Goal: Information Seeking & Learning: Compare options

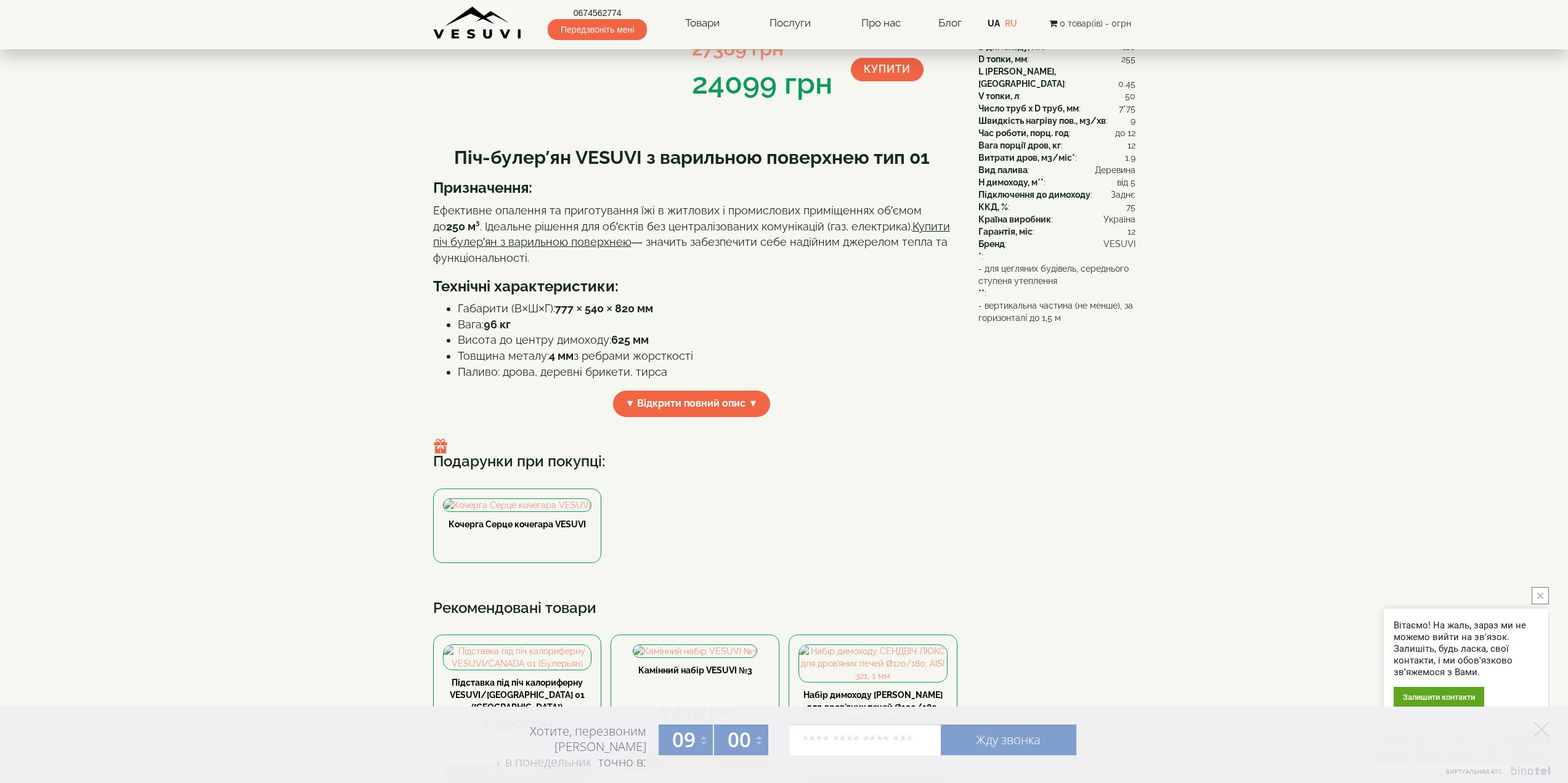
scroll to position [308, 0]
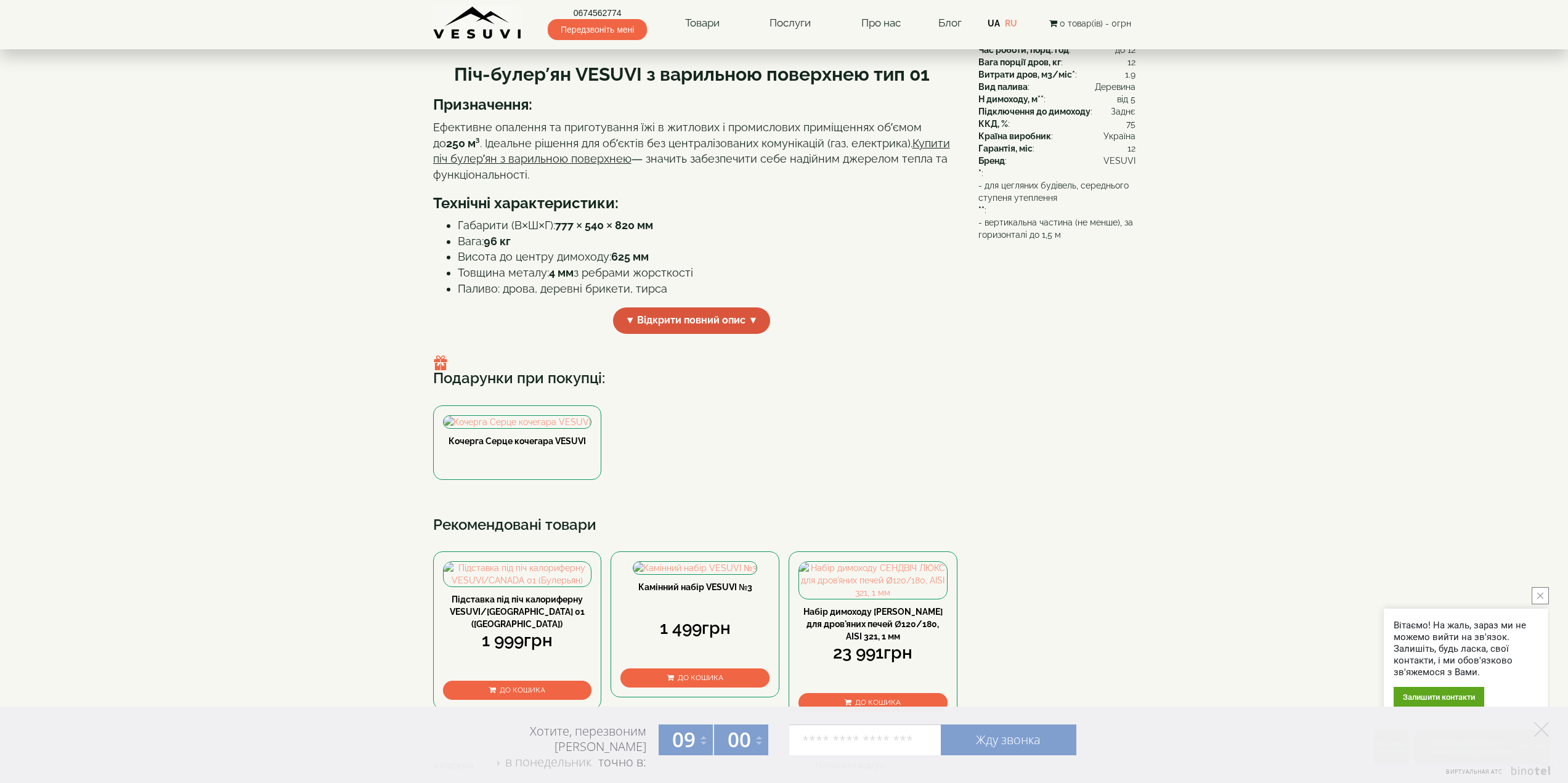
click at [748, 323] on span "▼ Відкрити повний опис ▼" at bounding box center [692, 320] width 158 height 26
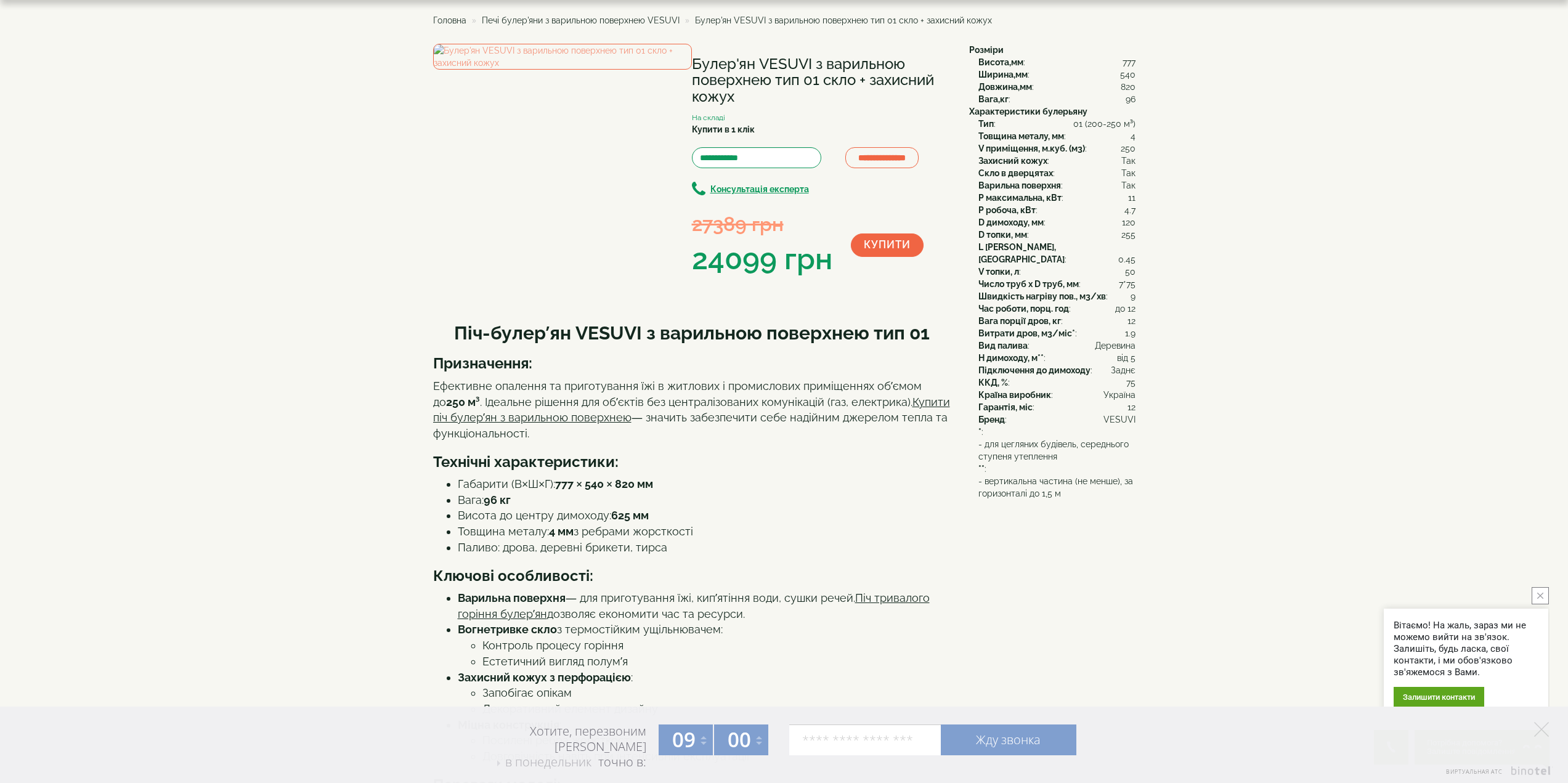
scroll to position [0, 0]
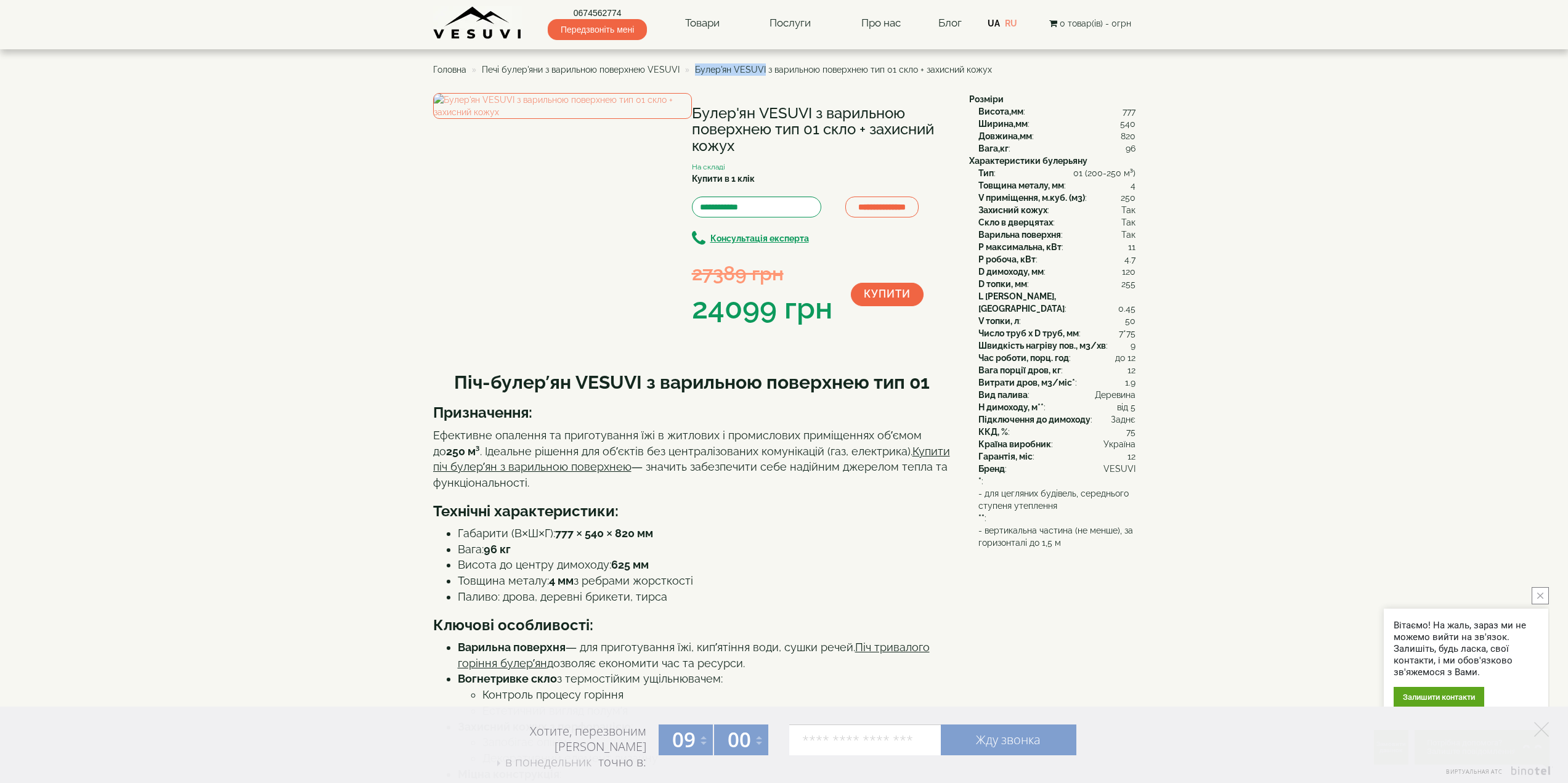
drag, startPoint x: 693, startPoint y: 69, endPoint x: 761, endPoint y: 66, distance: 68.1
click at [761, 66] on span "Булер'ян VESUVI з варильною поверхнею тип 01 скло + захисний кожух" at bounding box center [843, 69] width 297 height 10
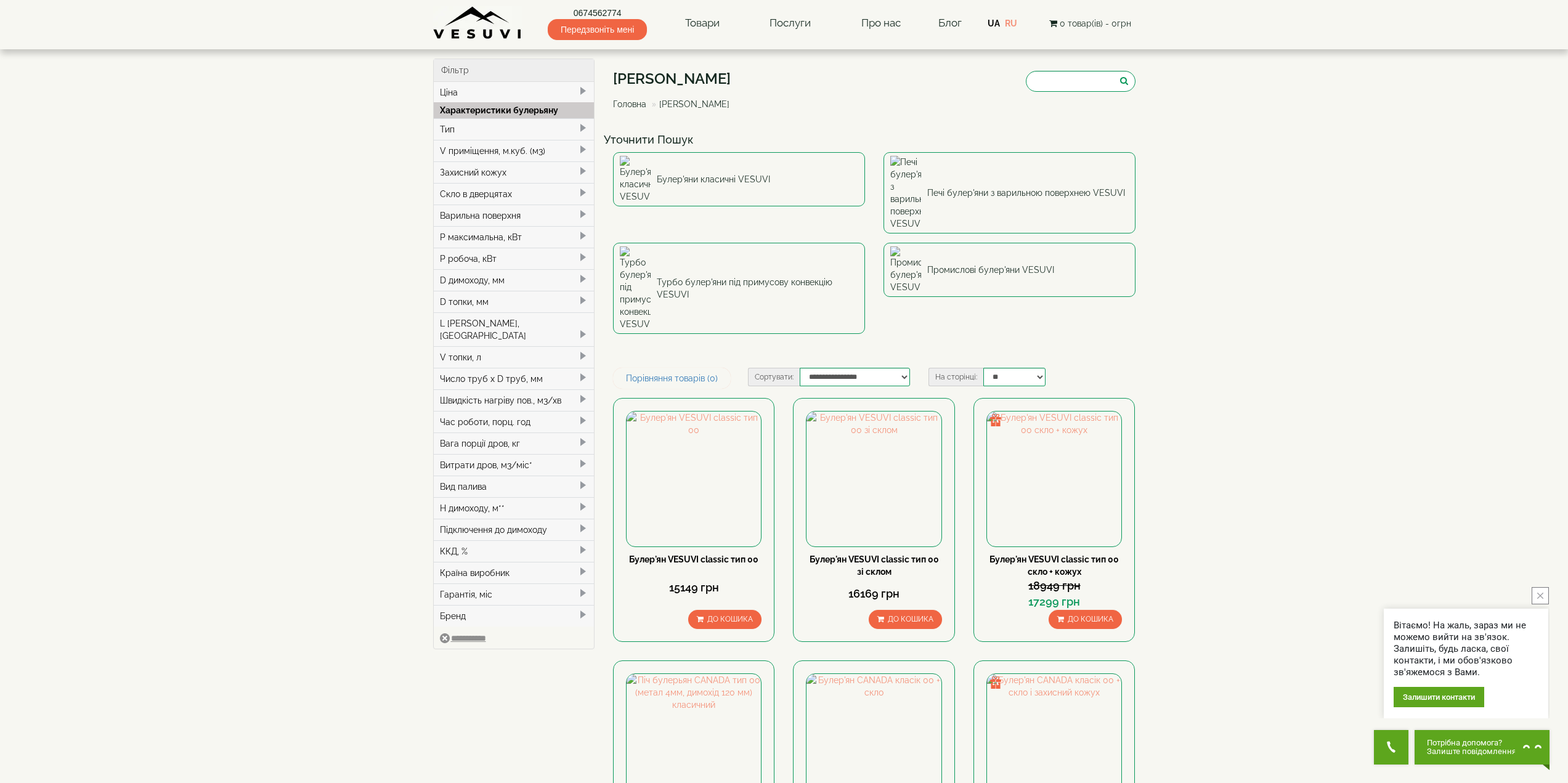
click at [576, 195] on div "Скло в дверцятах" at bounding box center [514, 193] width 160 height 22
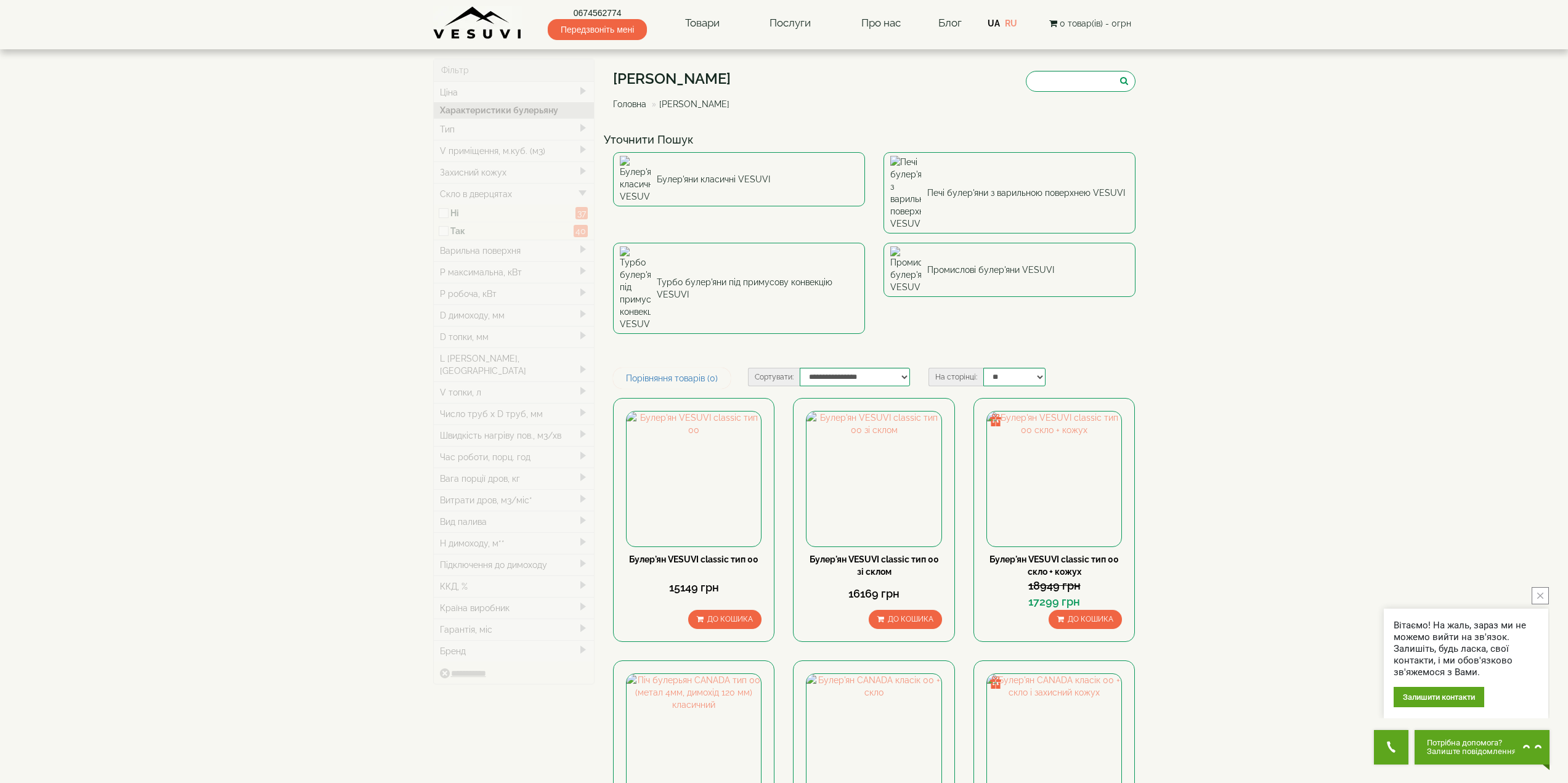
type input "*****"
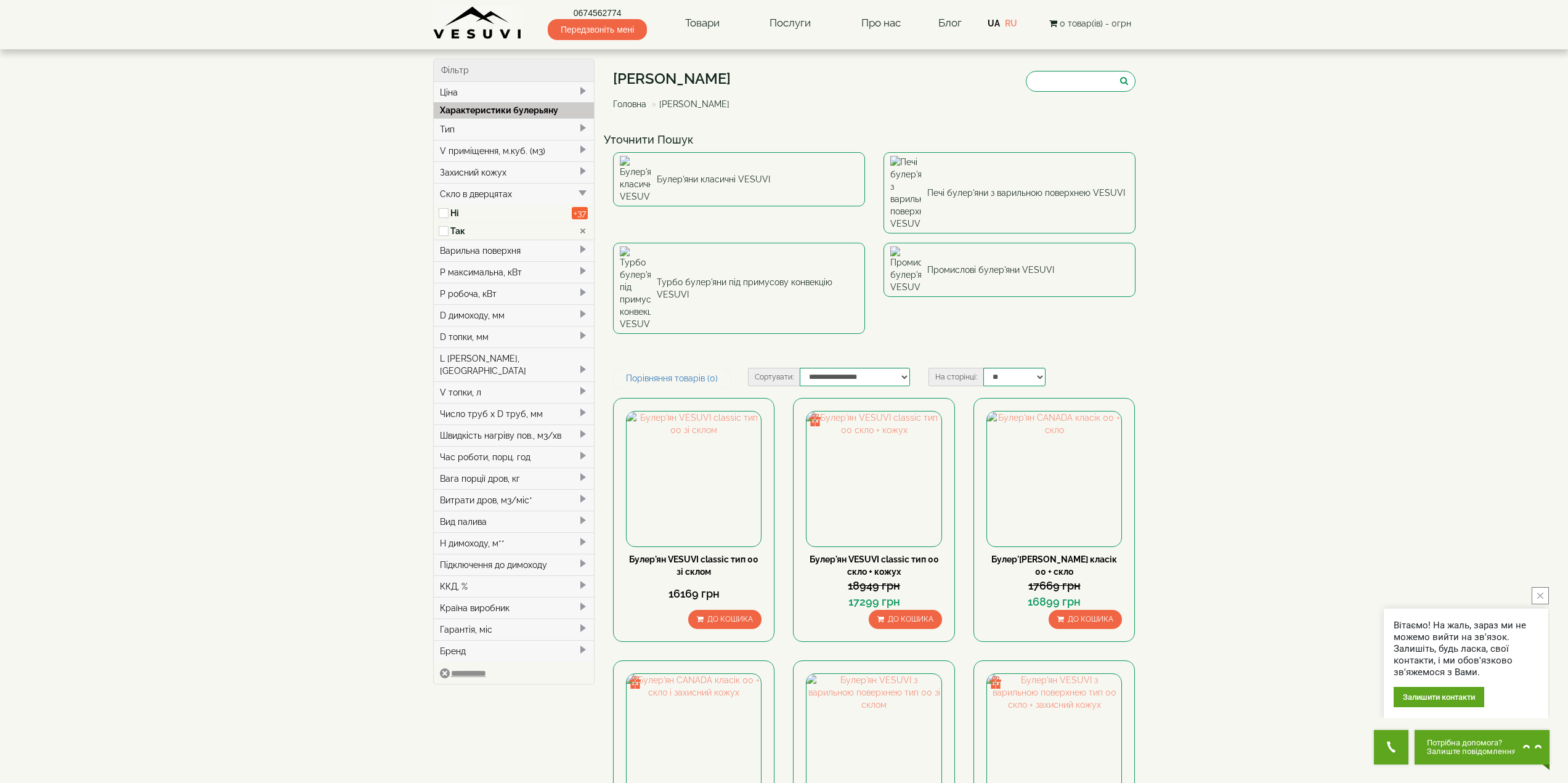
click at [579, 171] on span at bounding box center [583, 171] width 10 height 10
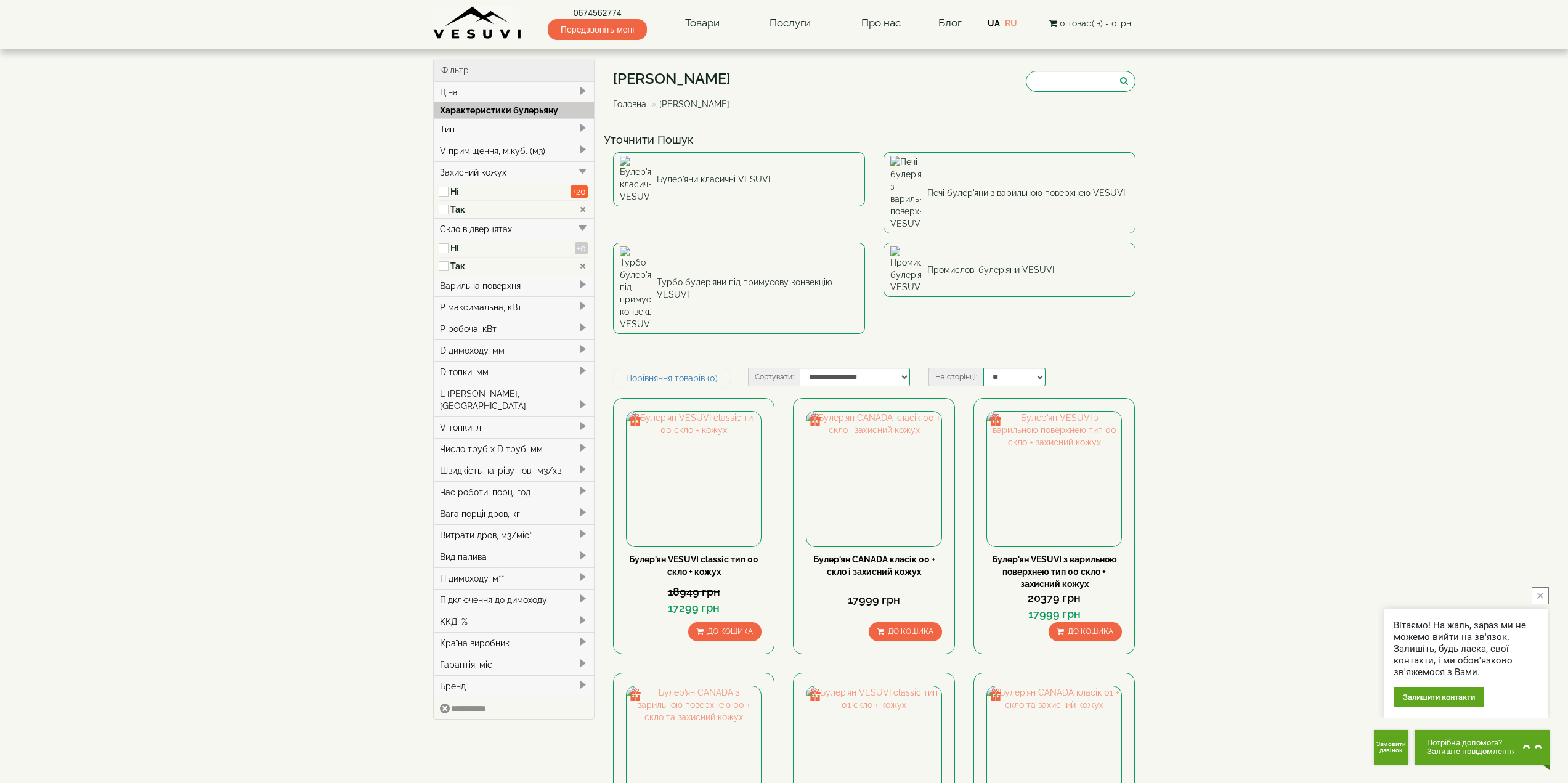
click at [574, 285] on div "Варильна поверхня" at bounding box center [514, 285] width 160 height 22
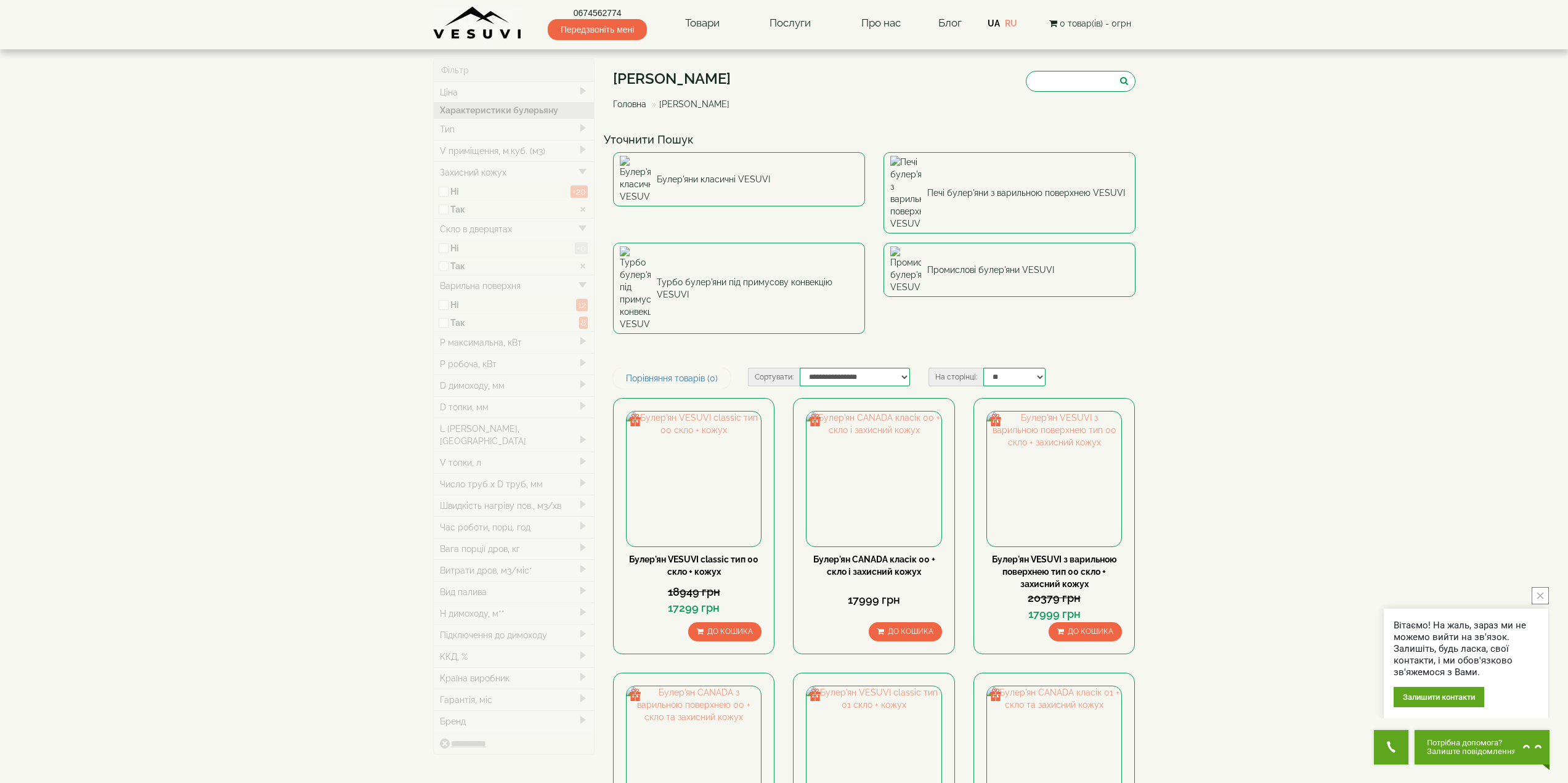
type input "*****"
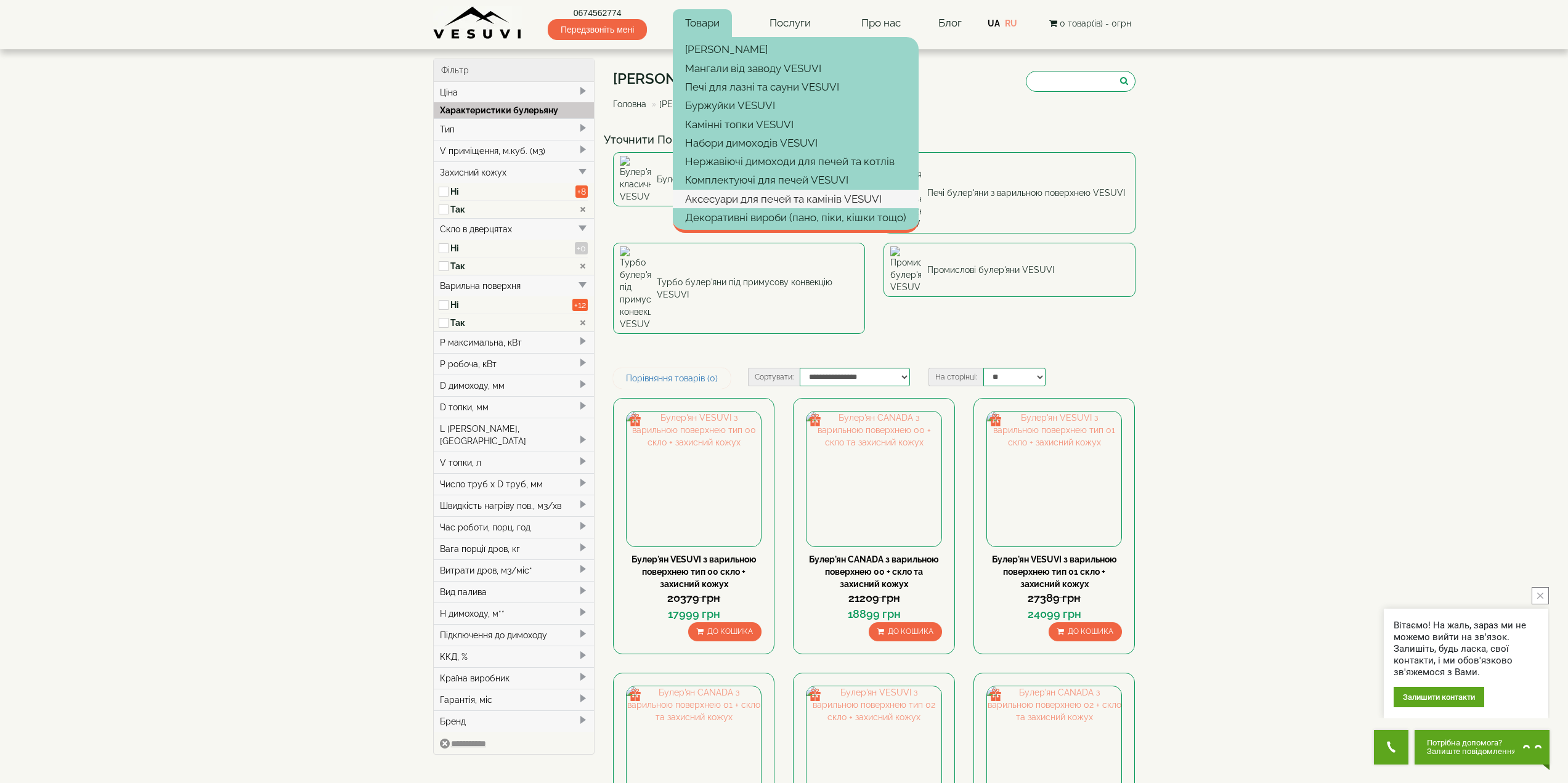
click at [806, 197] on link "Аксесуари для печей та камінів VESUVI" at bounding box center [796, 199] width 246 height 18
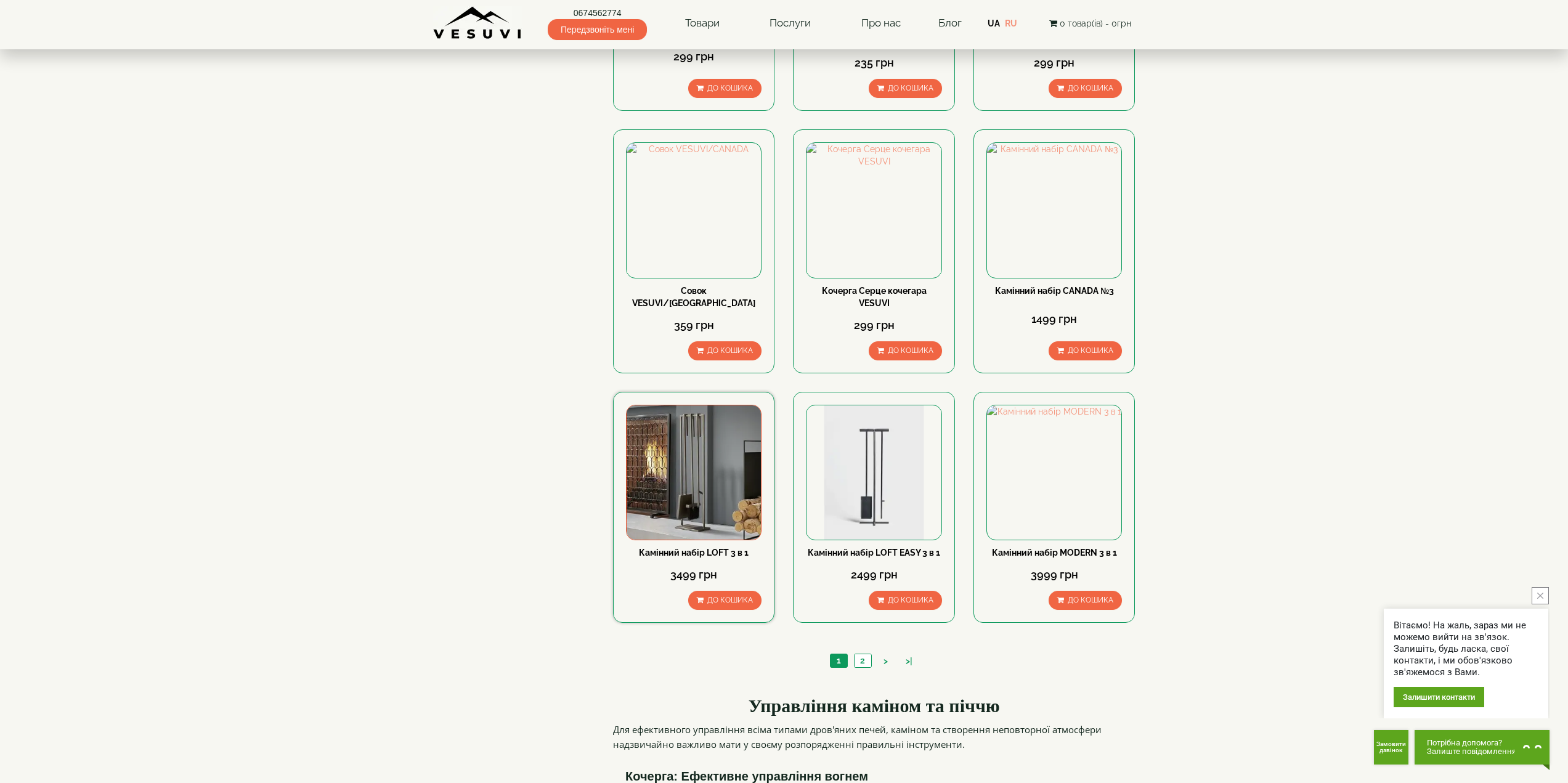
scroll to position [985, 0]
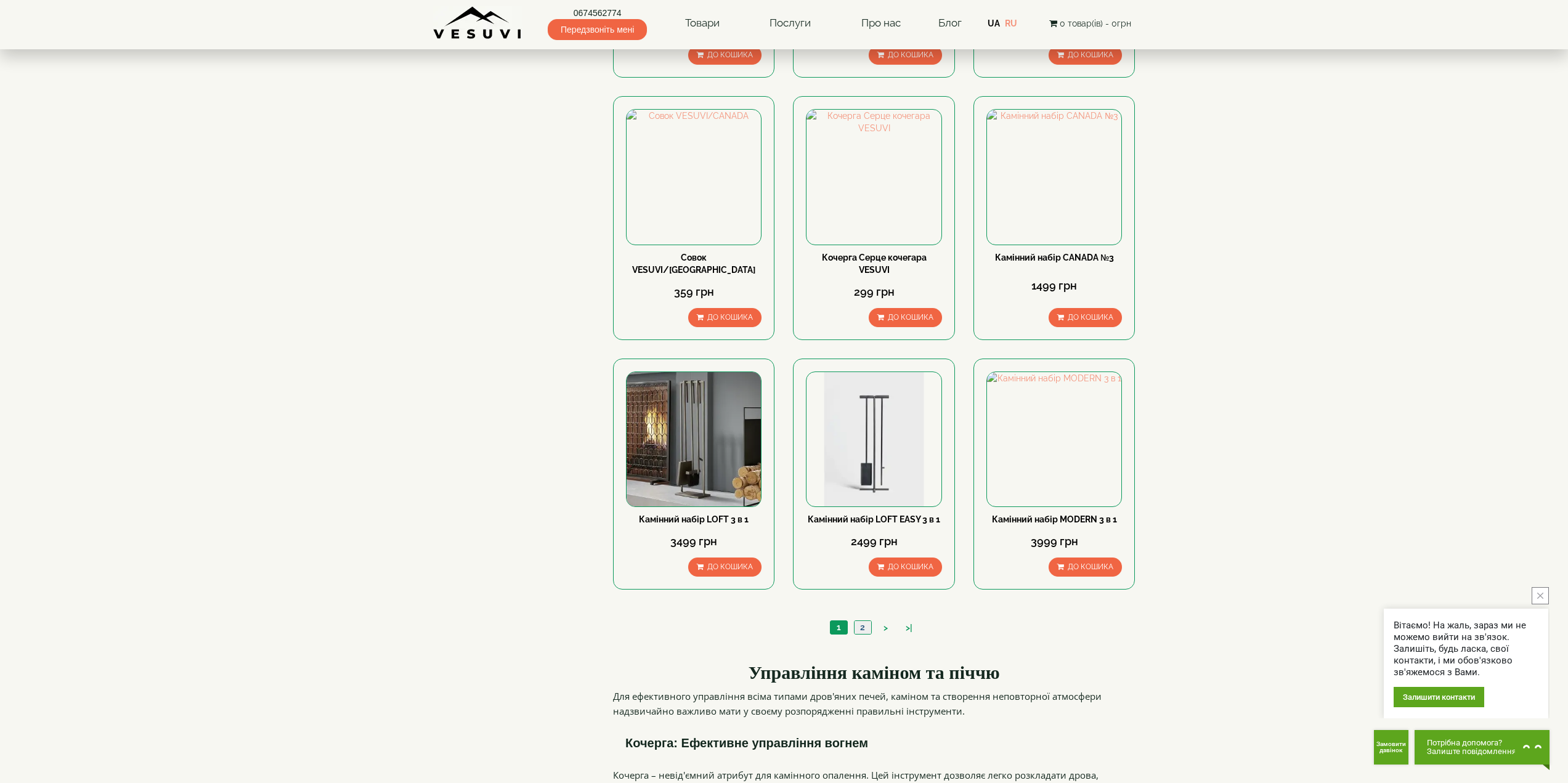
click at [865, 621] on link "2" at bounding box center [862, 627] width 17 height 13
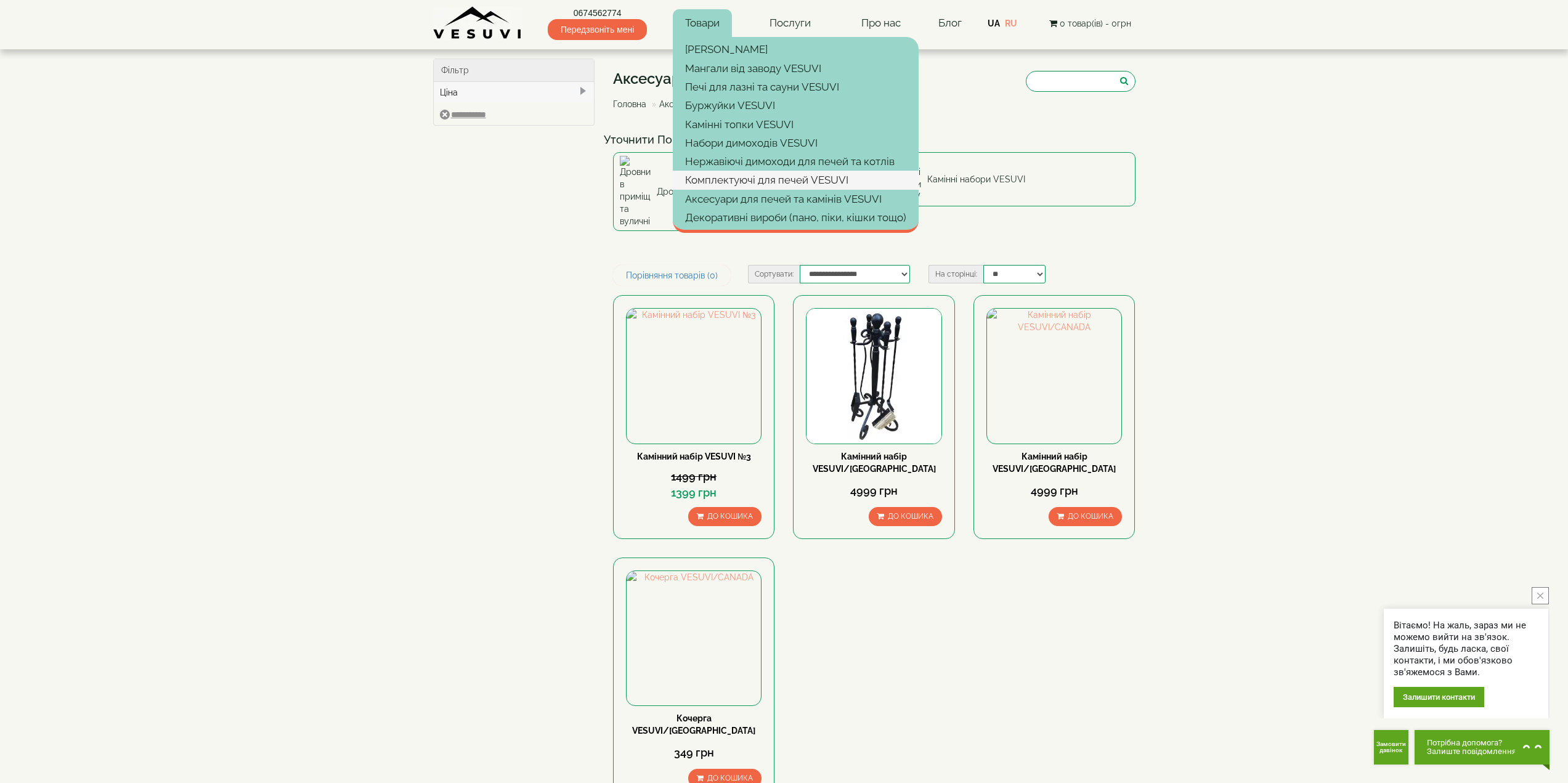
click at [735, 183] on link "Комплектуючі для печей VESUVI" at bounding box center [796, 179] width 246 height 18
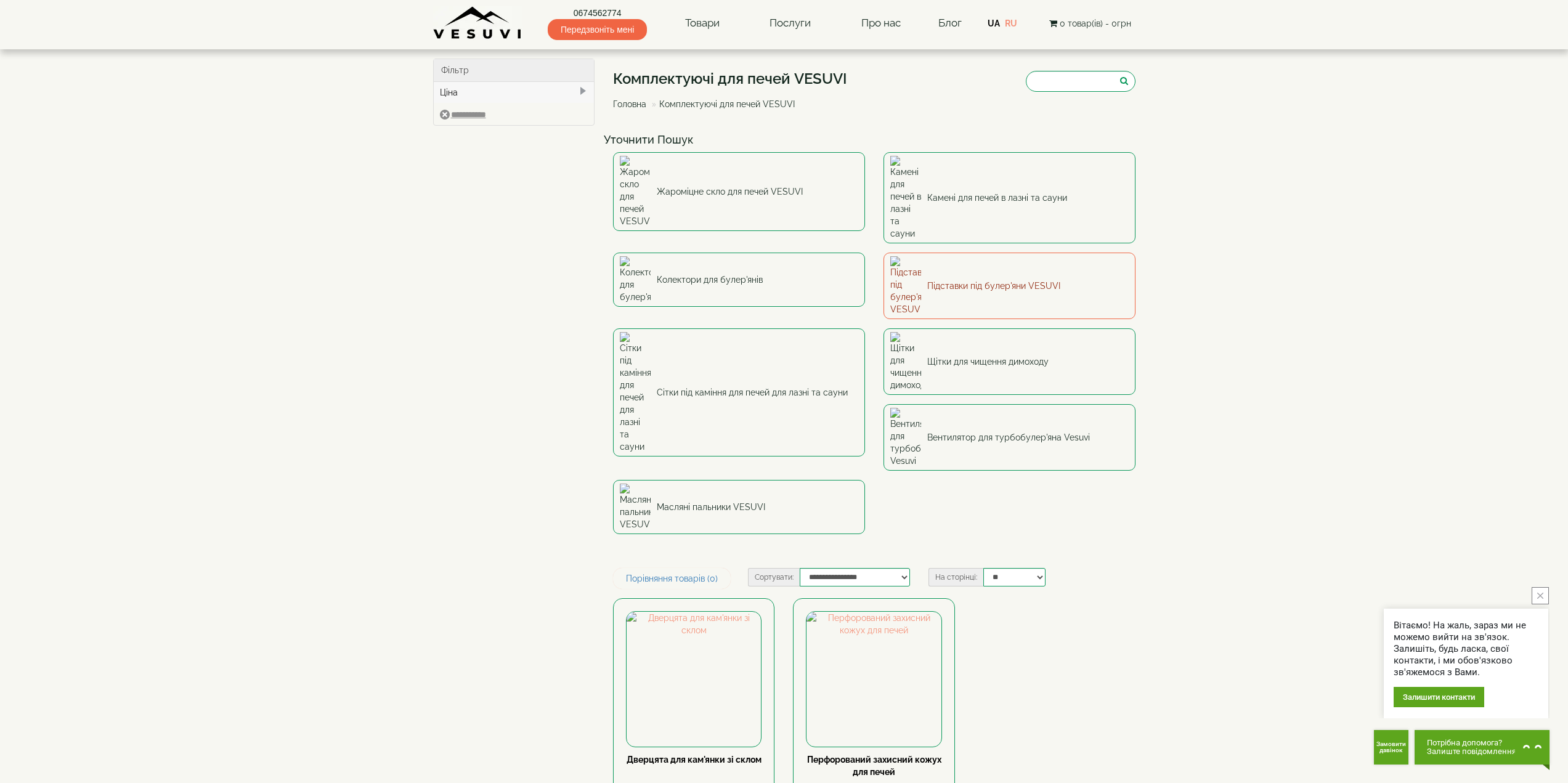
click at [979, 252] on link "Підставки під булер'яни VESUVI" at bounding box center [1009, 285] width 252 height 66
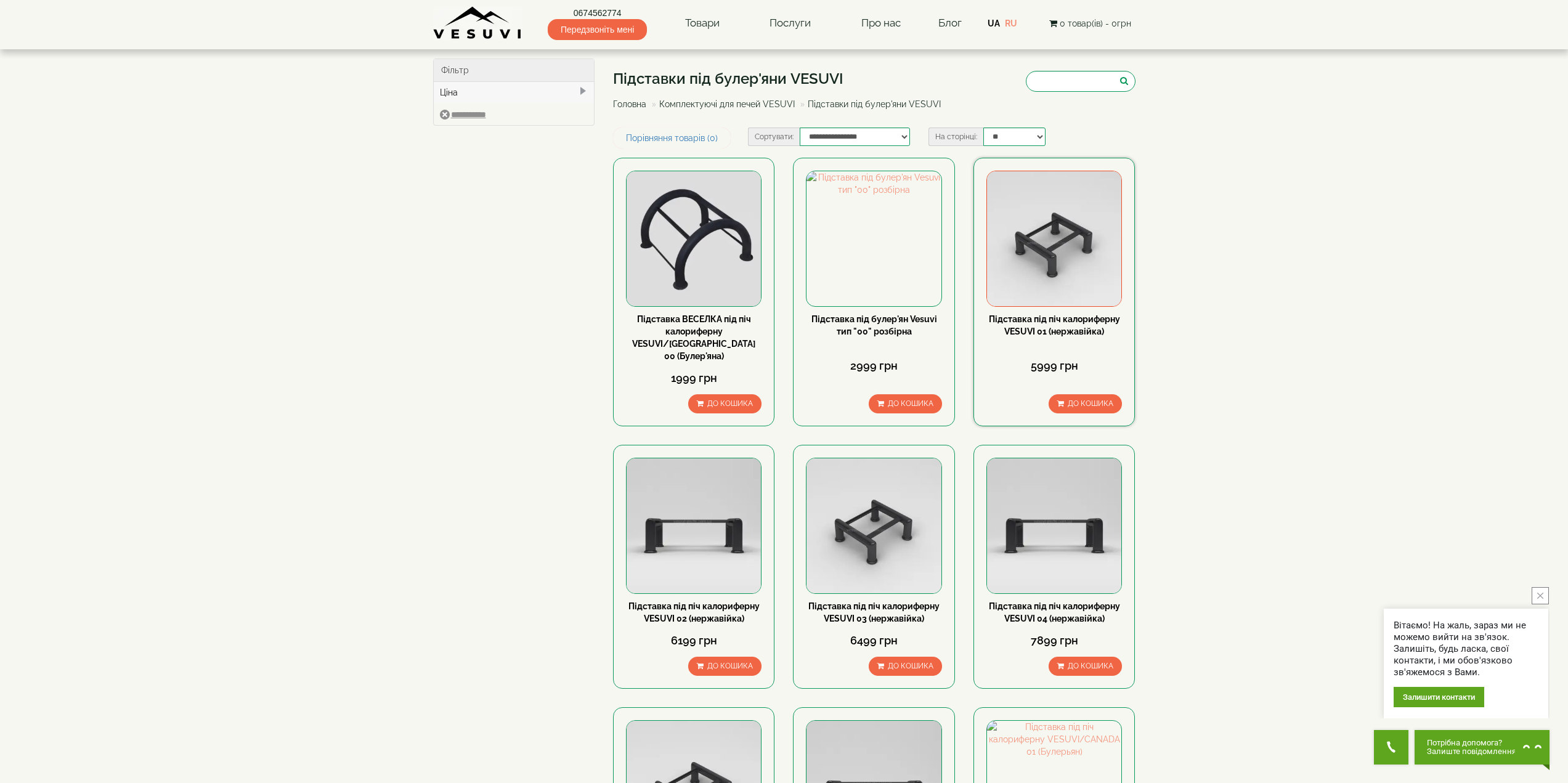
click at [1041, 330] on link "Підставка під піч калориферну VESUVI 01 (нержавійка)" at bounding box center [1054, 325] width 132 height 22
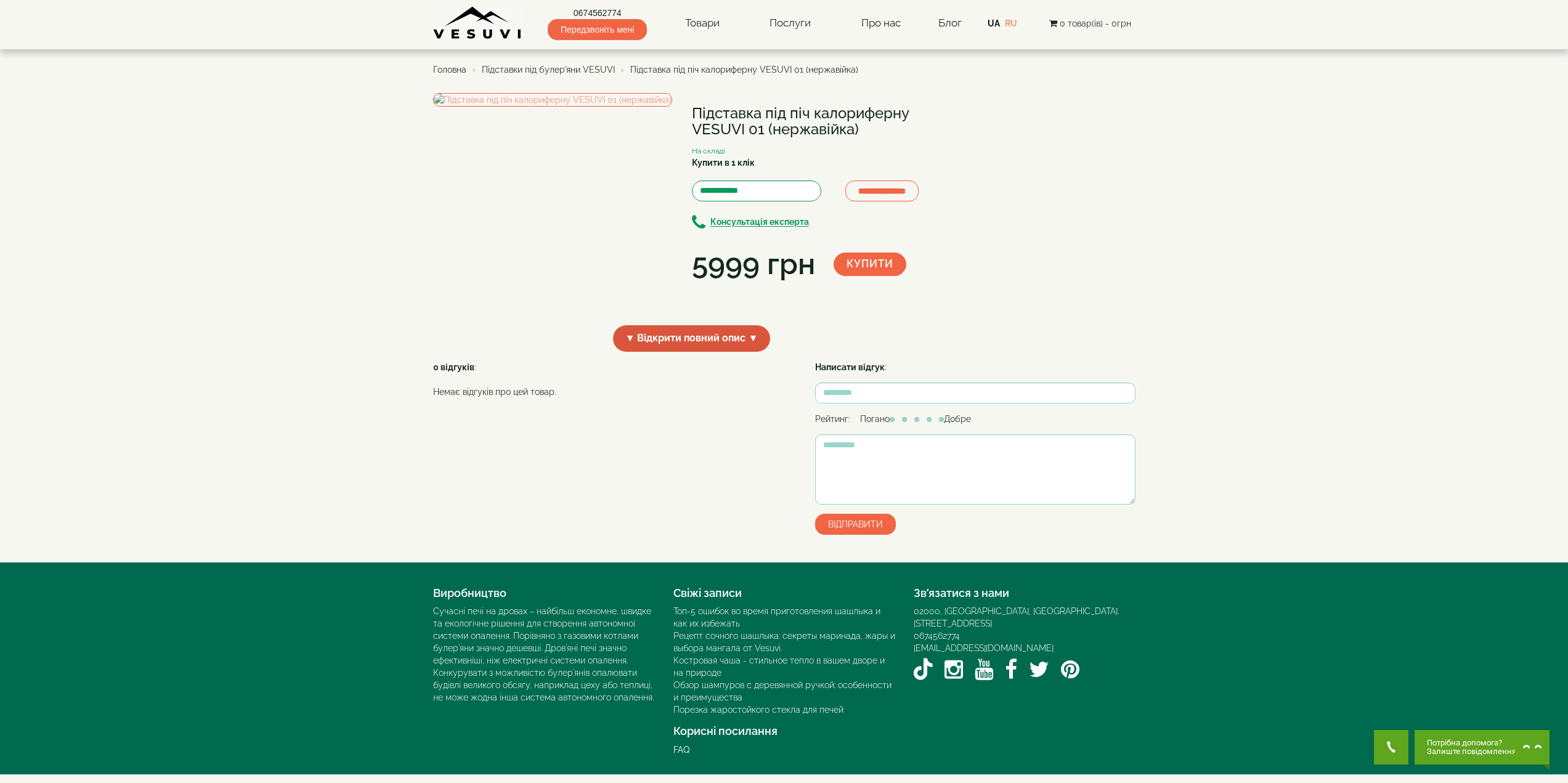
click at [659, 352] on span "▼ Відкрити повний опис ▼" at bounding box center [692, 339] width 158 height 26
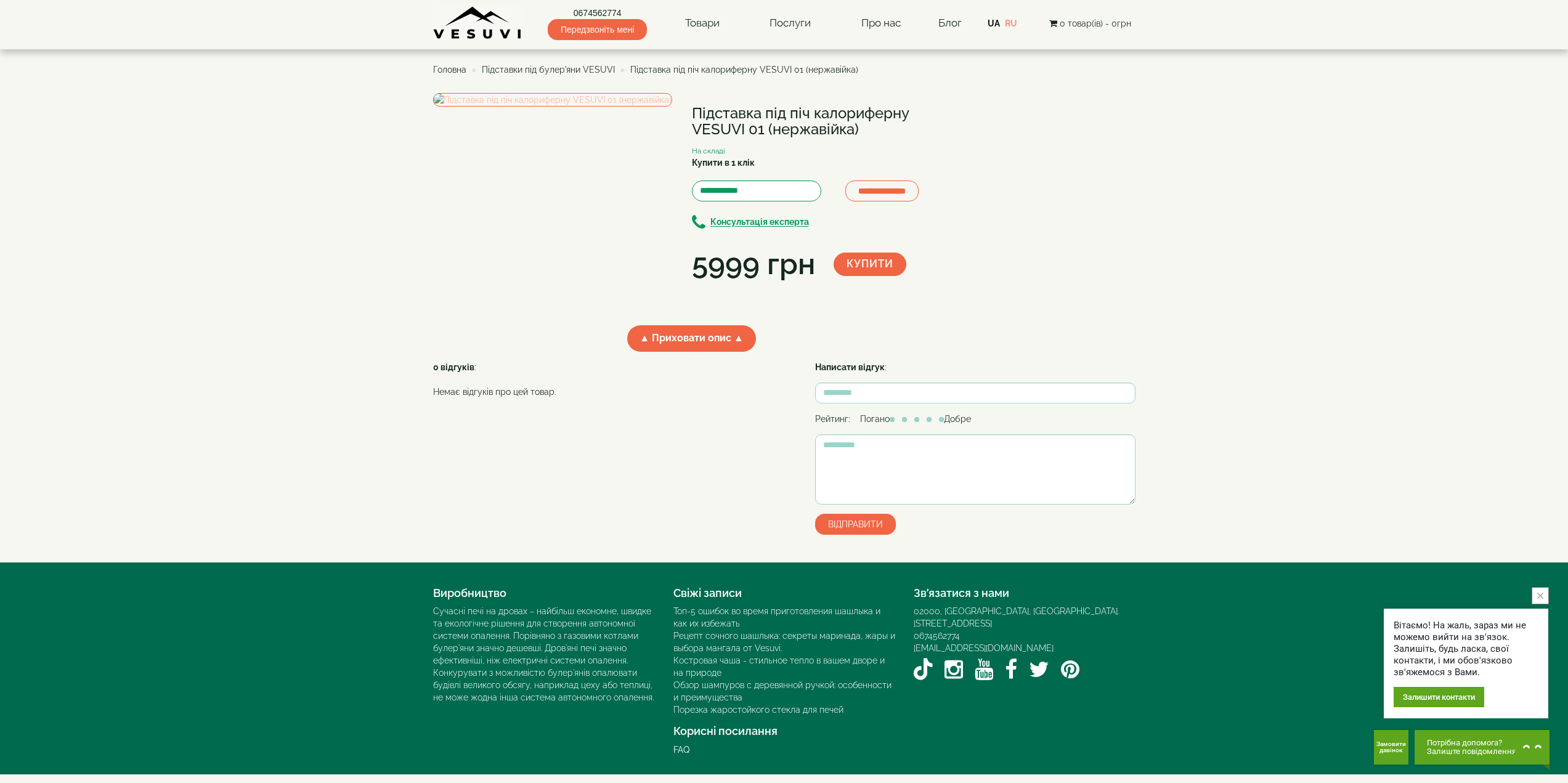
click at [549, 107] on img at bounding box center [552, 99] width 239 height 14
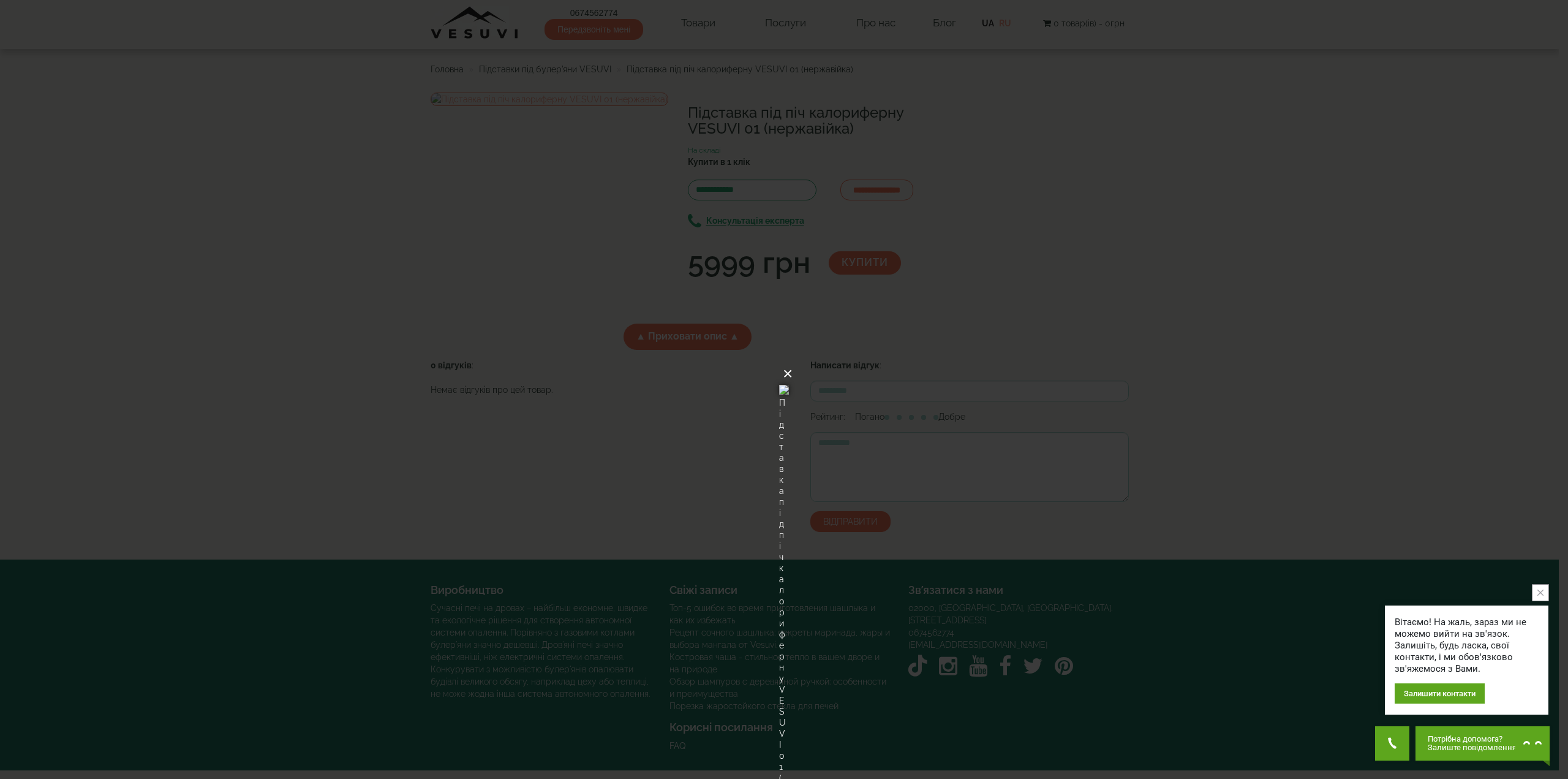
click at [793, 360] on button "×" at bounding box center [787, 373] width 10 height 27
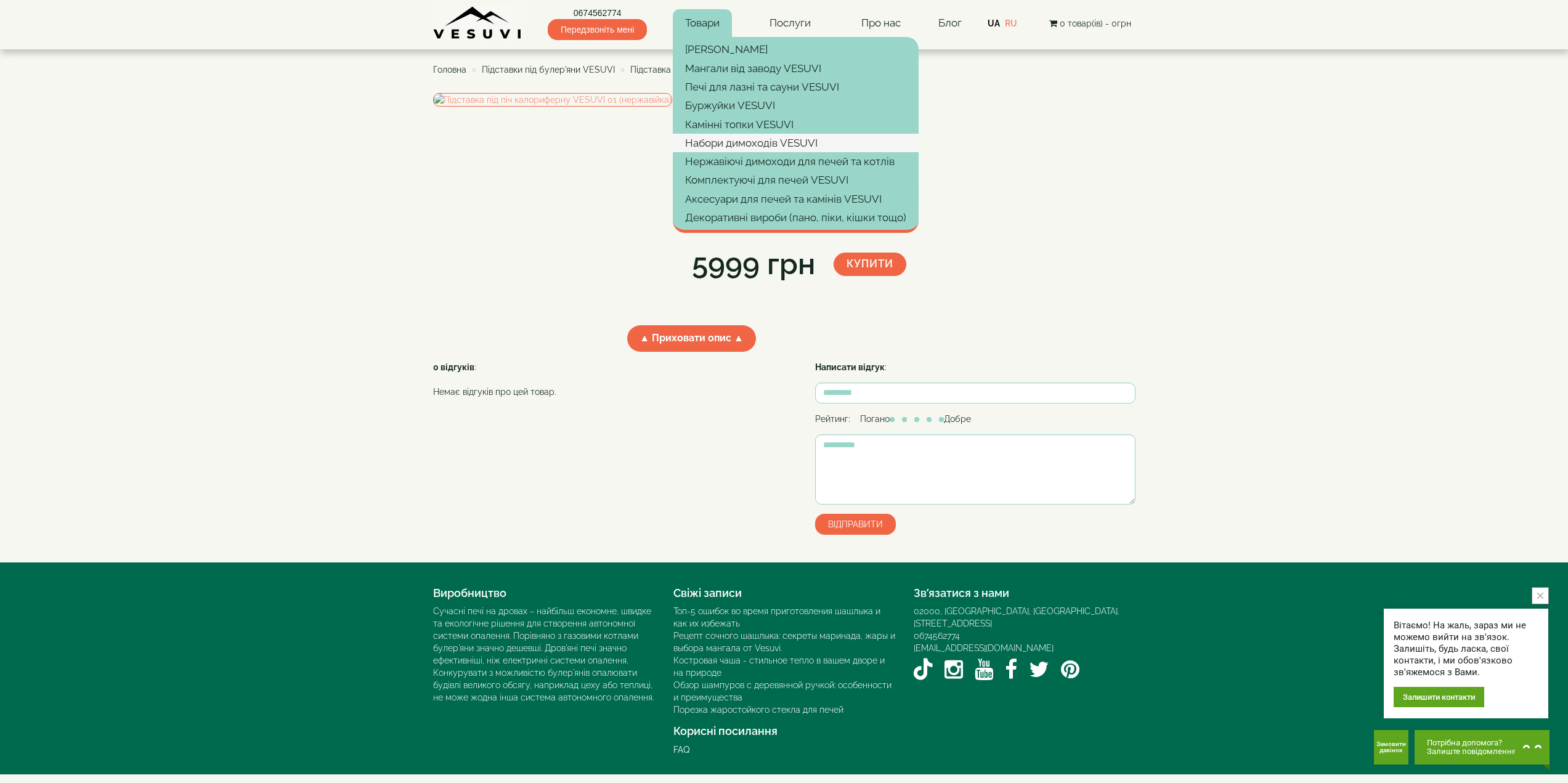
click at [729, 143] on link "Набори димоходів VESUVI" at bounding box center [796, 143] width 246 height 18
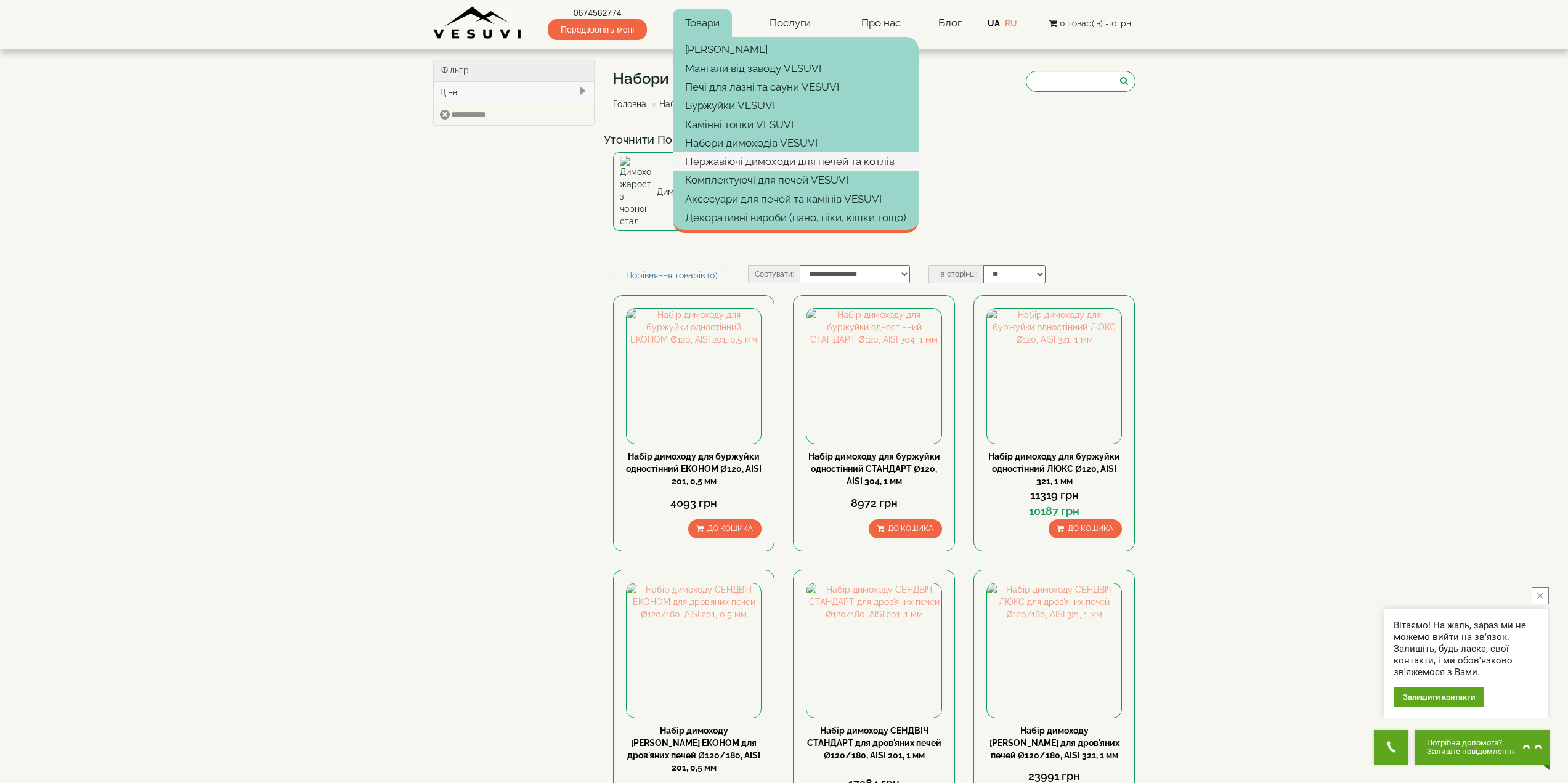
click at [787, 159] on link "Нержавіючі димоходи для печей та котлів" at bounding box center [796, 161] width 246 height 18
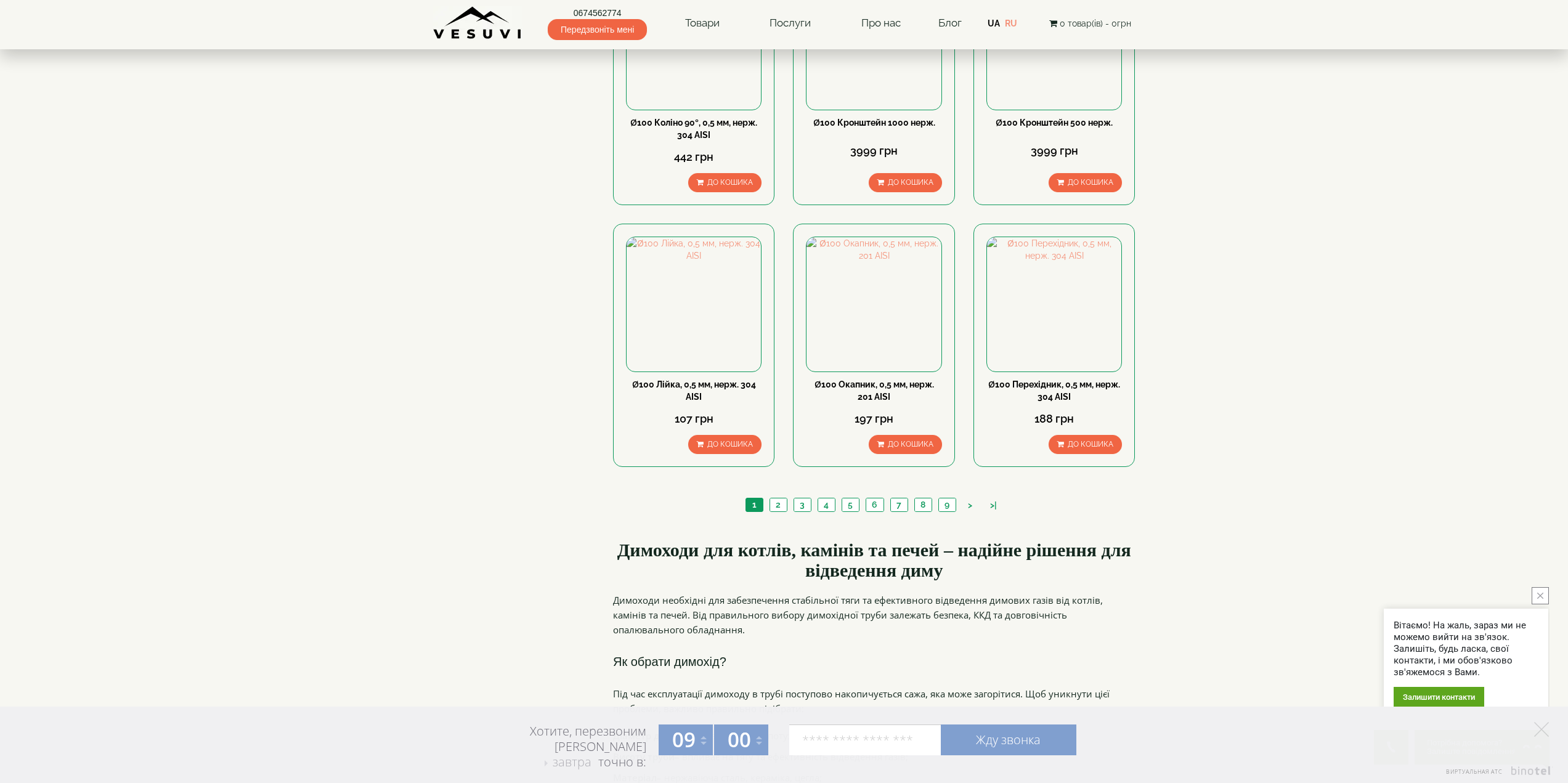
scroll to position [1170, 0]
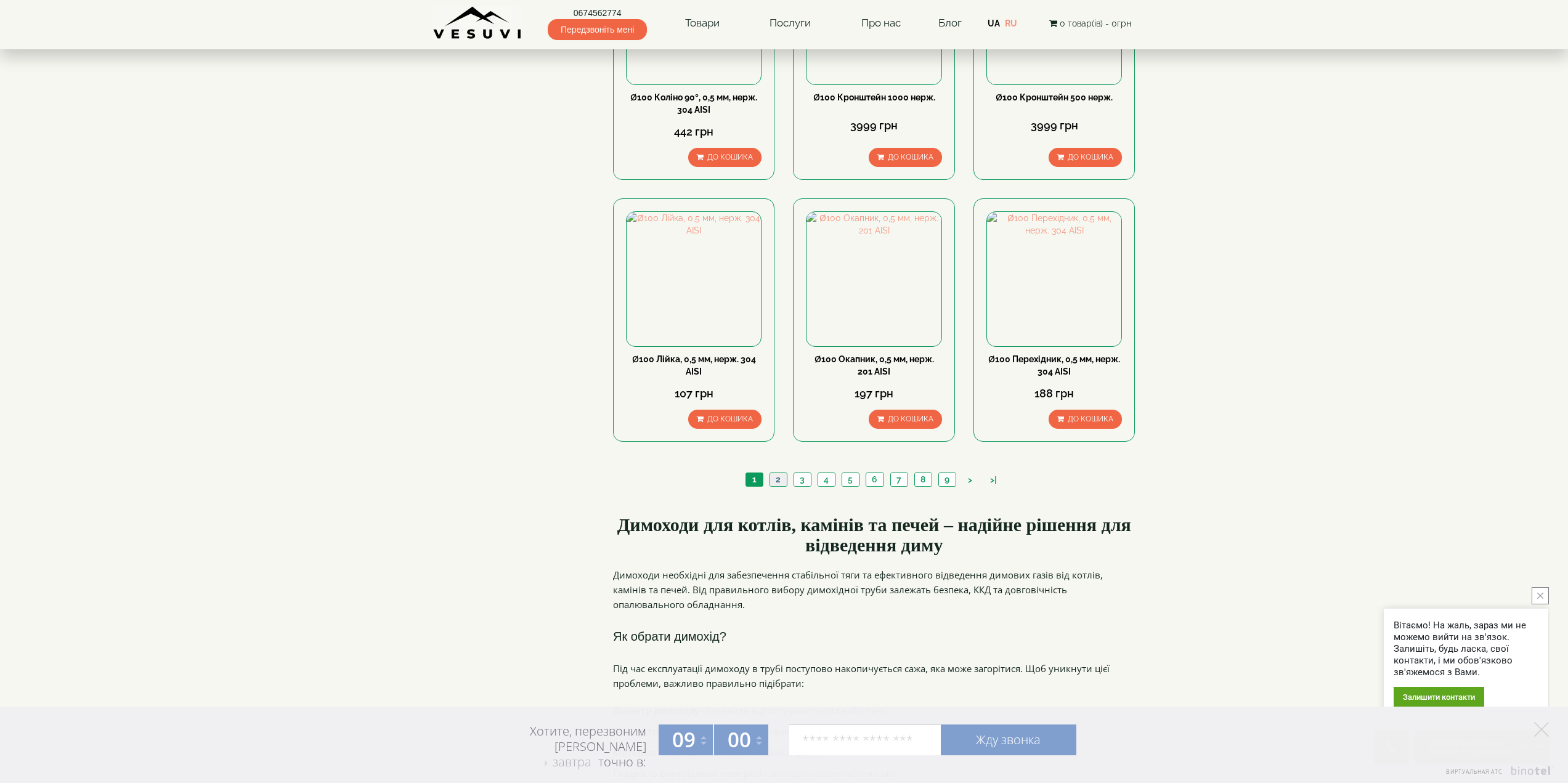
click at [782, 473] on link "2" at bounding box center [778, 479] width 17 height 13
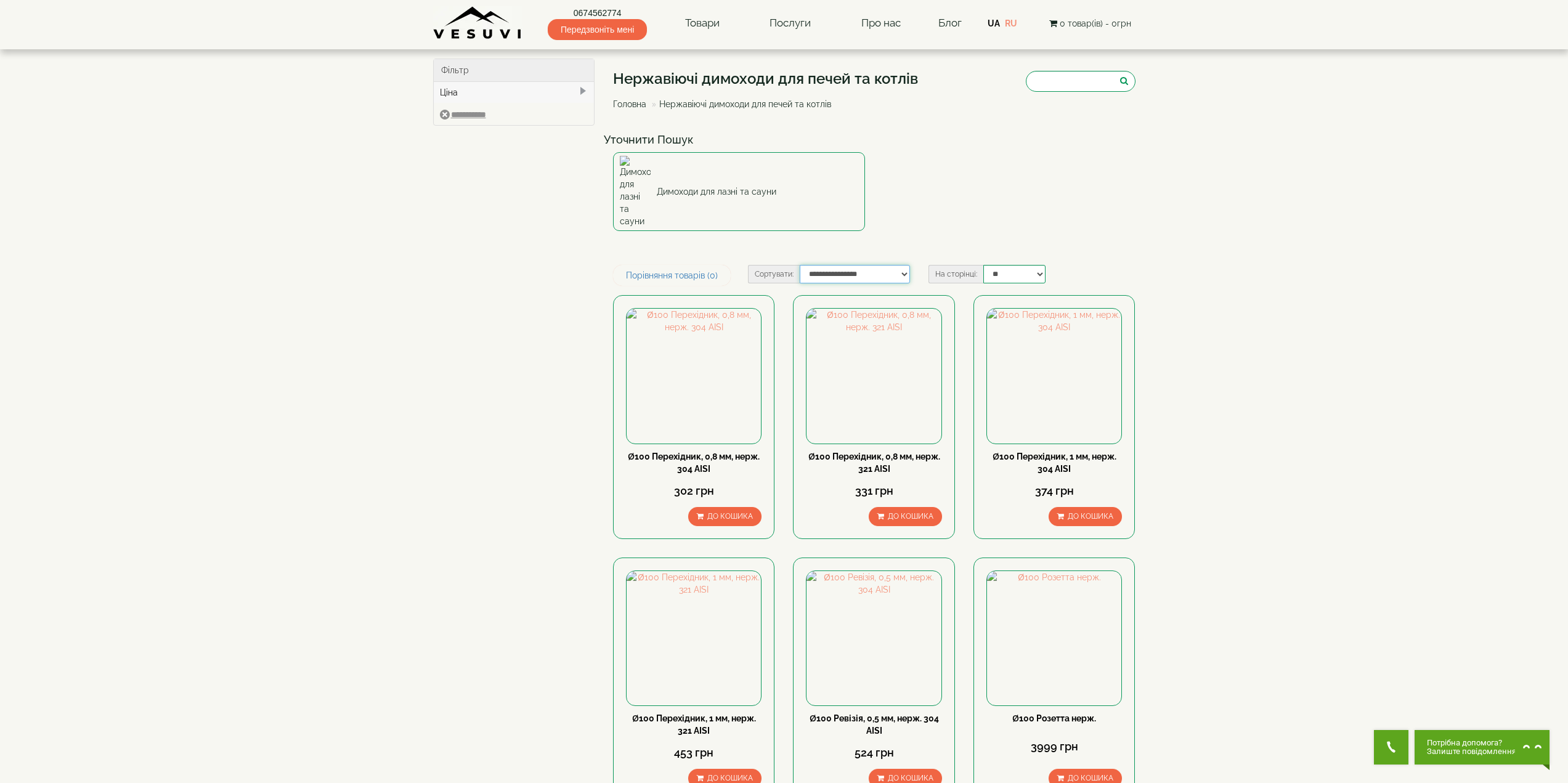
click at [902, 265] on select "**********" at bounding box center [855, 274] width 110 height 18
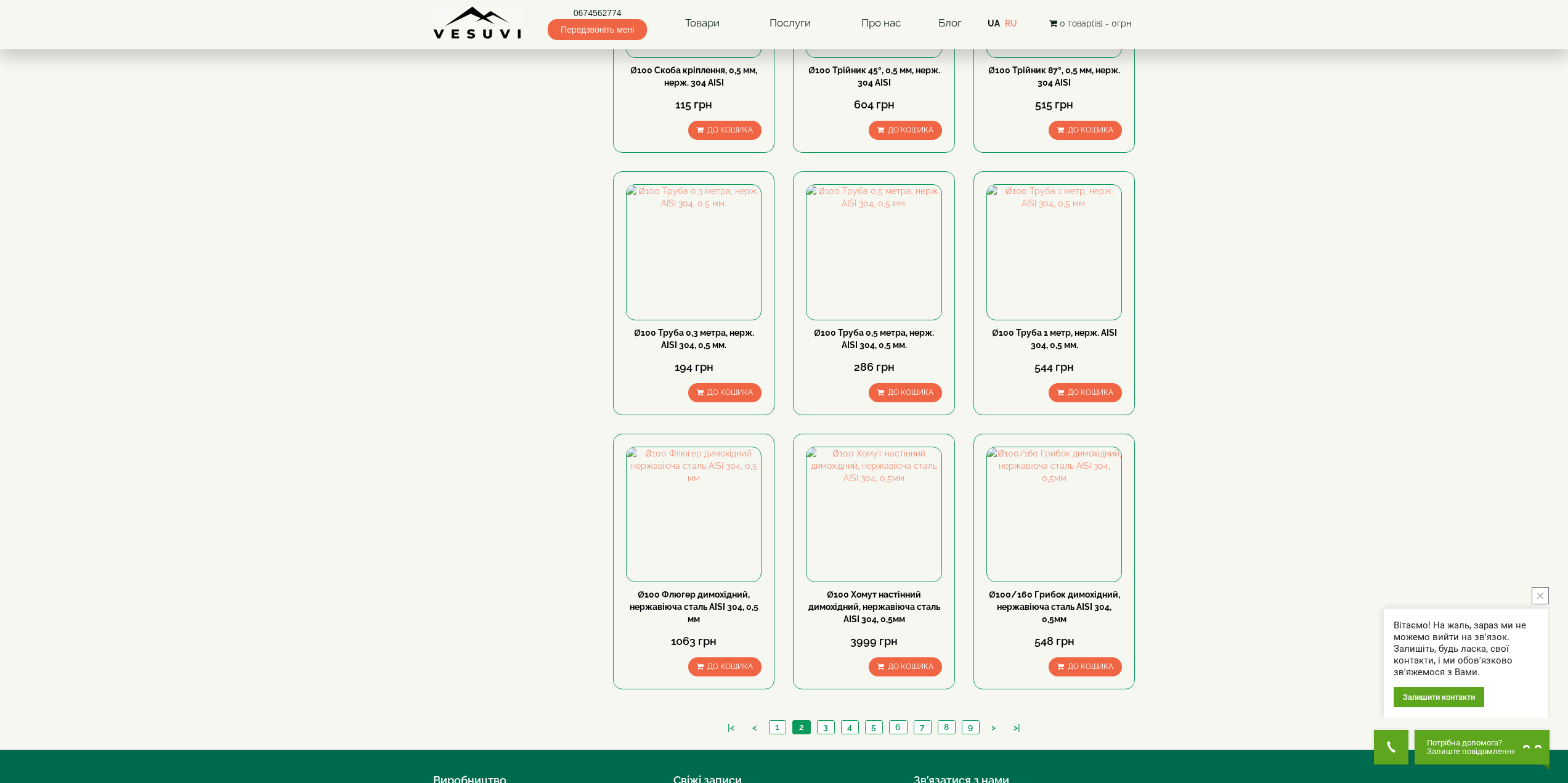
scroll to position [985, 0]
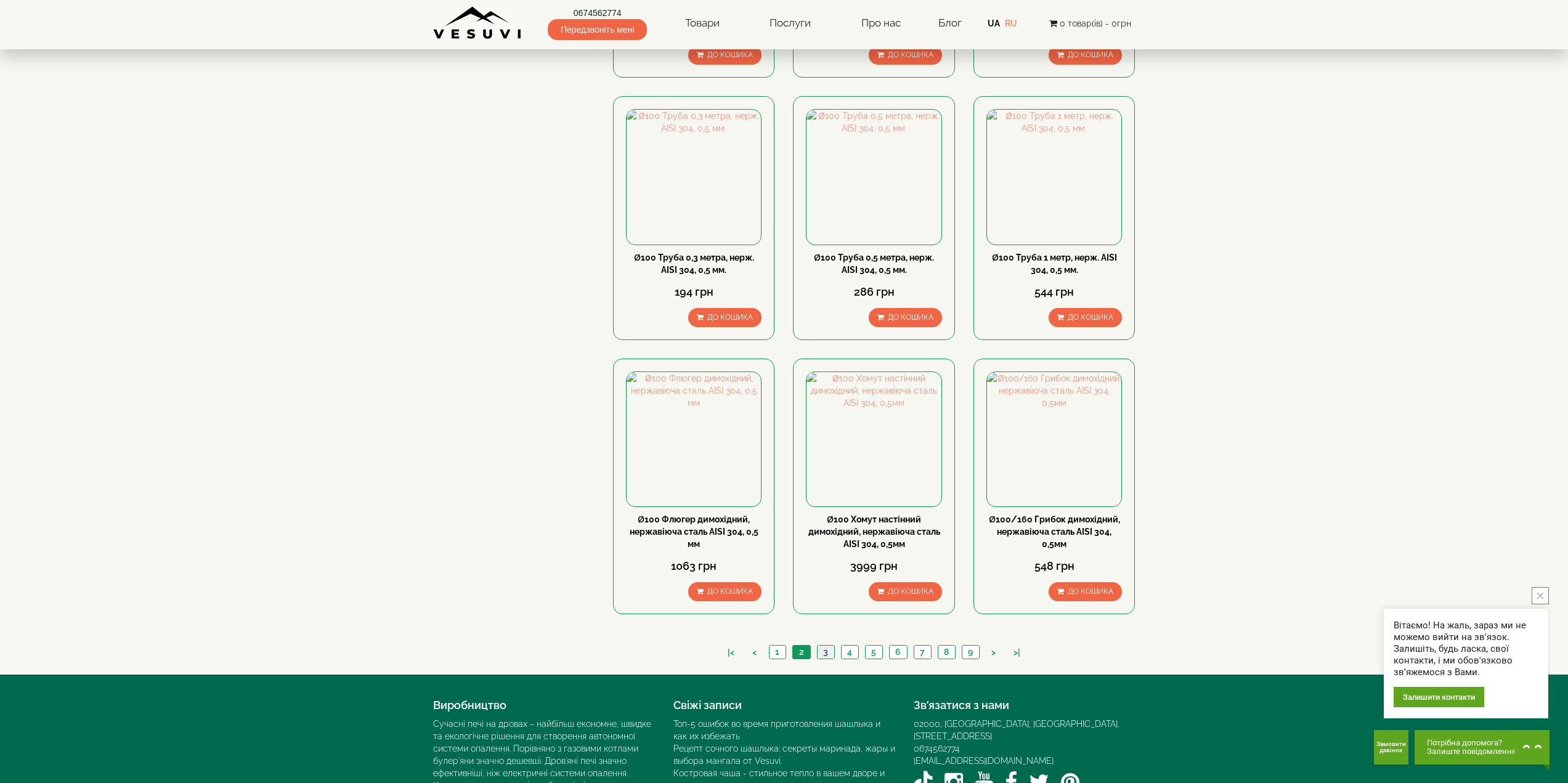
click at [828, 646] on link "3" at bounding box center [825, 652] width 17 height 13
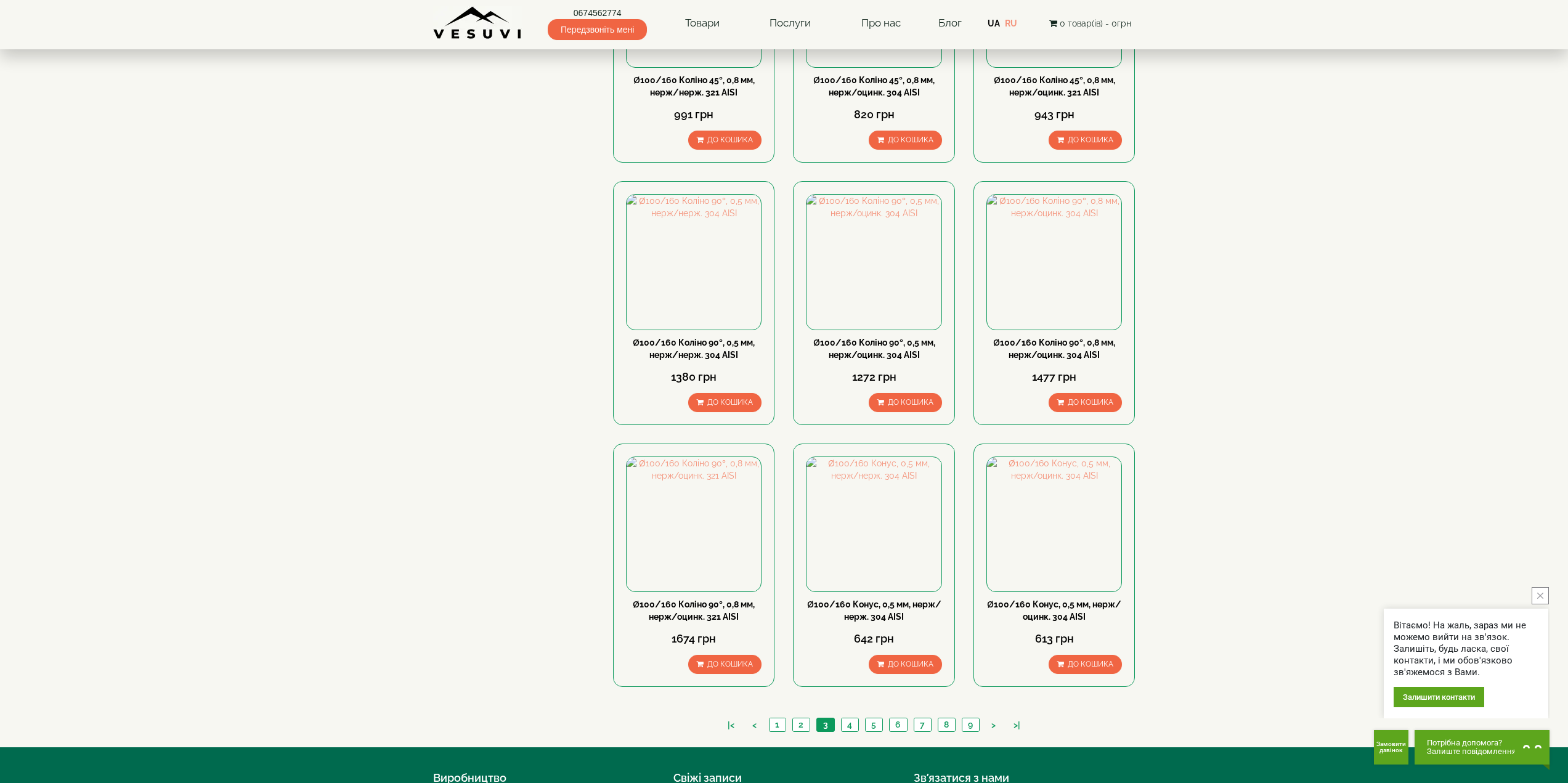
scroll to position [1036, 0]
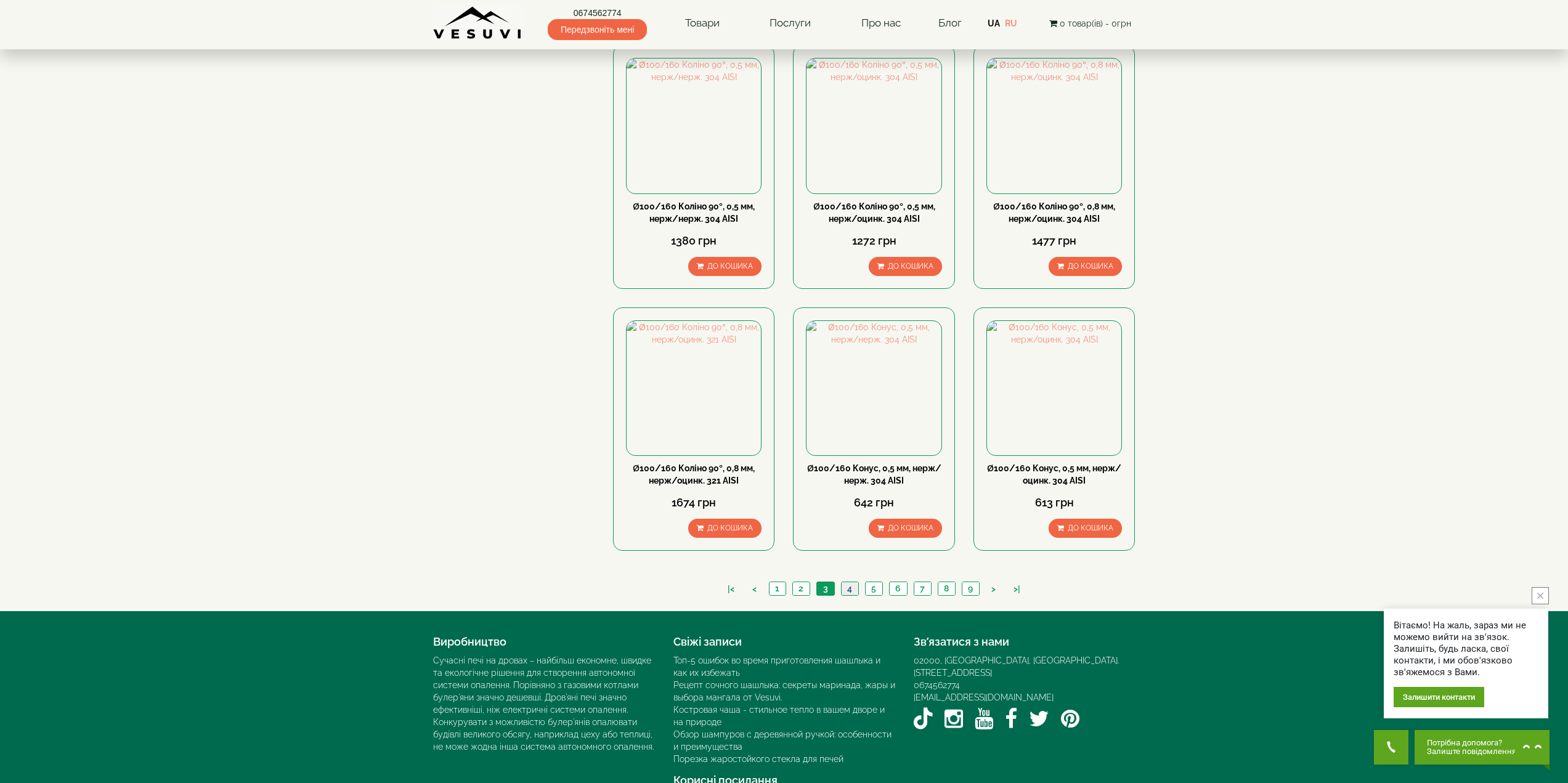
click at [852, 582] on link "4" at bounding box center [850, 588] width 17 height 13
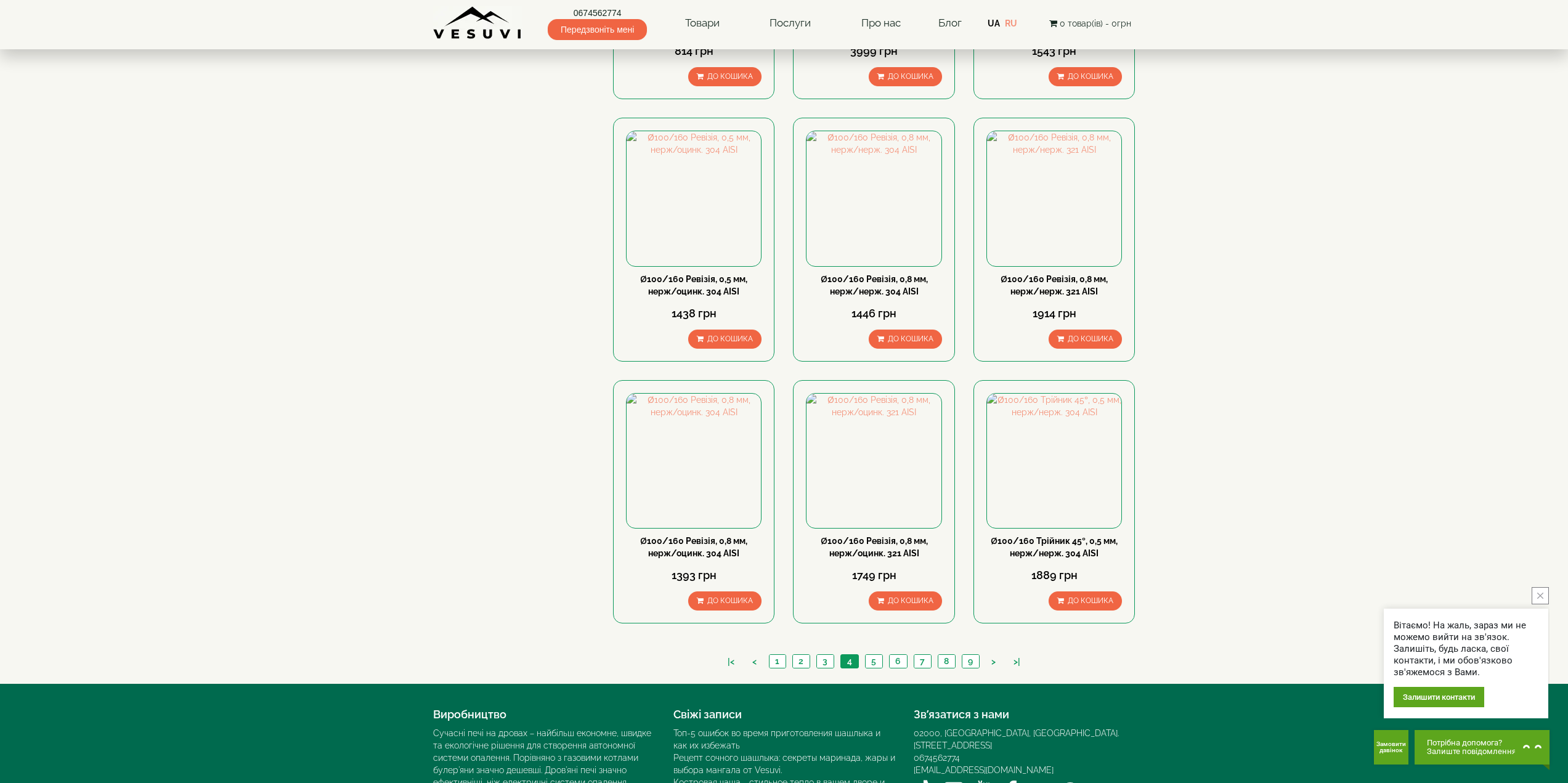
scroll to position [1036, 0]
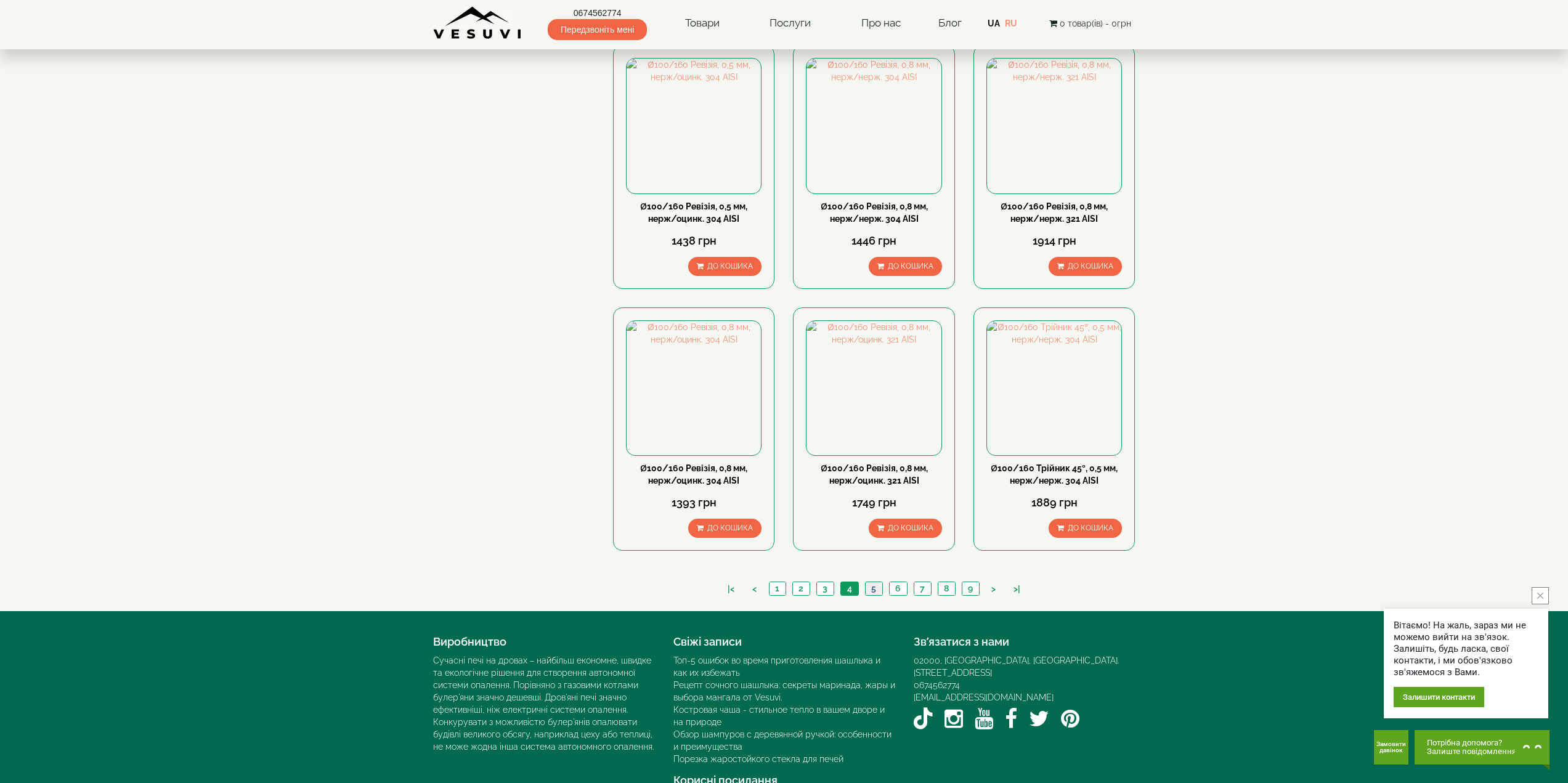
click at [871, 582] on link "5" at bounding box center [873, 588] width 17 height 13
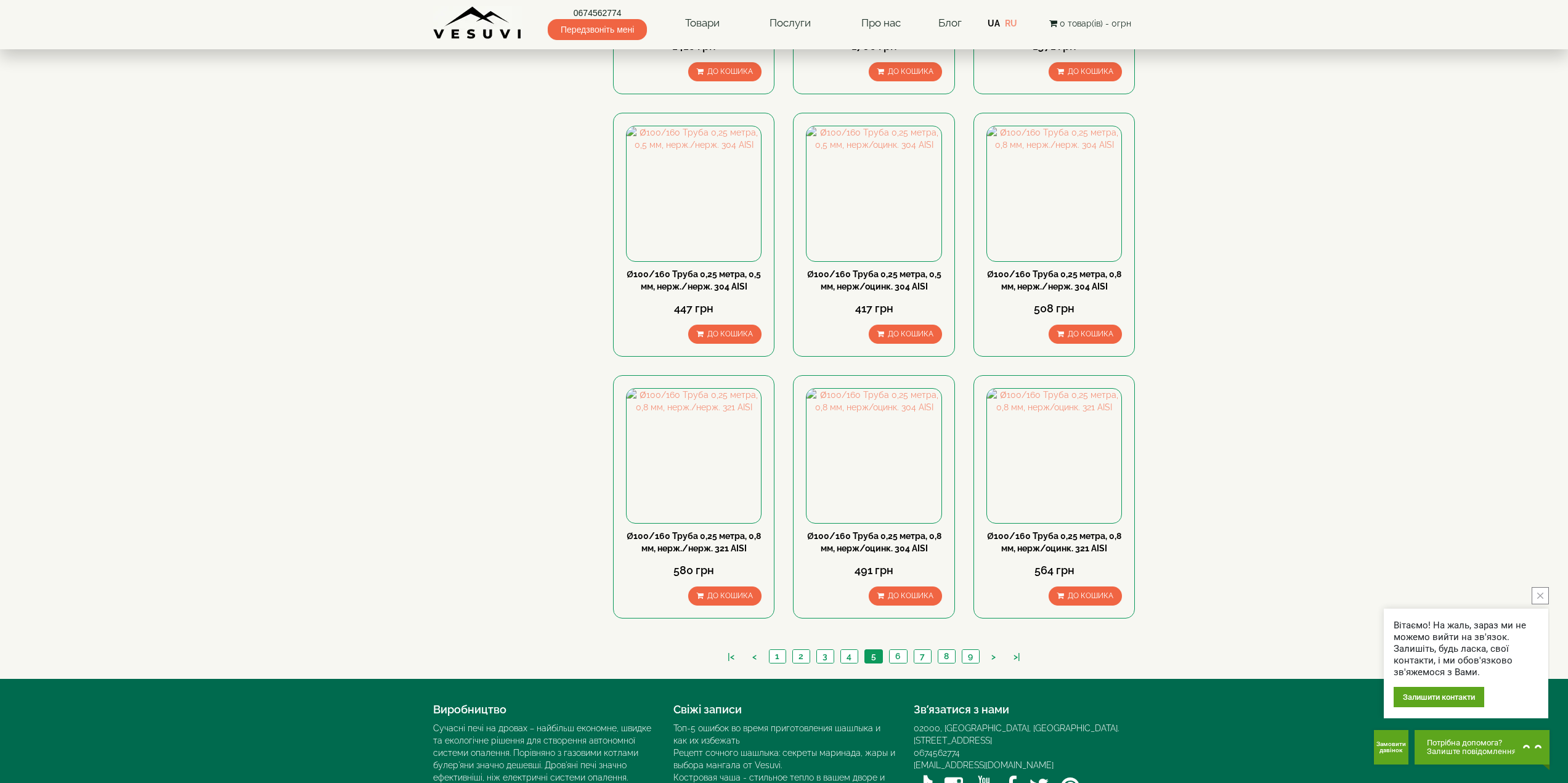
scroll to position [985, 0]
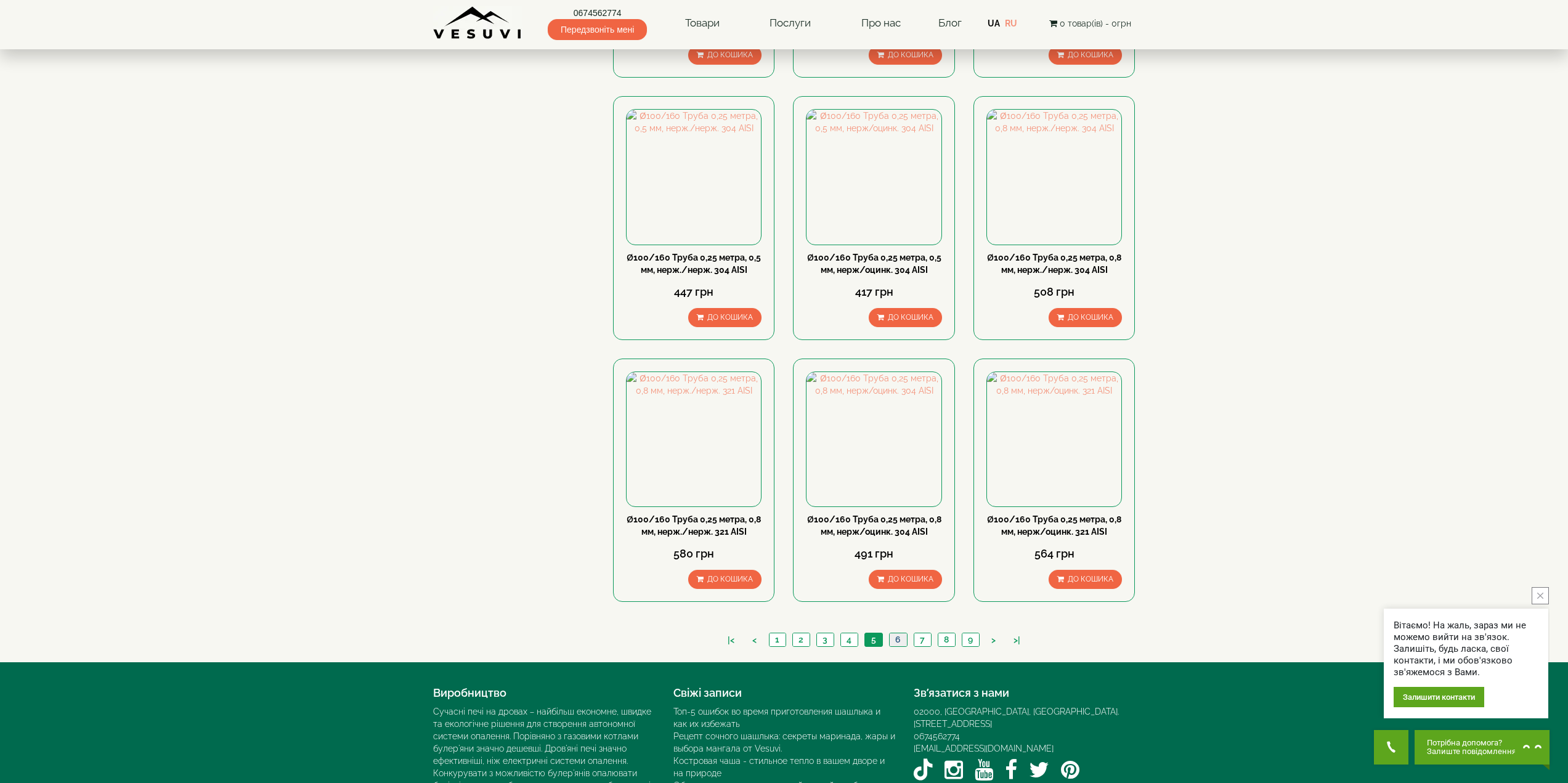
click at [894, 633] on link "6" at bounding box center [898, 640] width 18 height 13
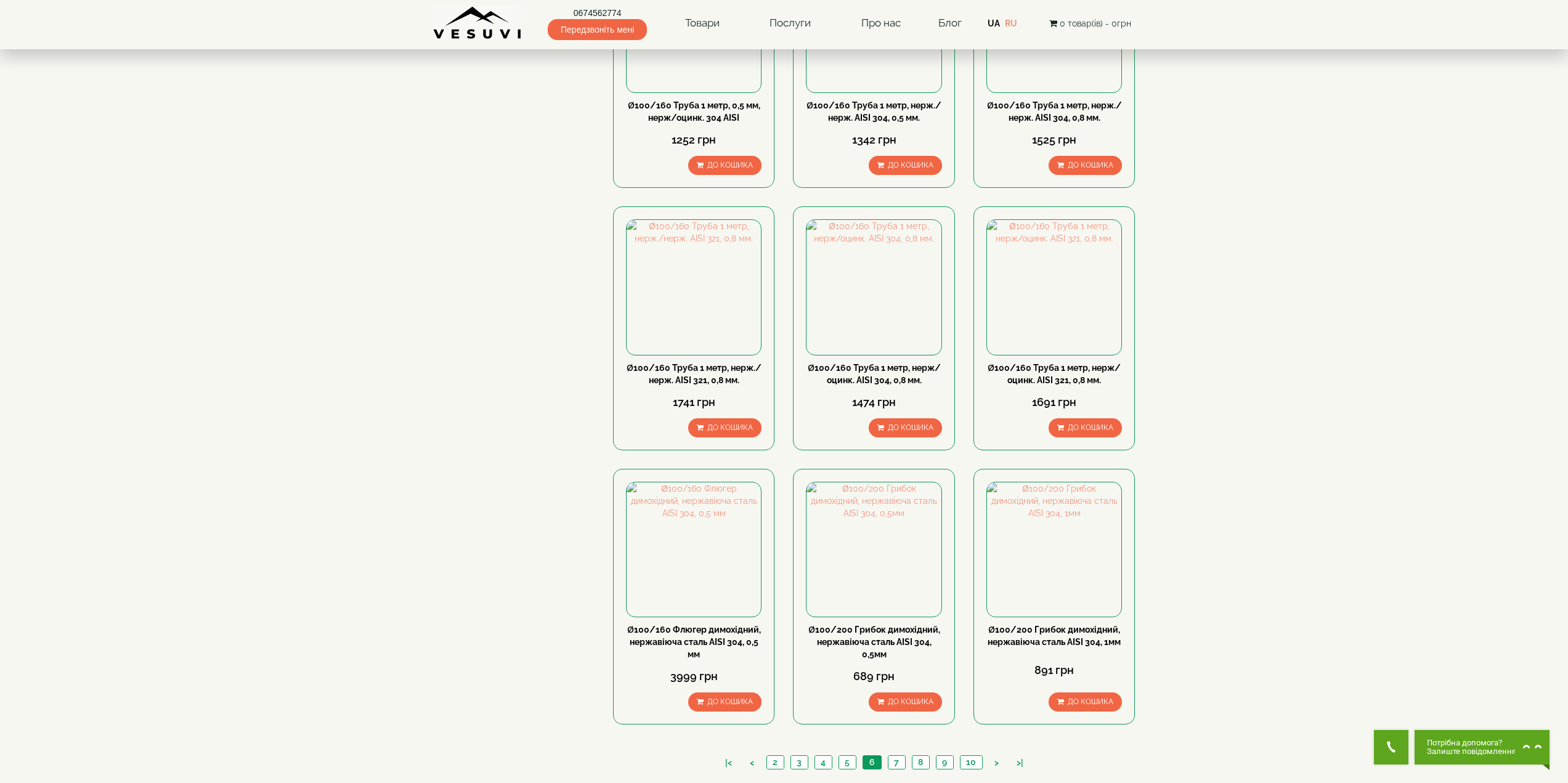
scroll to position [924, 0]
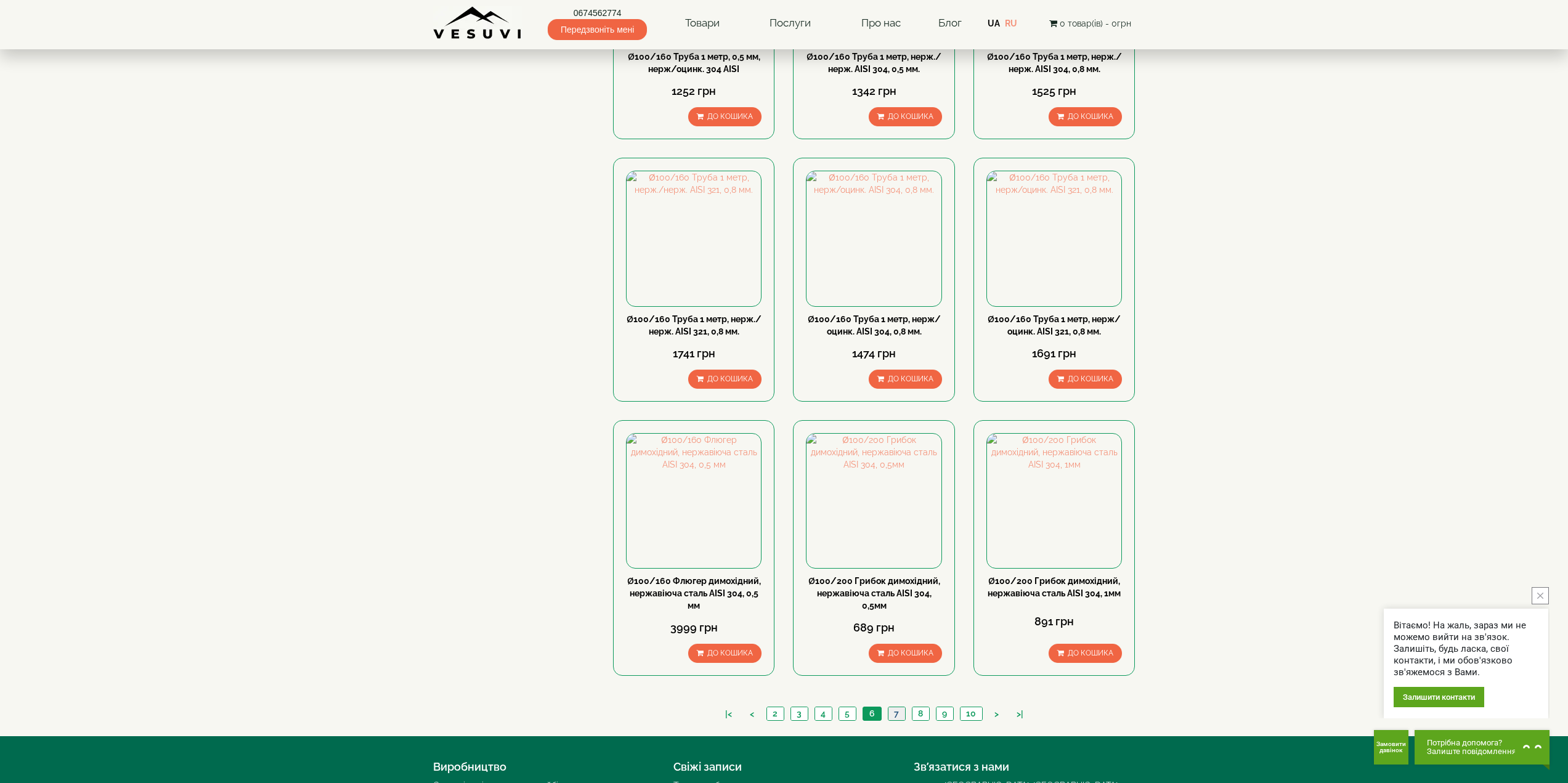
click at [891, 707] on link "7" at bounding box center [896, 713] width 17 height 13
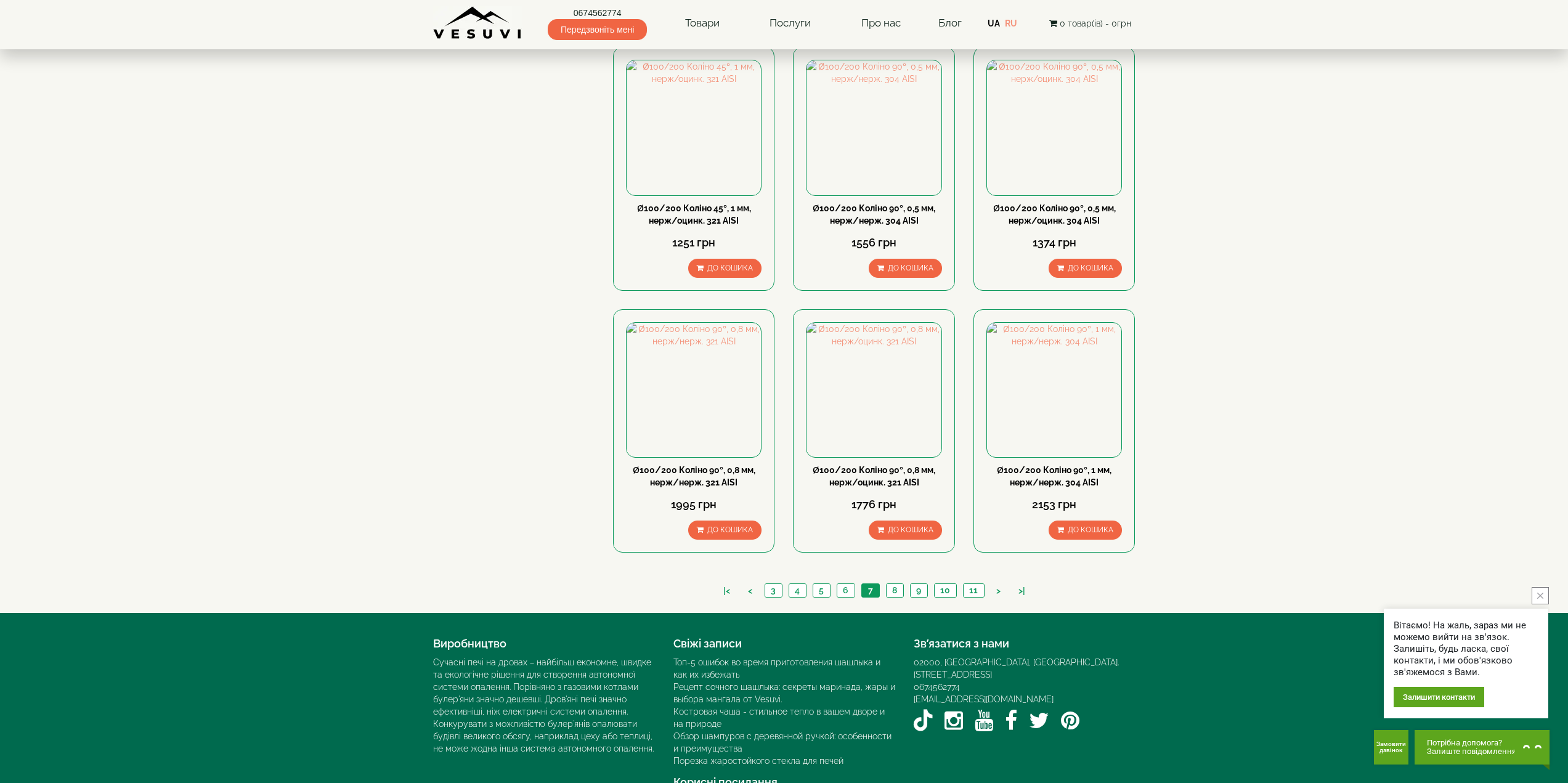
scroll to position [985, 0]
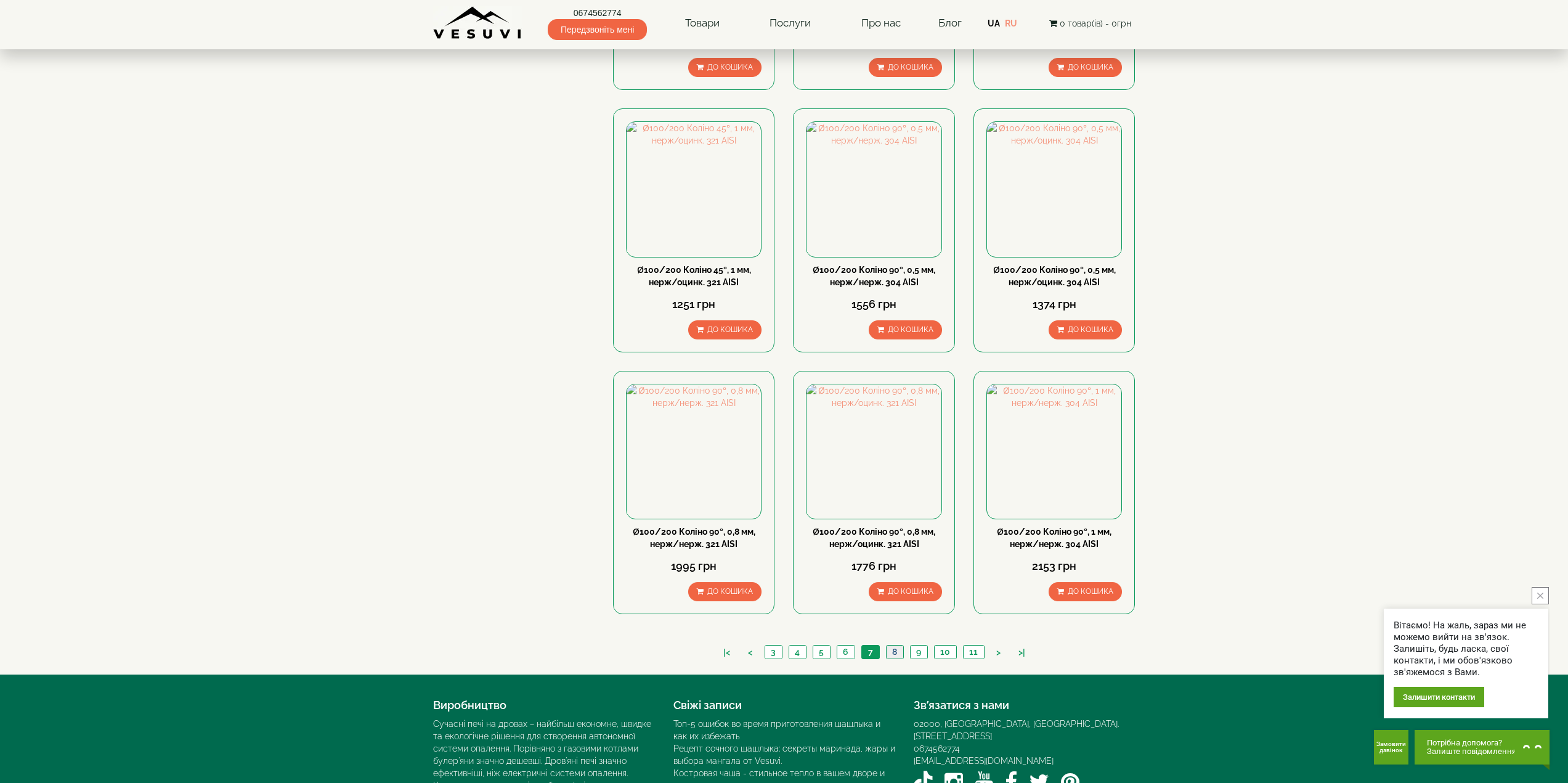
click at [894, 646] on link "8" at bounding box center [894, 652] width 17 height 13
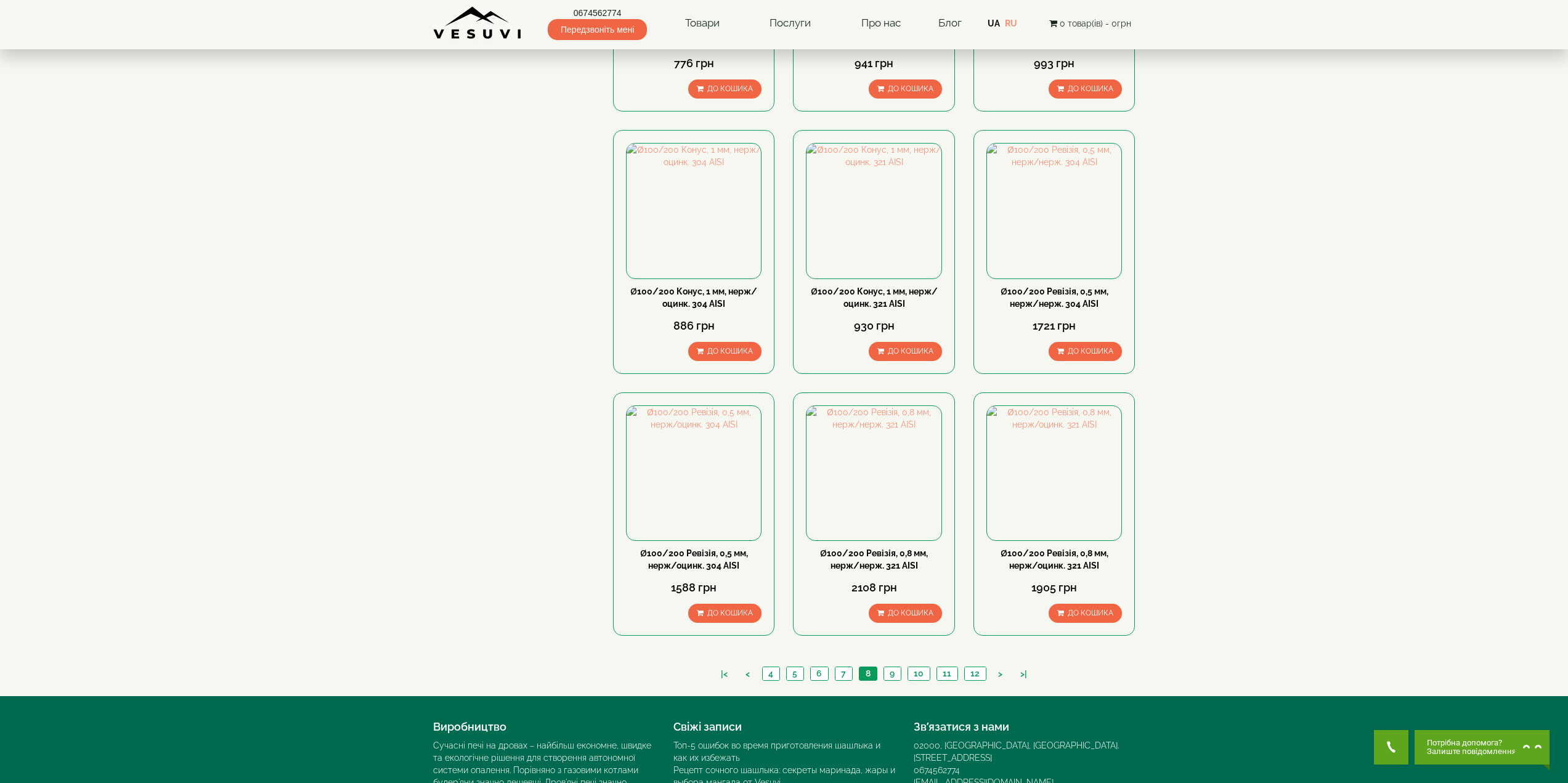
scroll to position [985, 0]
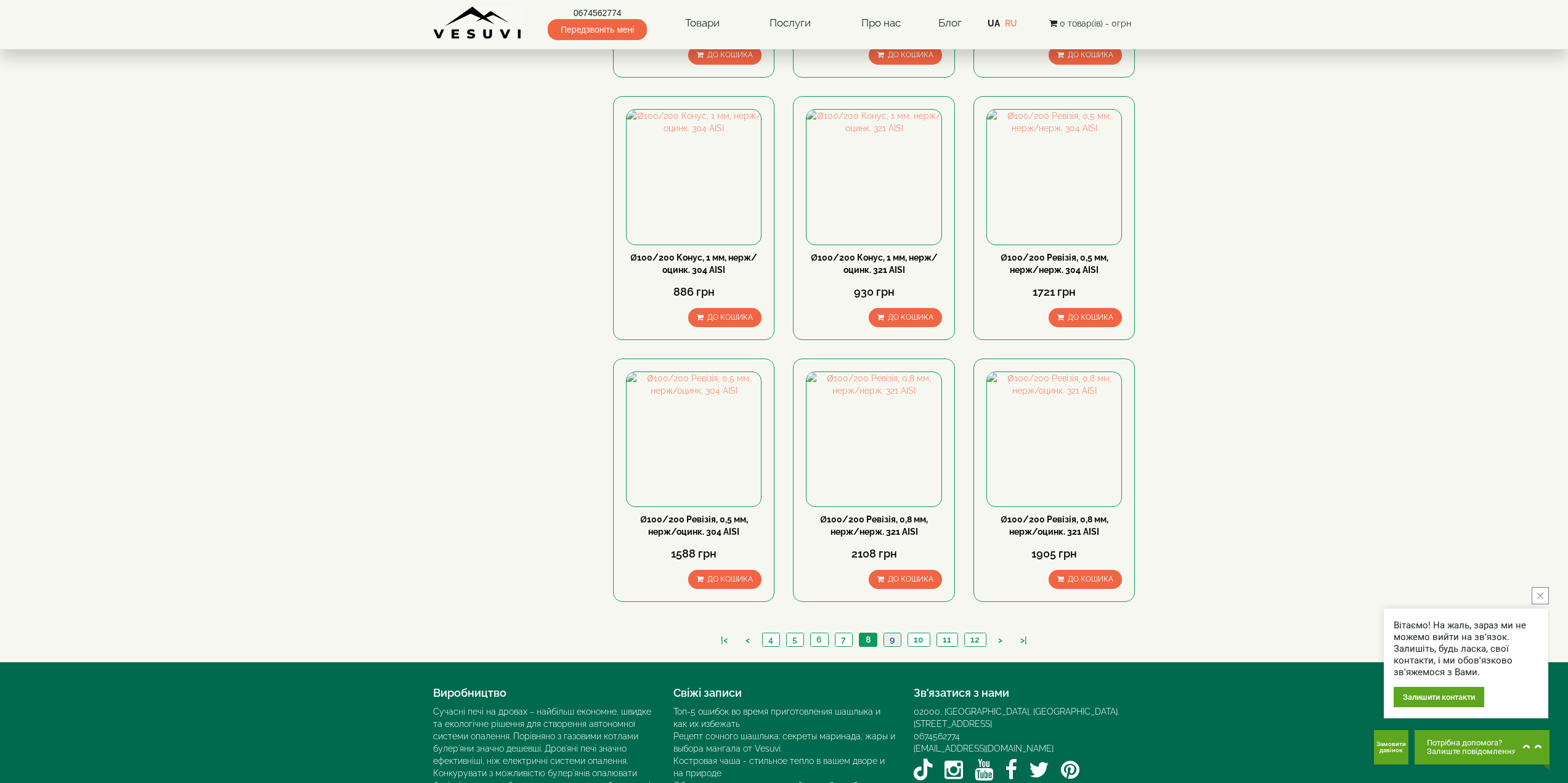
click at [888, 633] on link "9" at bounding box center [892, 640] width 17 height 13
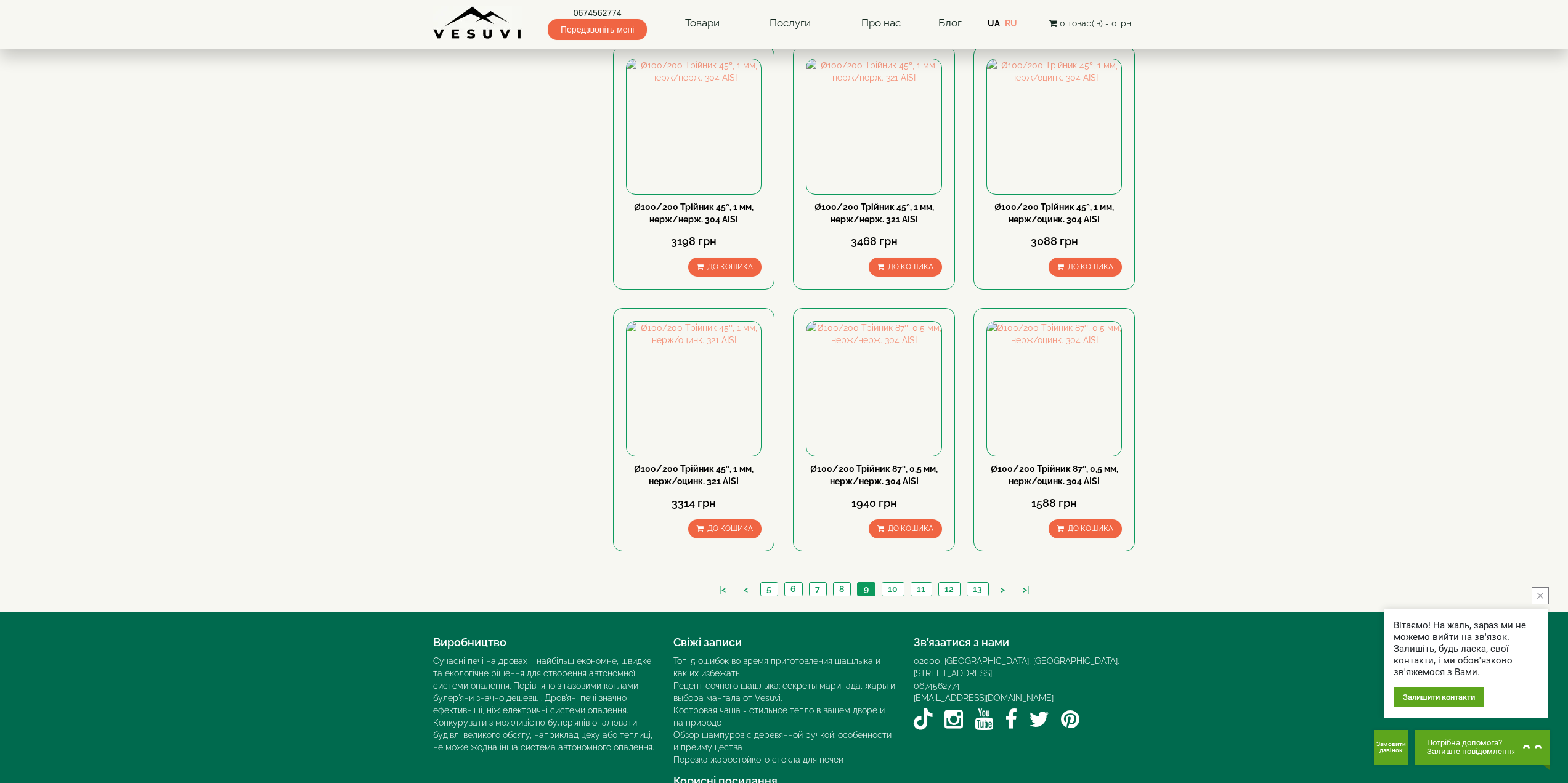
scroll to position [1036, 0]
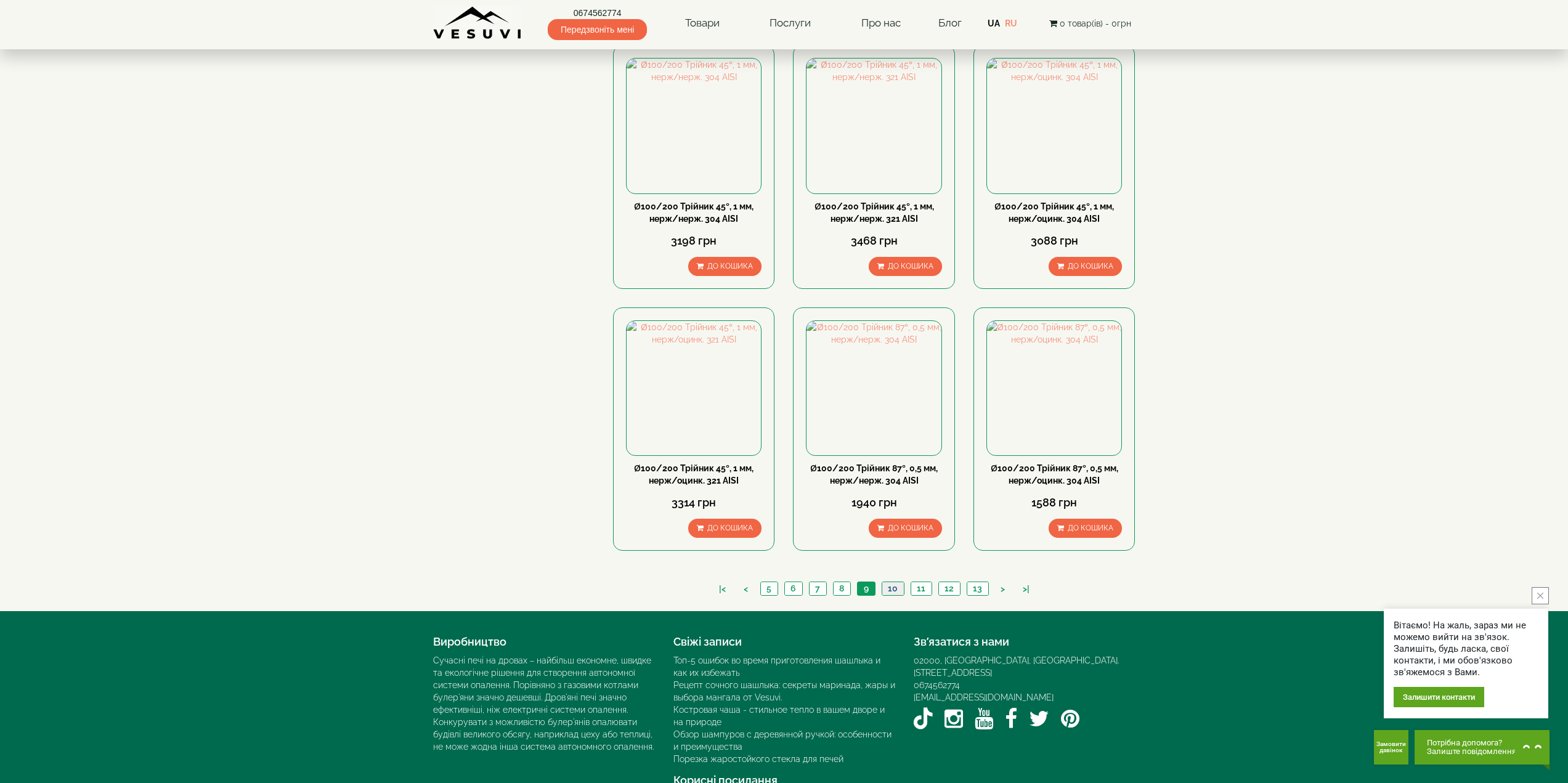
click at [891, 582] on link "10" at bounding box center [893, 588] width 22 height 13
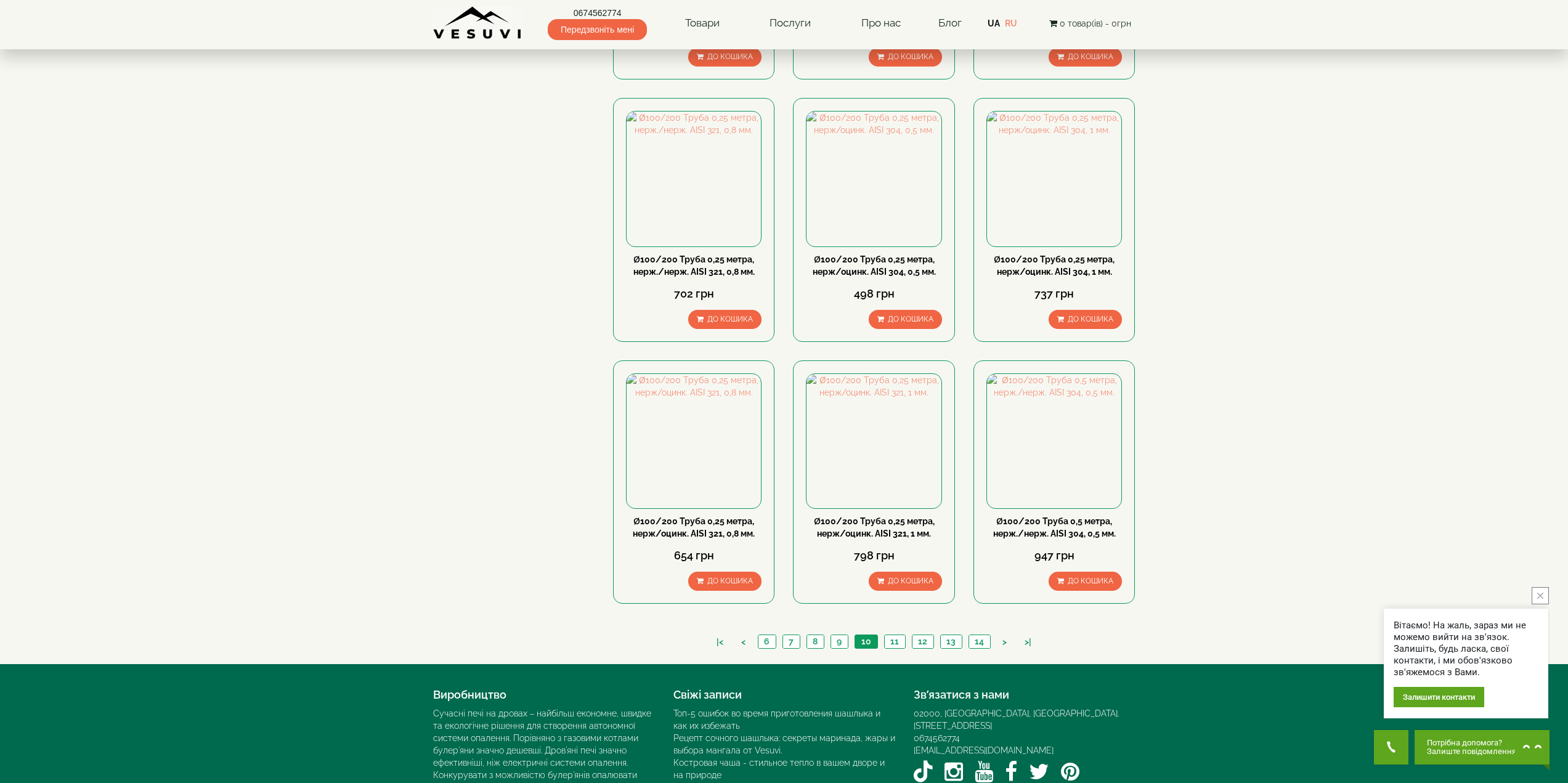
scroll to position [1036, 0]
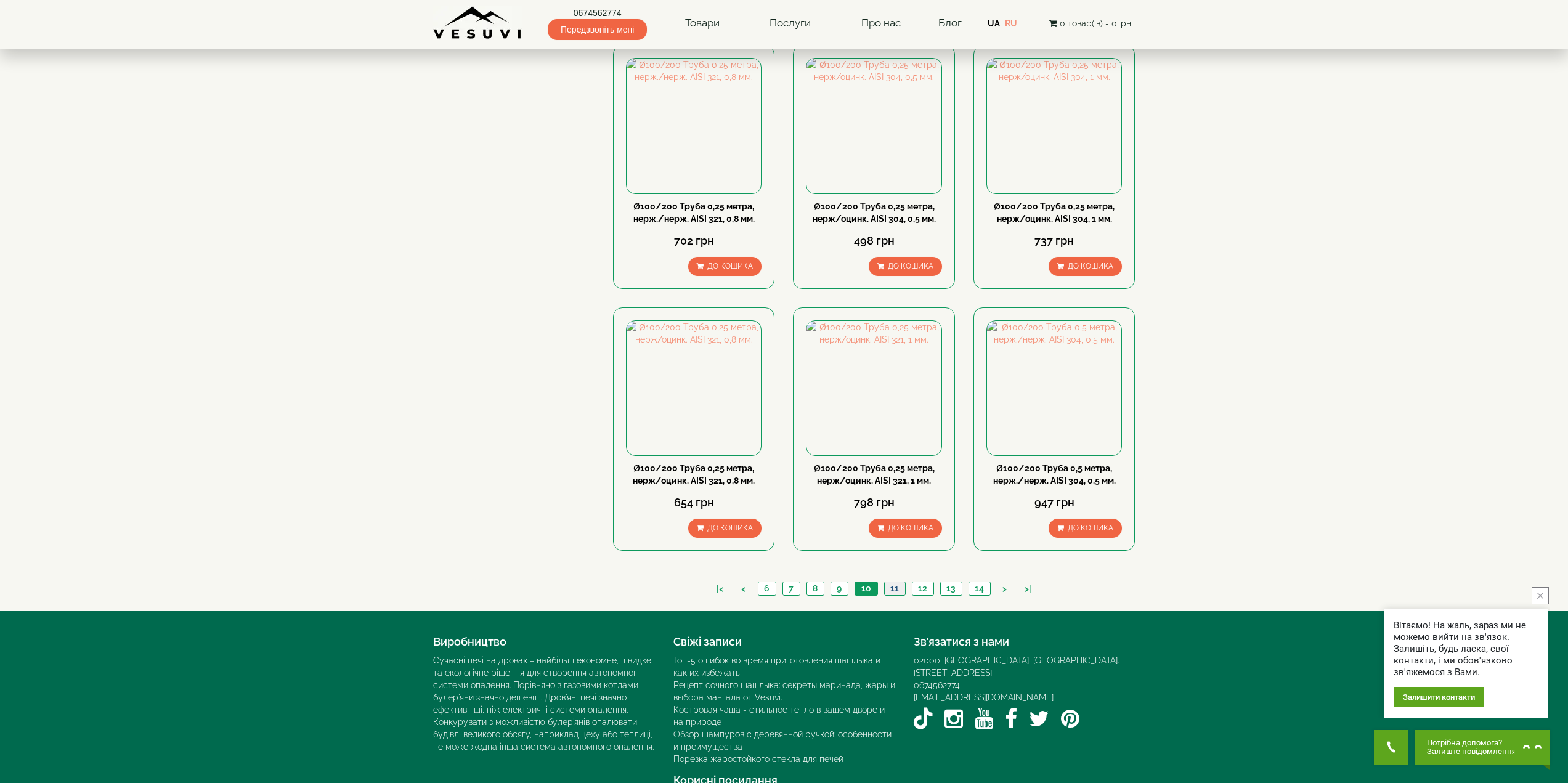
click at [901, 582] on link "11" at bounding box center [894, 588] width 21 height 13
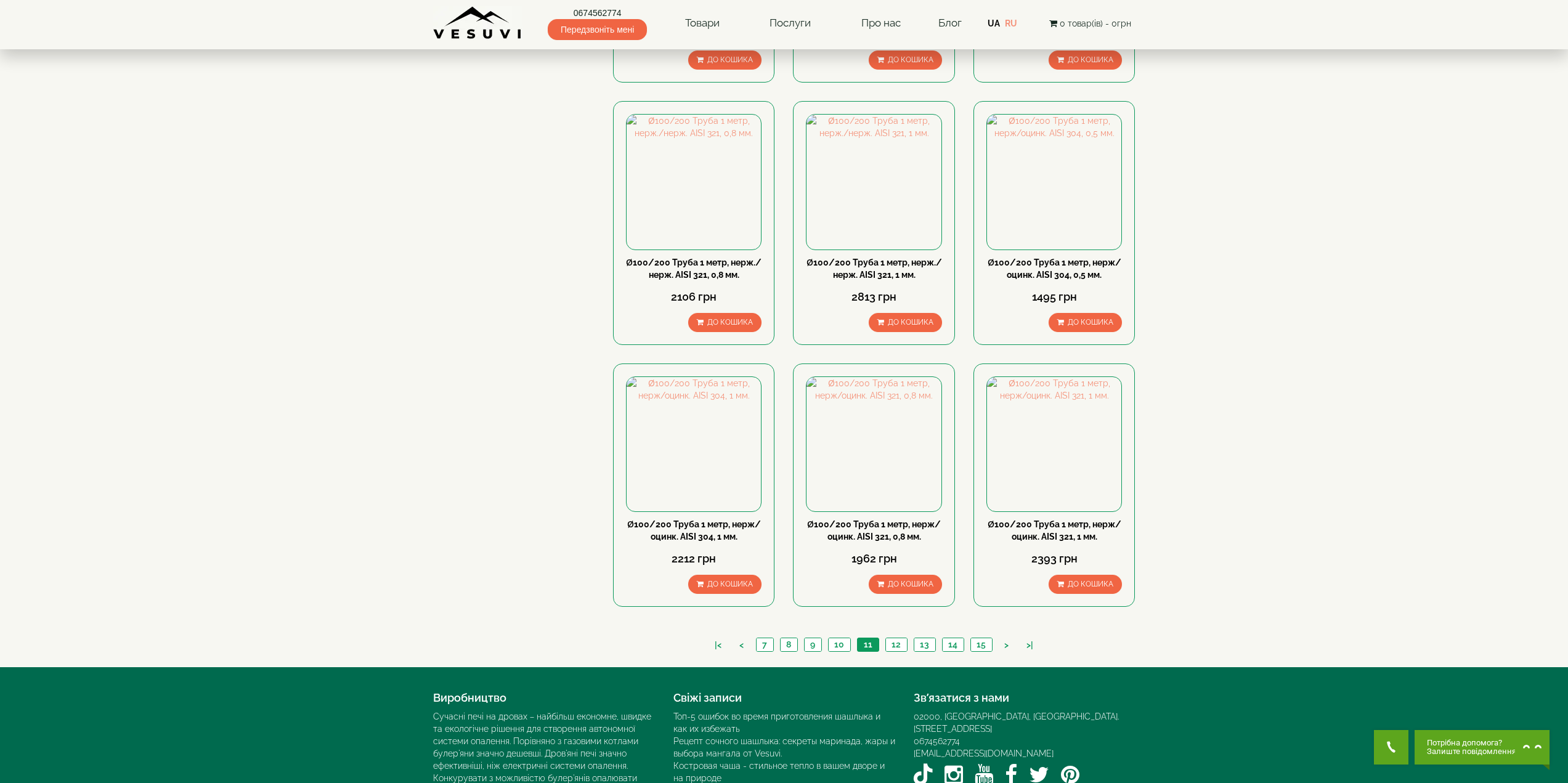
scroll to position [985, 0]
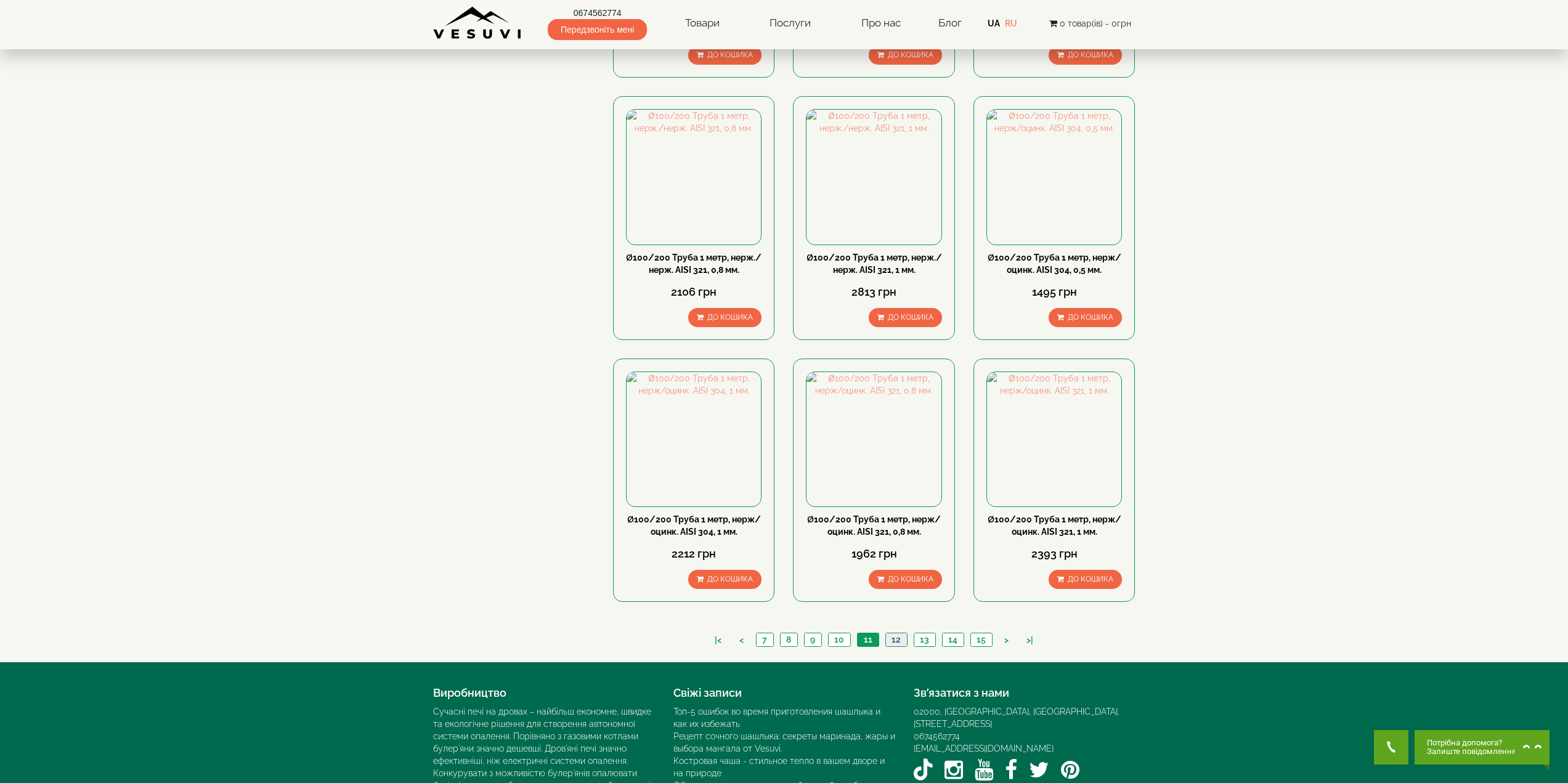
click at [898, 633] on link "12" at bounding box center [896, 640] width 22 height 13
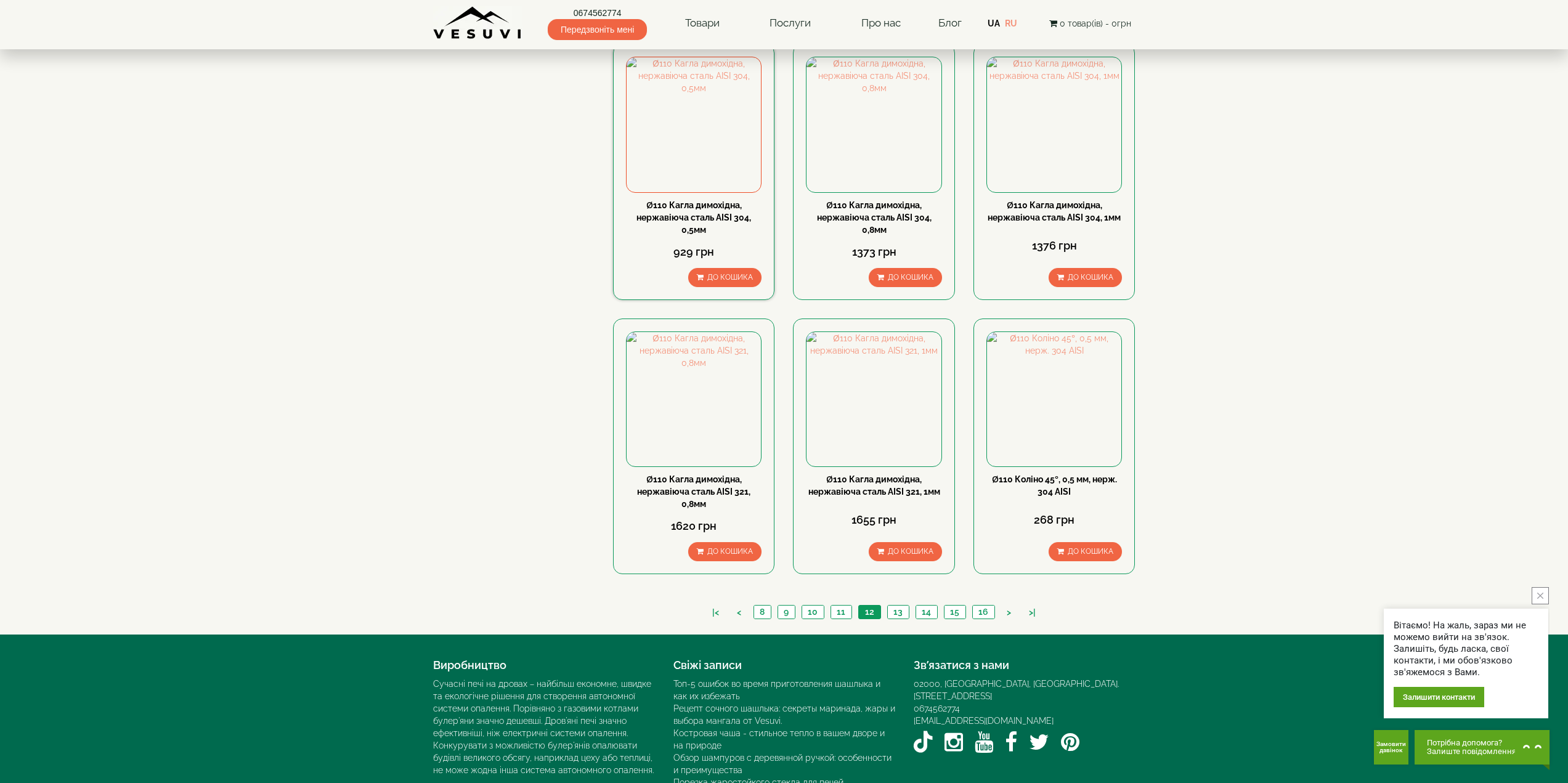
scroll to position [1098, 0]
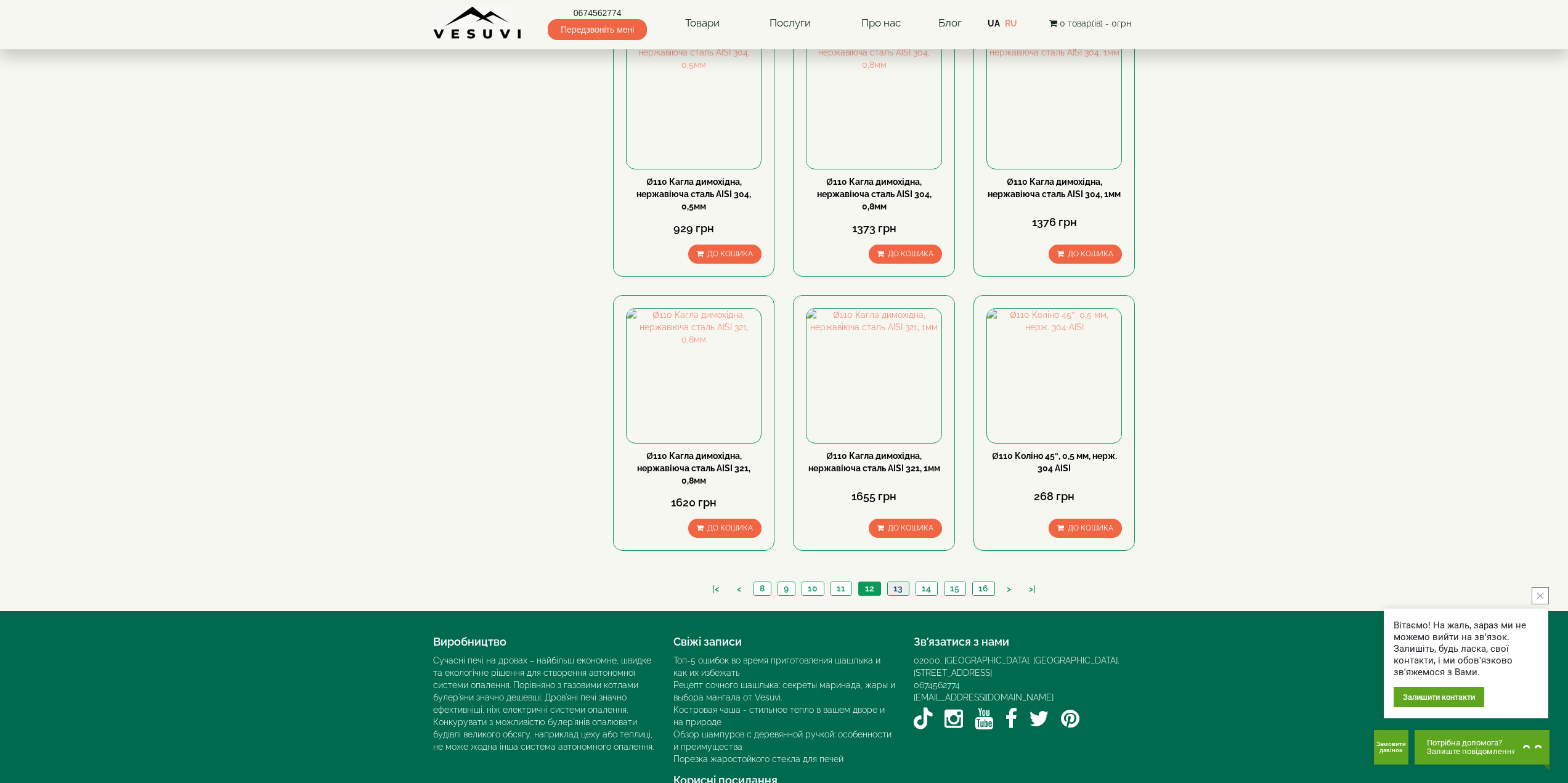
click at [903, 582] on link "13" at bounding box center [898, 588] width 22 height 13
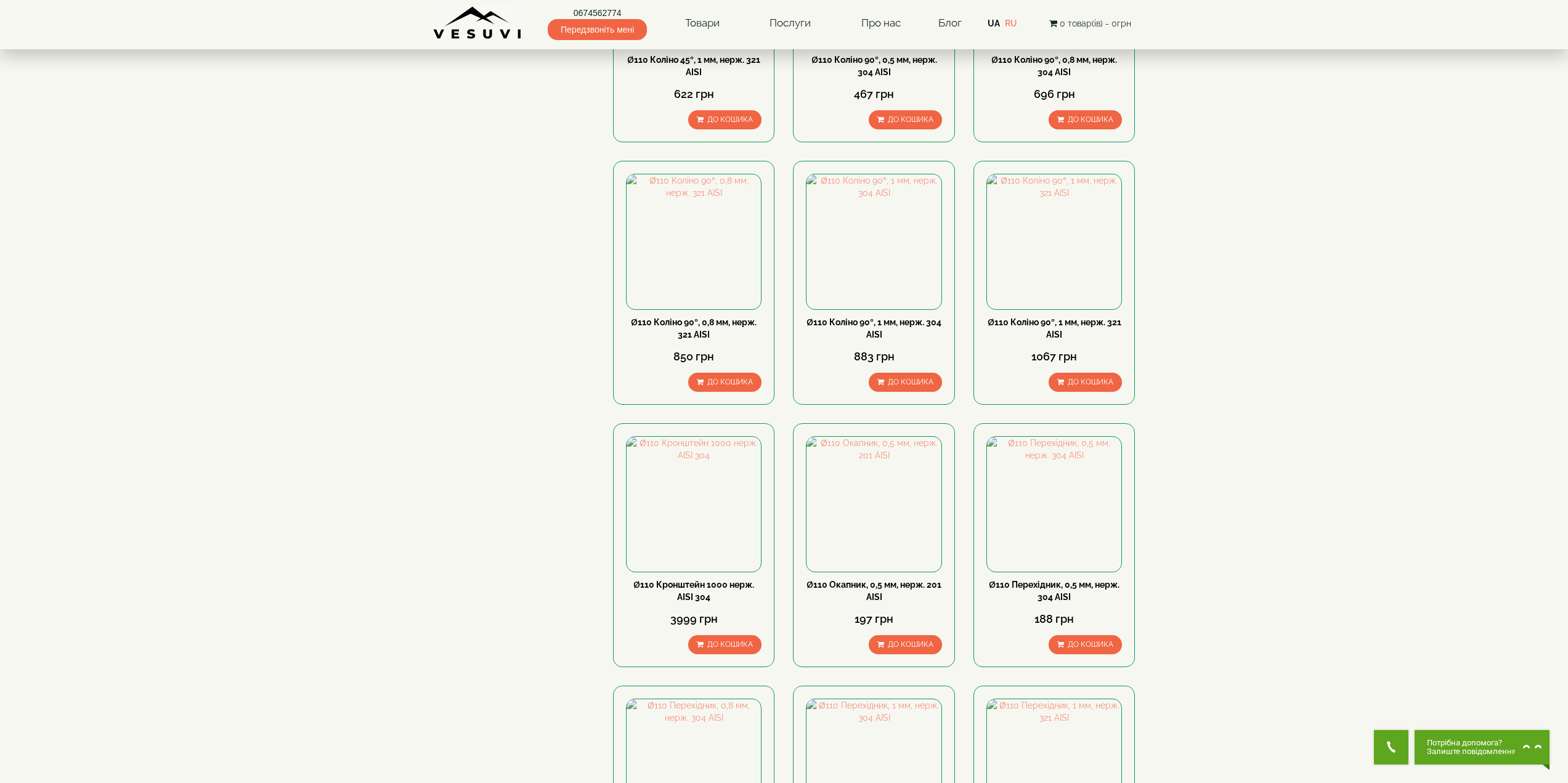
scroll to position [924, 0]
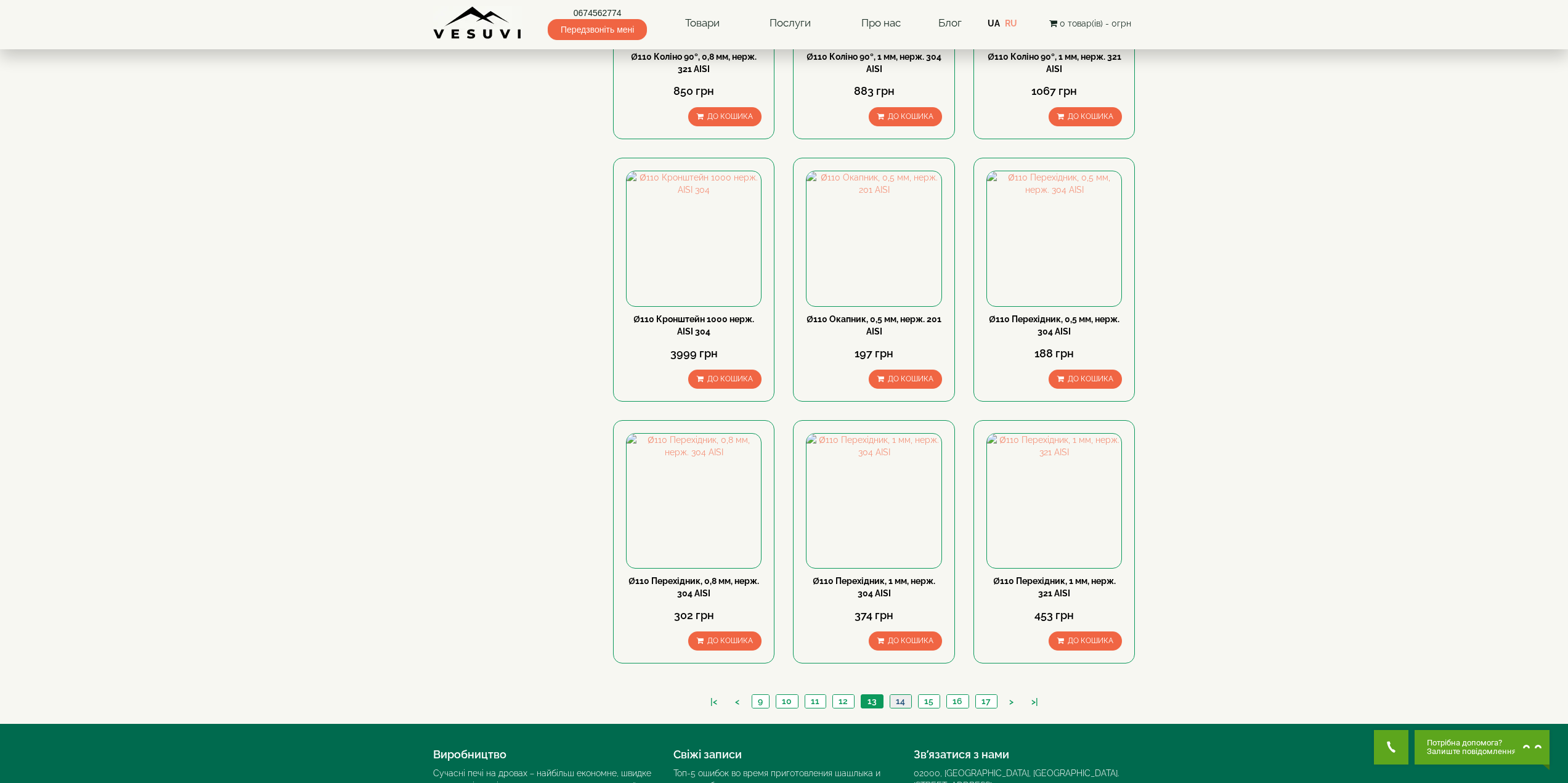
click at [900, 695] on link "14" at bounding box center [900, 701] width 22 height 13
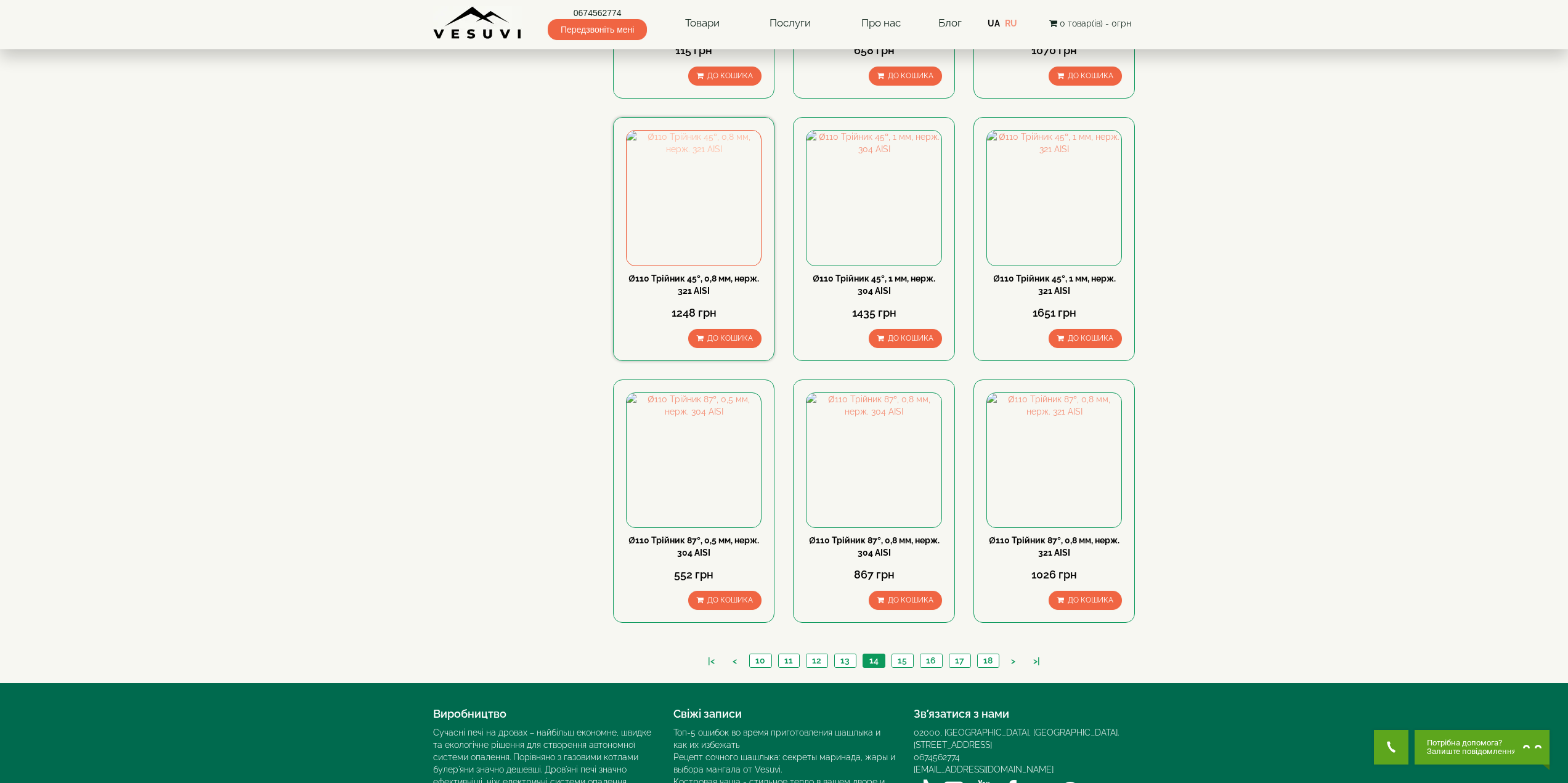
scroll to position [985, 0]
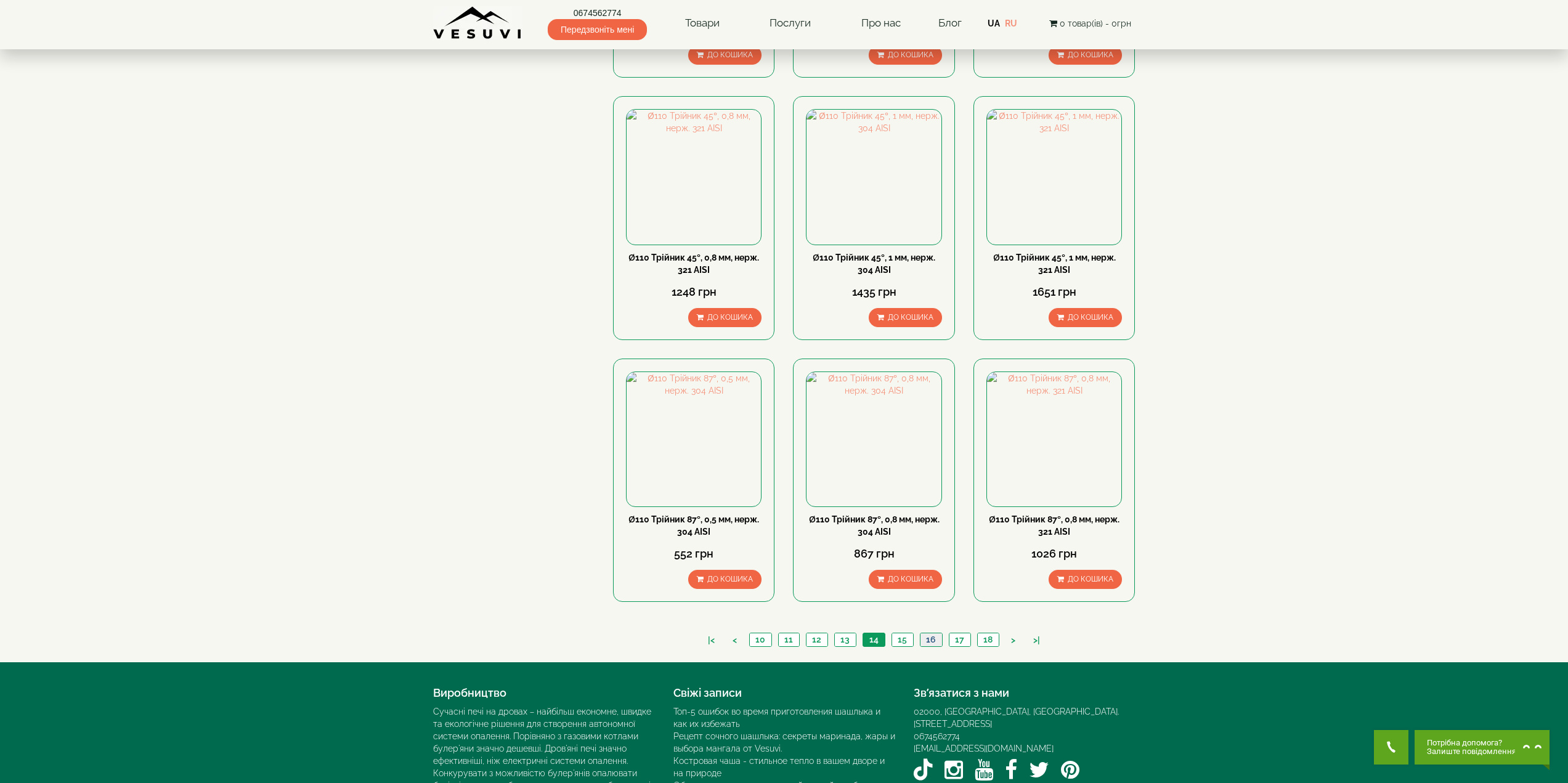
click at [925, 633] on link "16" at bounding box center [931, 640] width 22 height 13
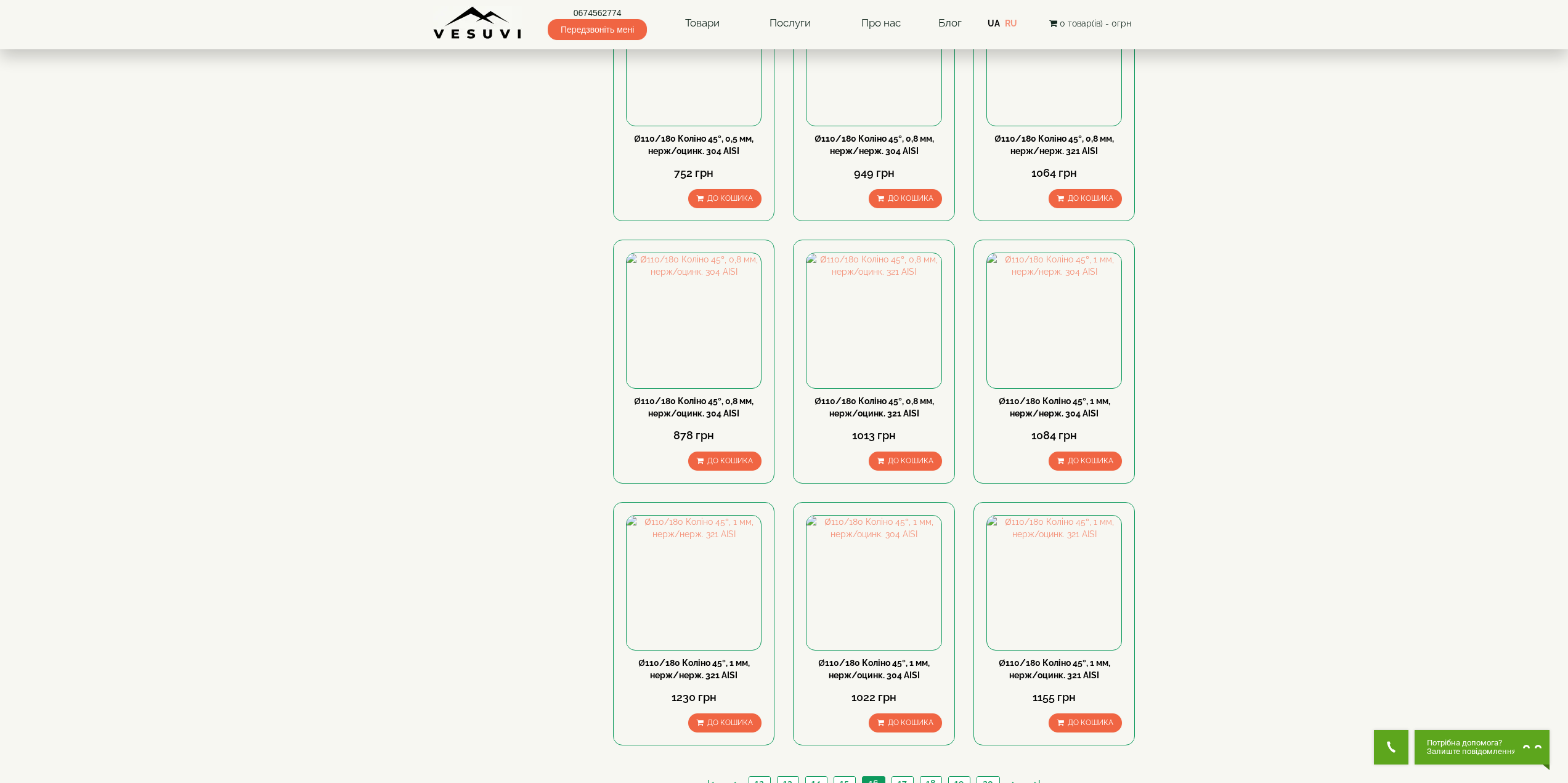
scroll to position [924, 0]
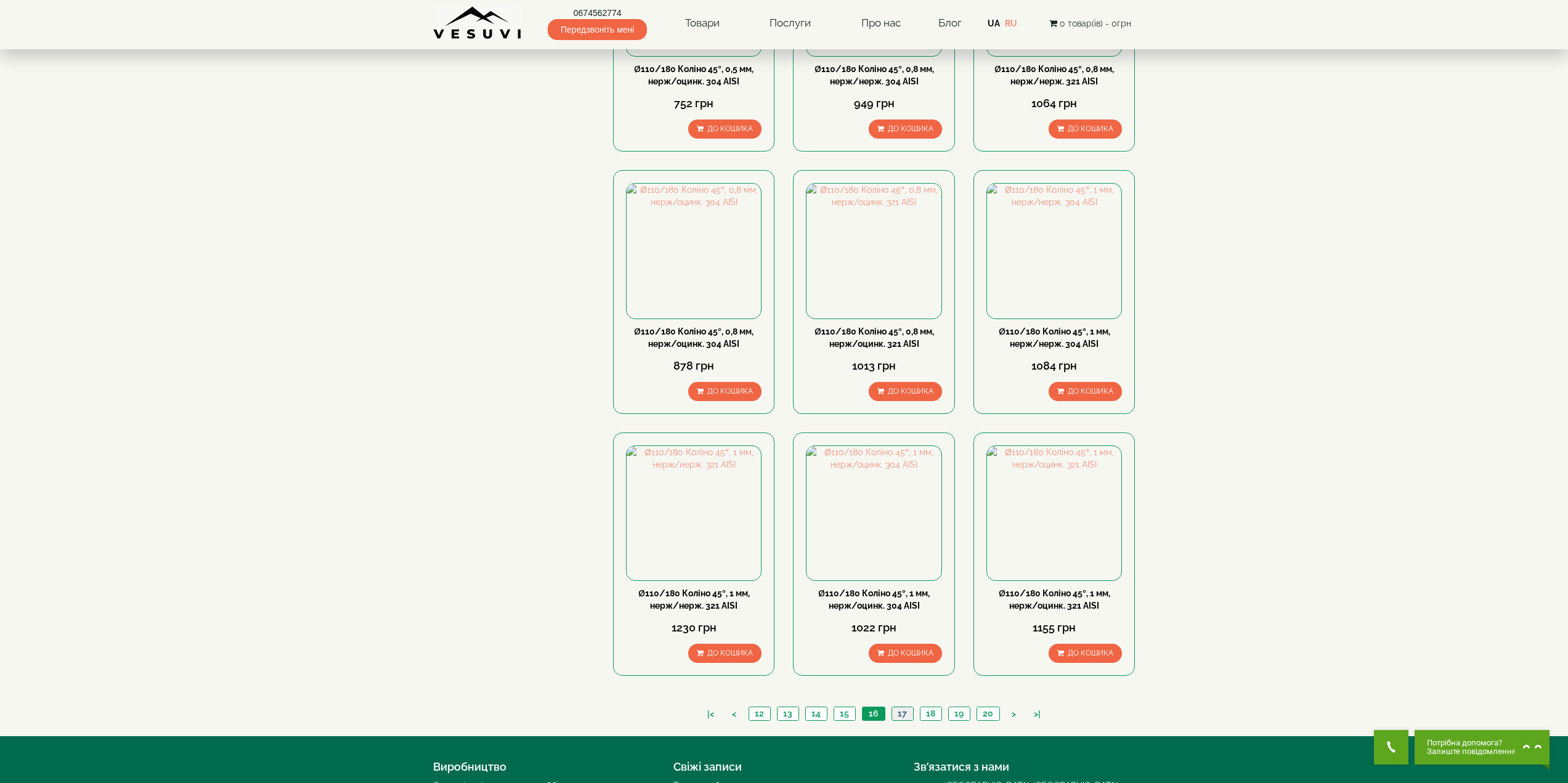
click at [904, 707] on link "17" at bounding box center [902, 713] width 22 height 13
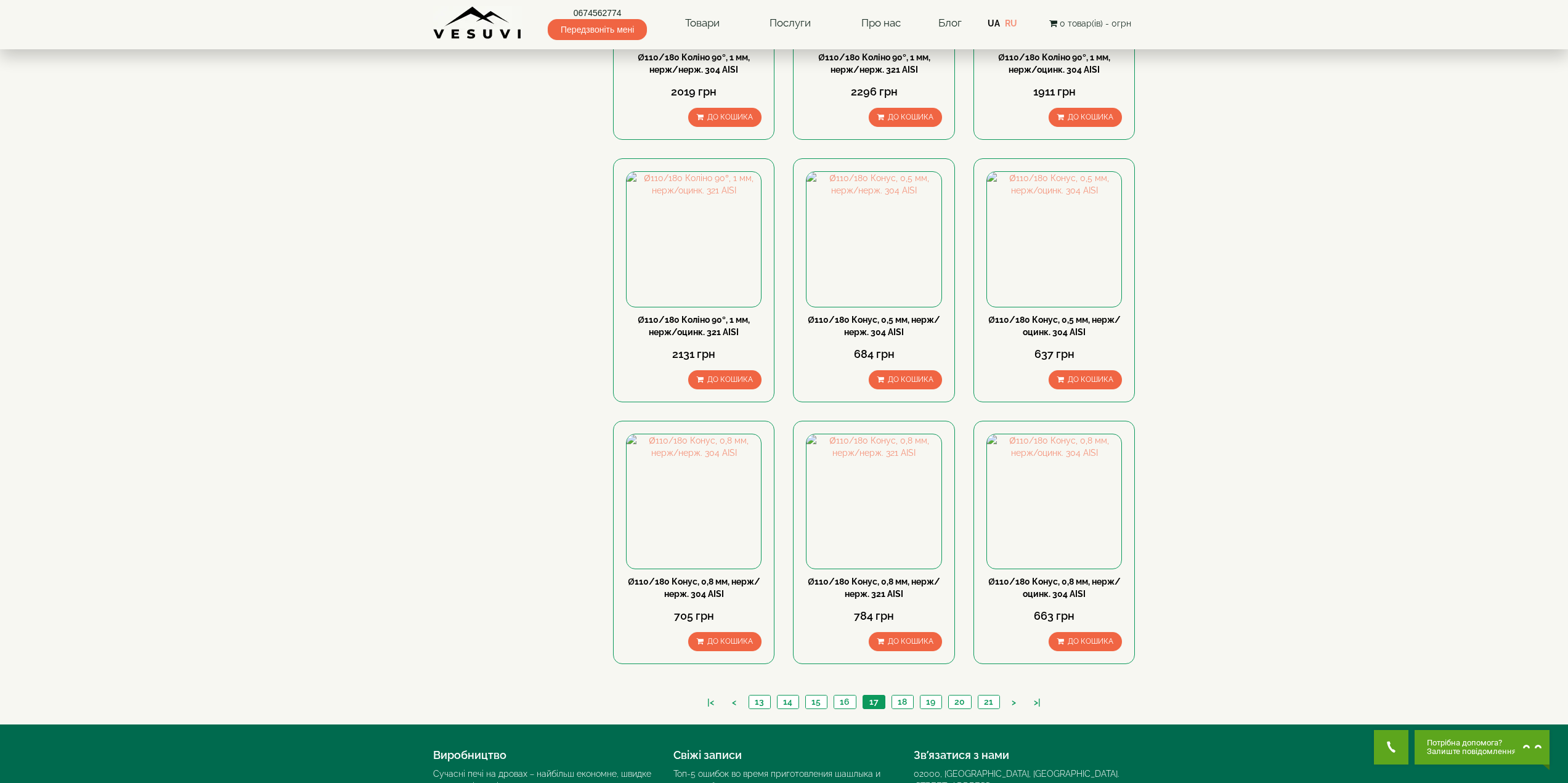
scroll to position [1036, 0]
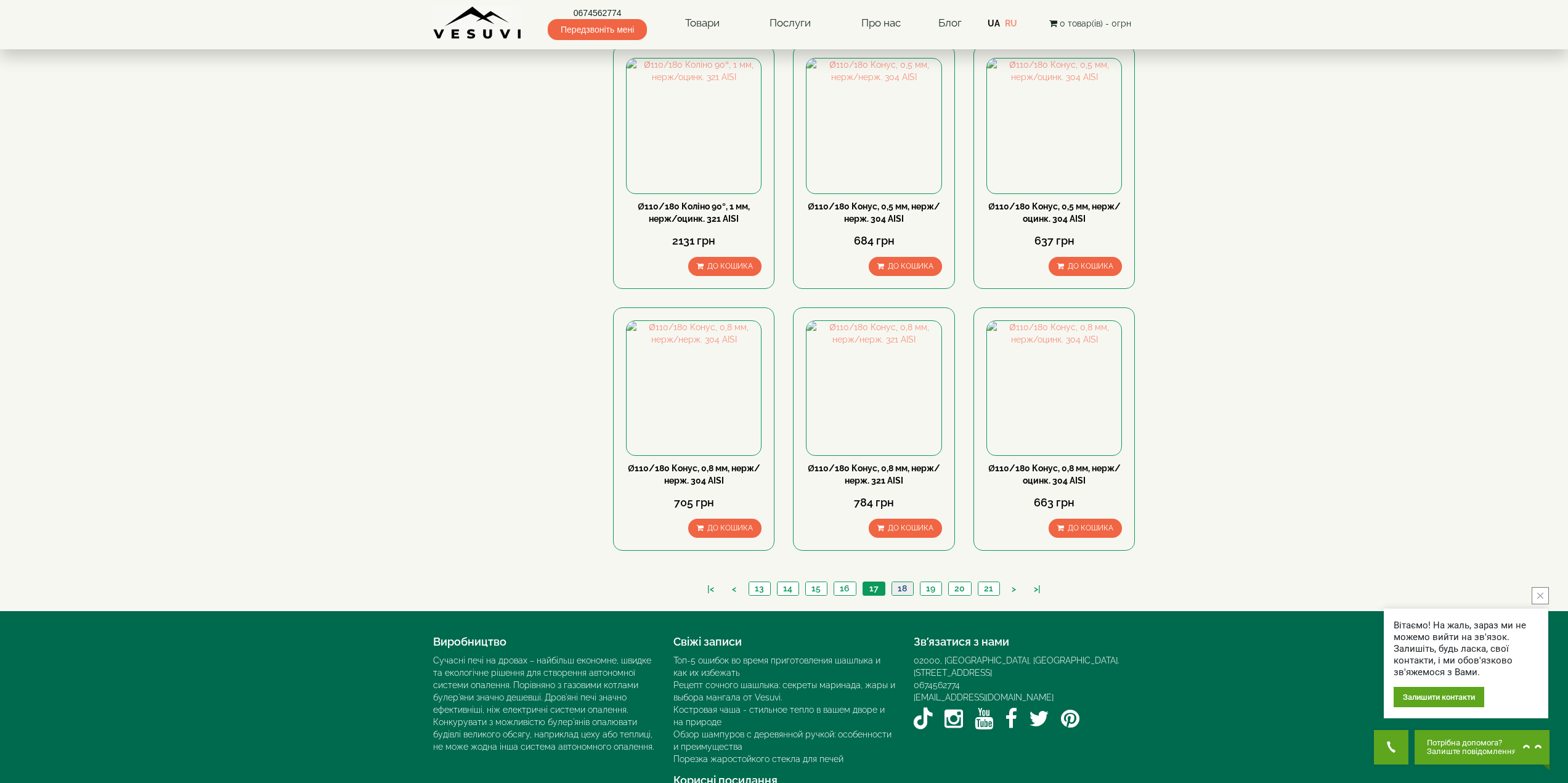
click at [901, 582] on link "18" at bounding box center [902, 588] width 22 height 13
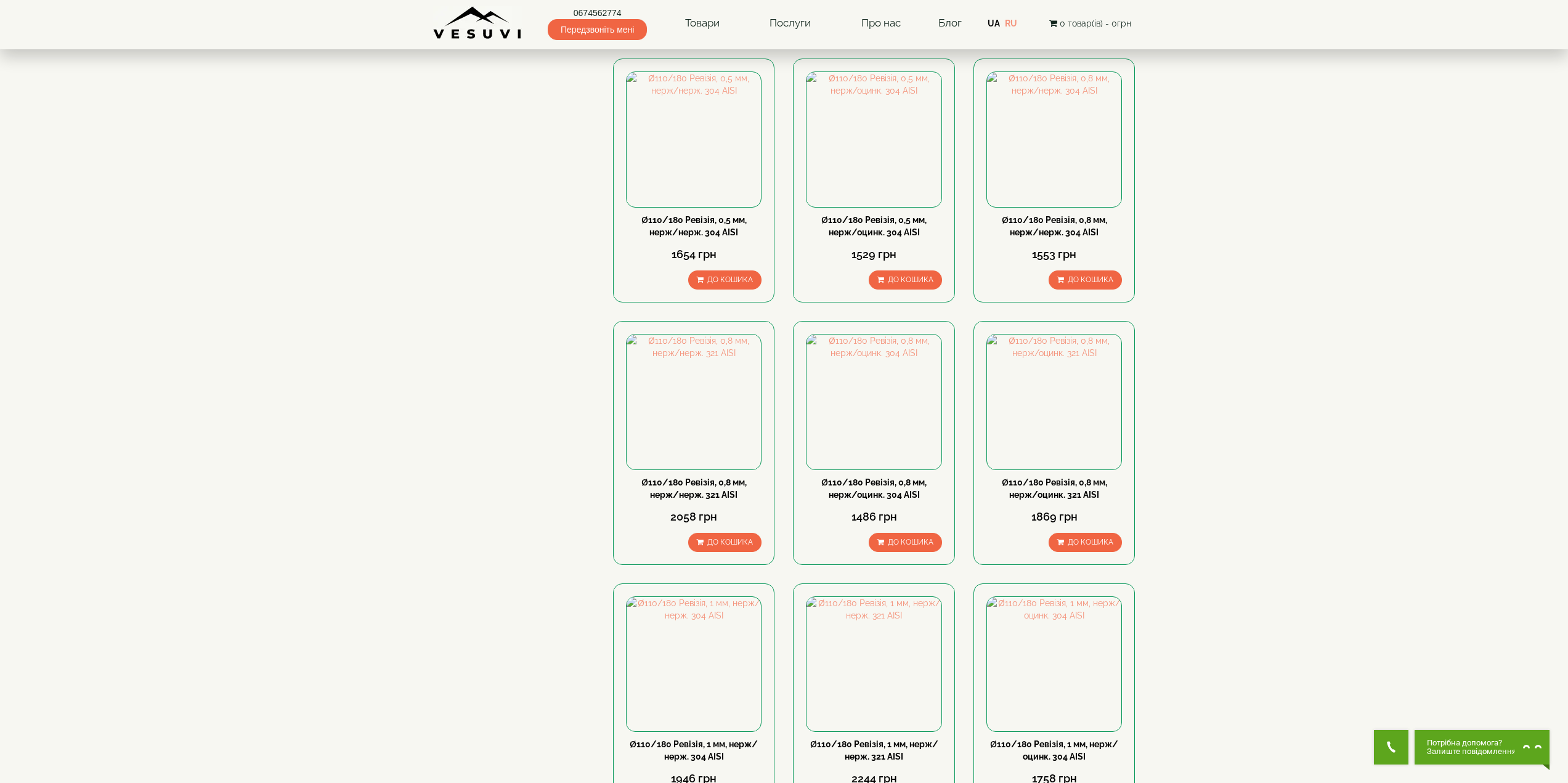
scroll to position [1036, 0]
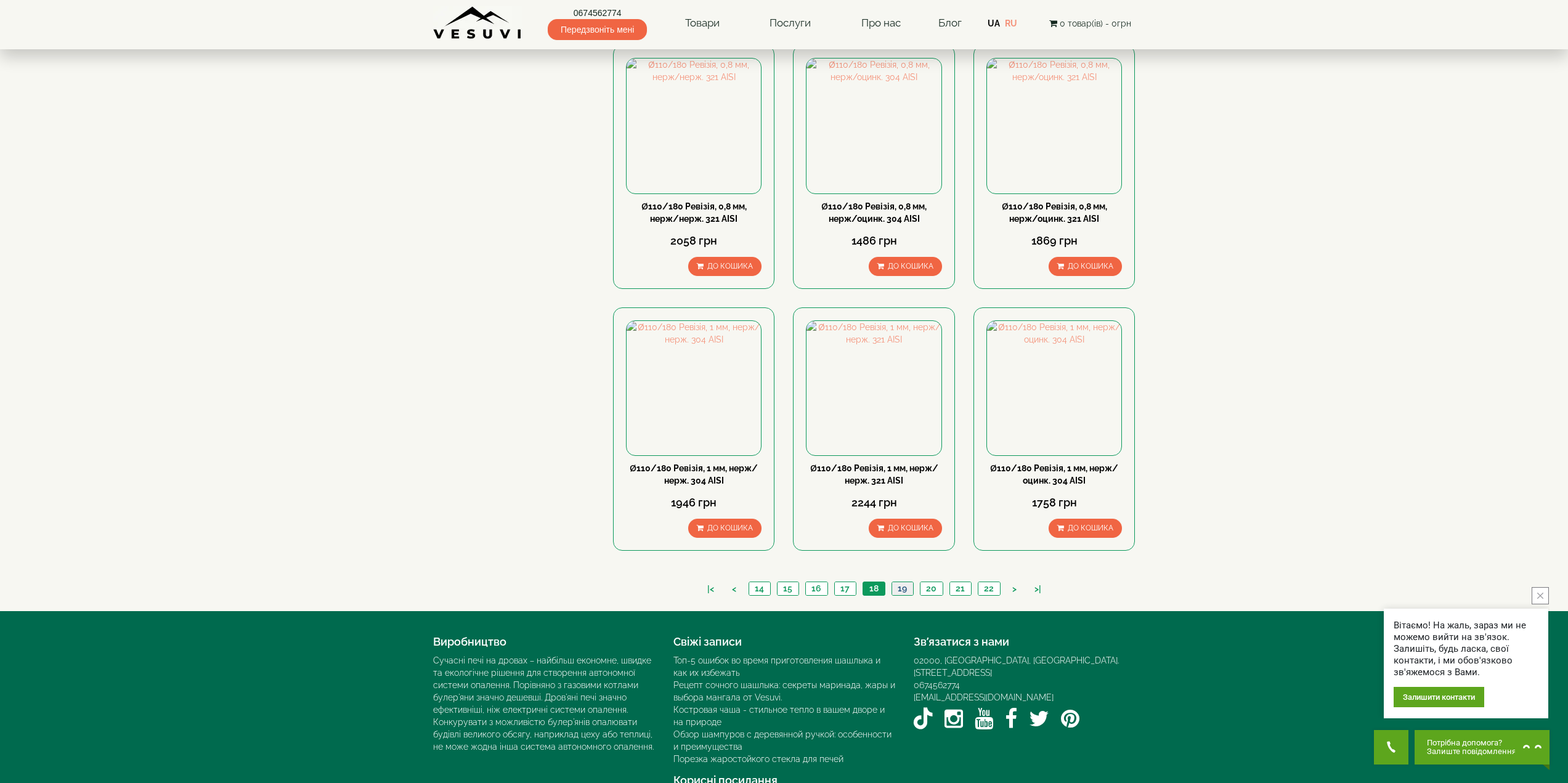
click at [908, 582] on link "19" at bounding box center [902, 588] width 22 height 13
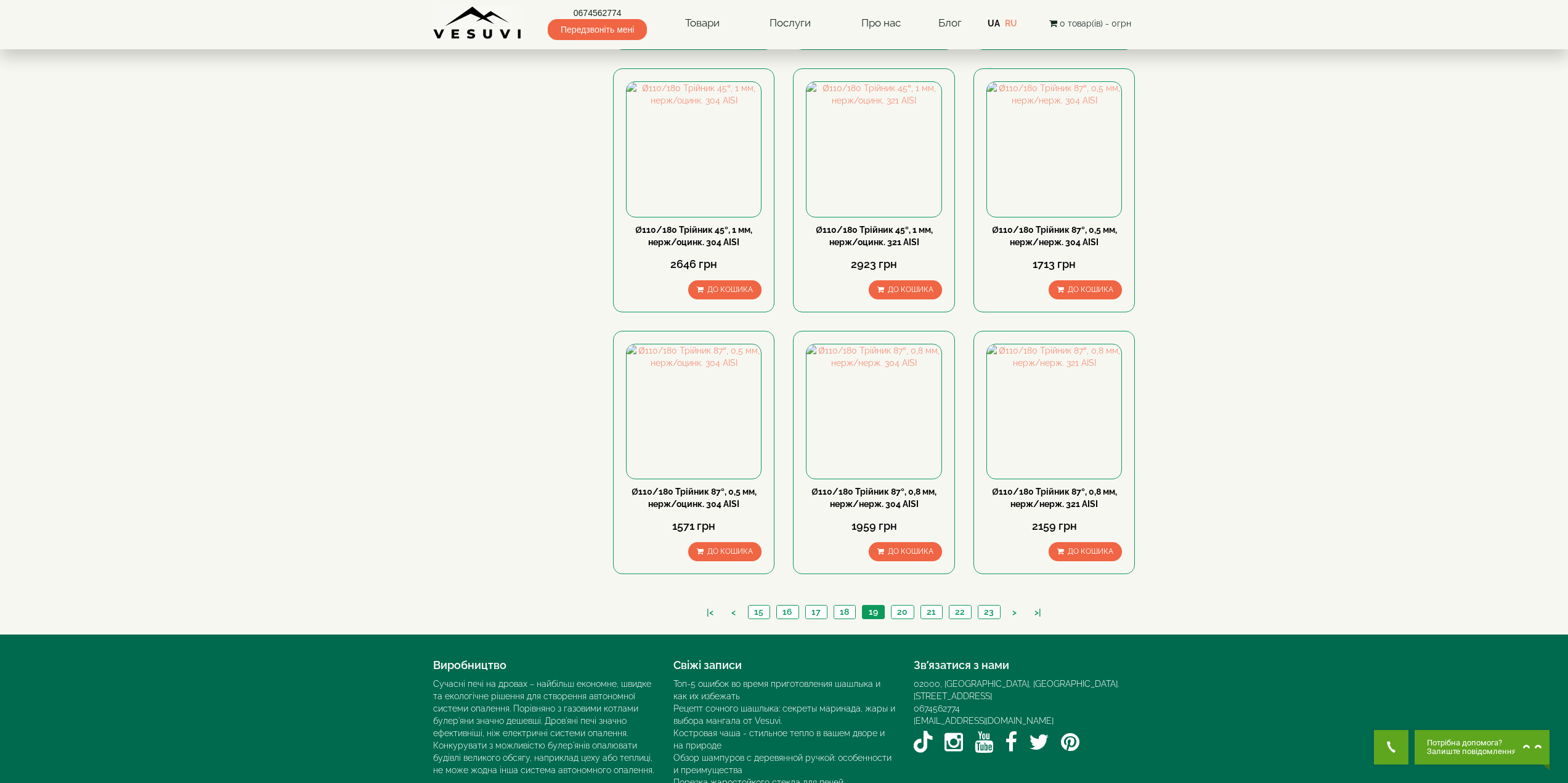
scroll to position [1036, 0]
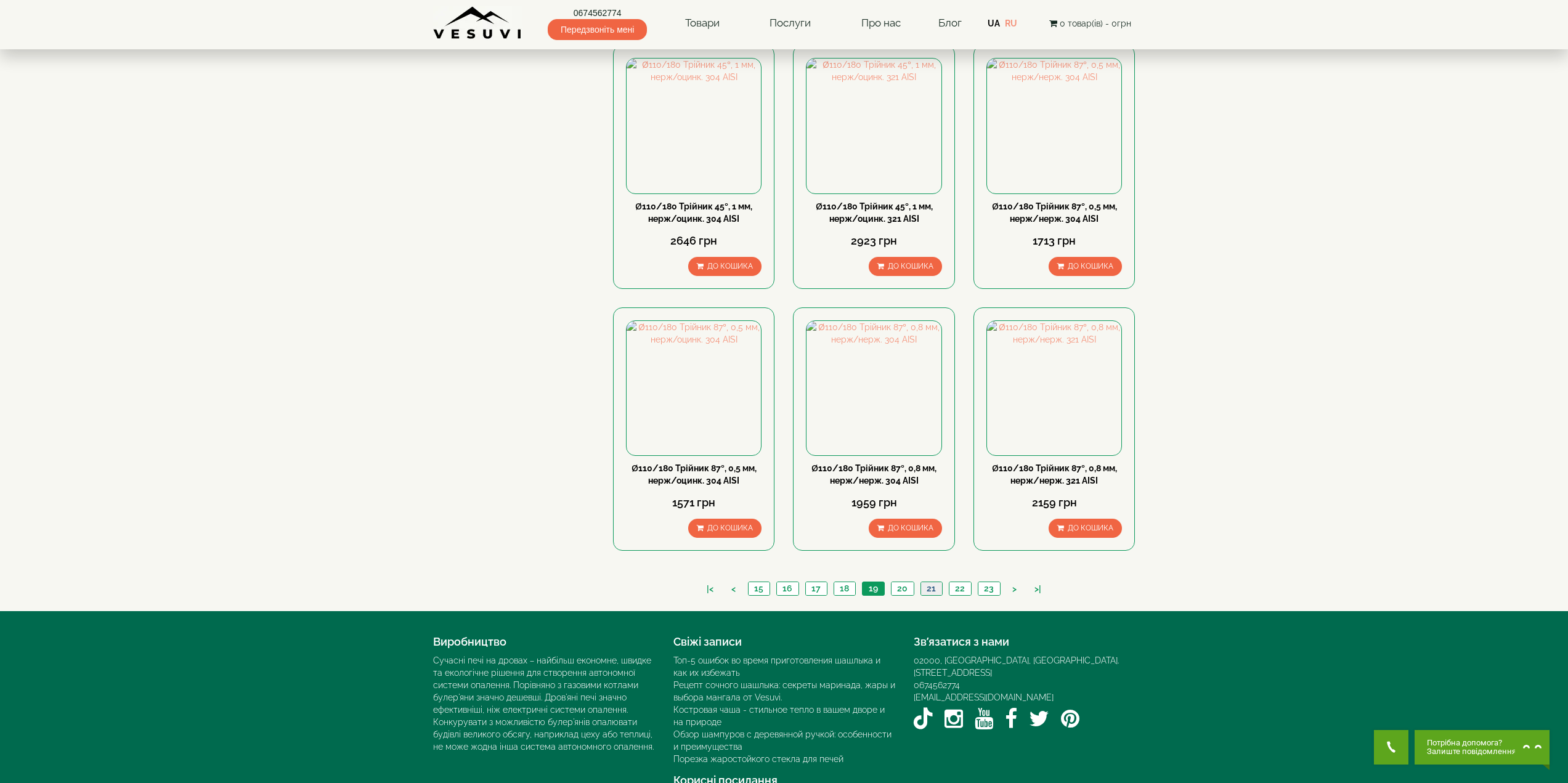
click at [932, 582] on link "21" at bounding box center [931, 588] width 22 height 13
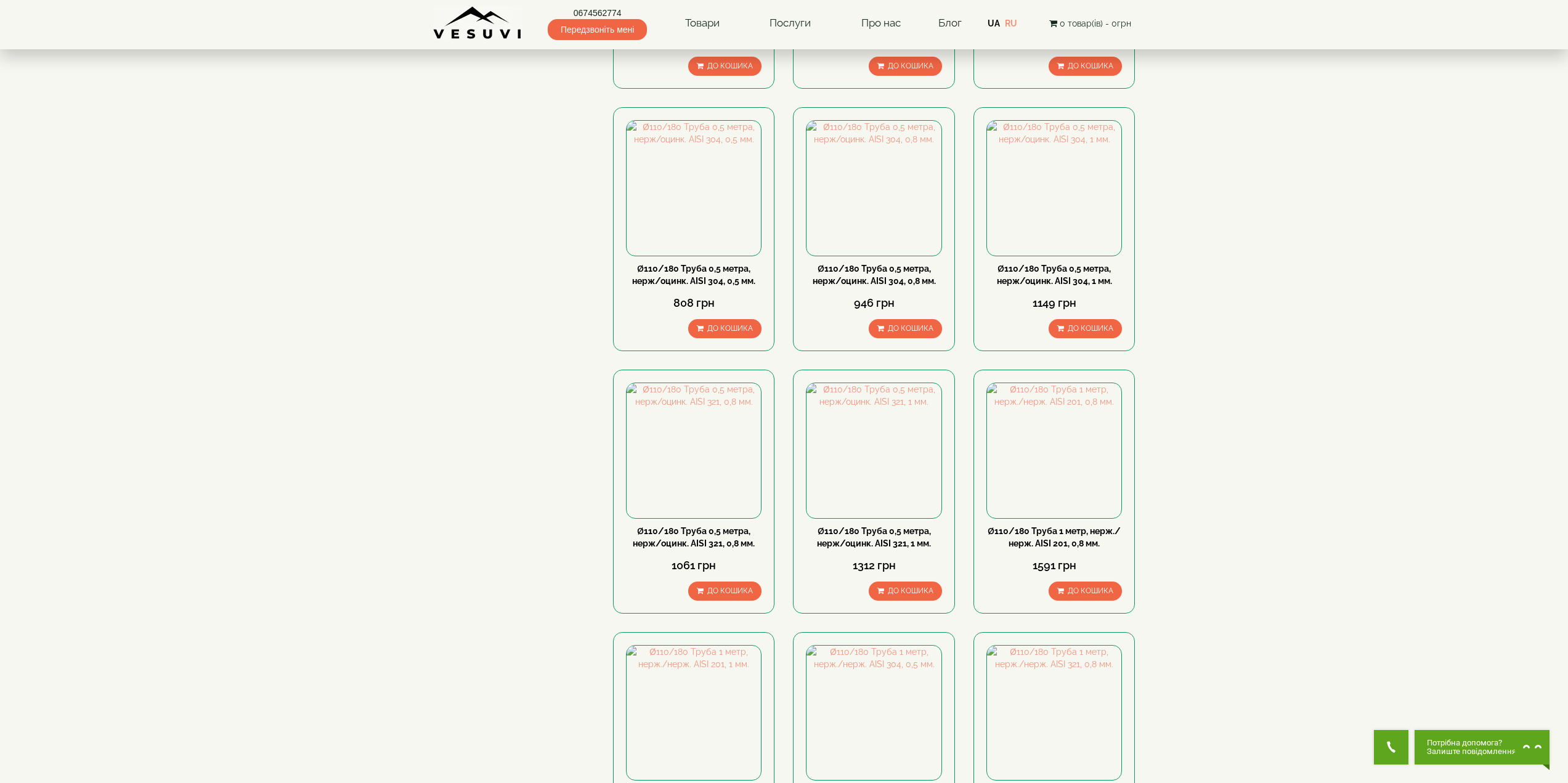
scroll to position [924, 0]
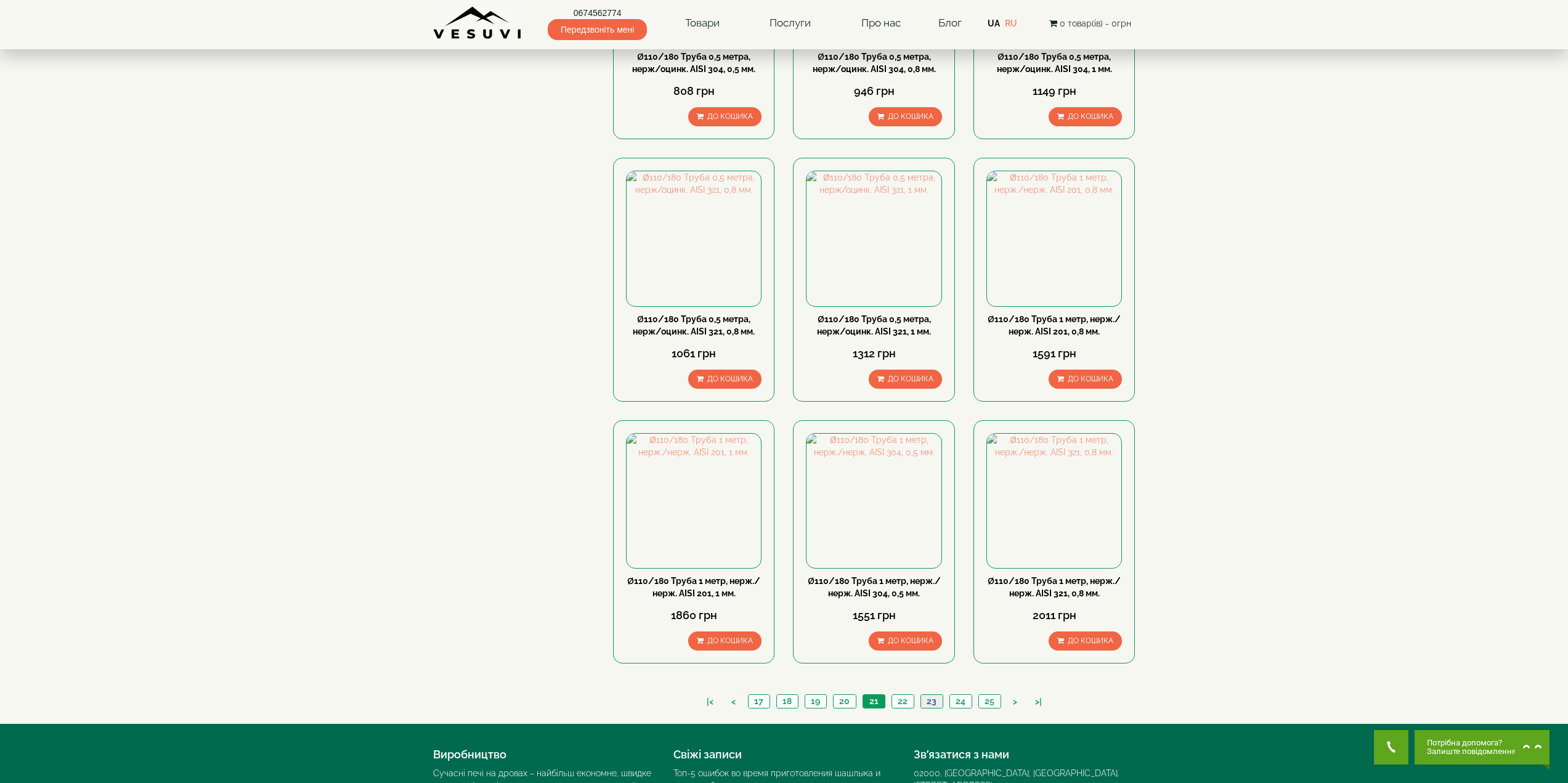
click at [929, 695] on link "23" at bounding box center [931, 701] width 22 height 13
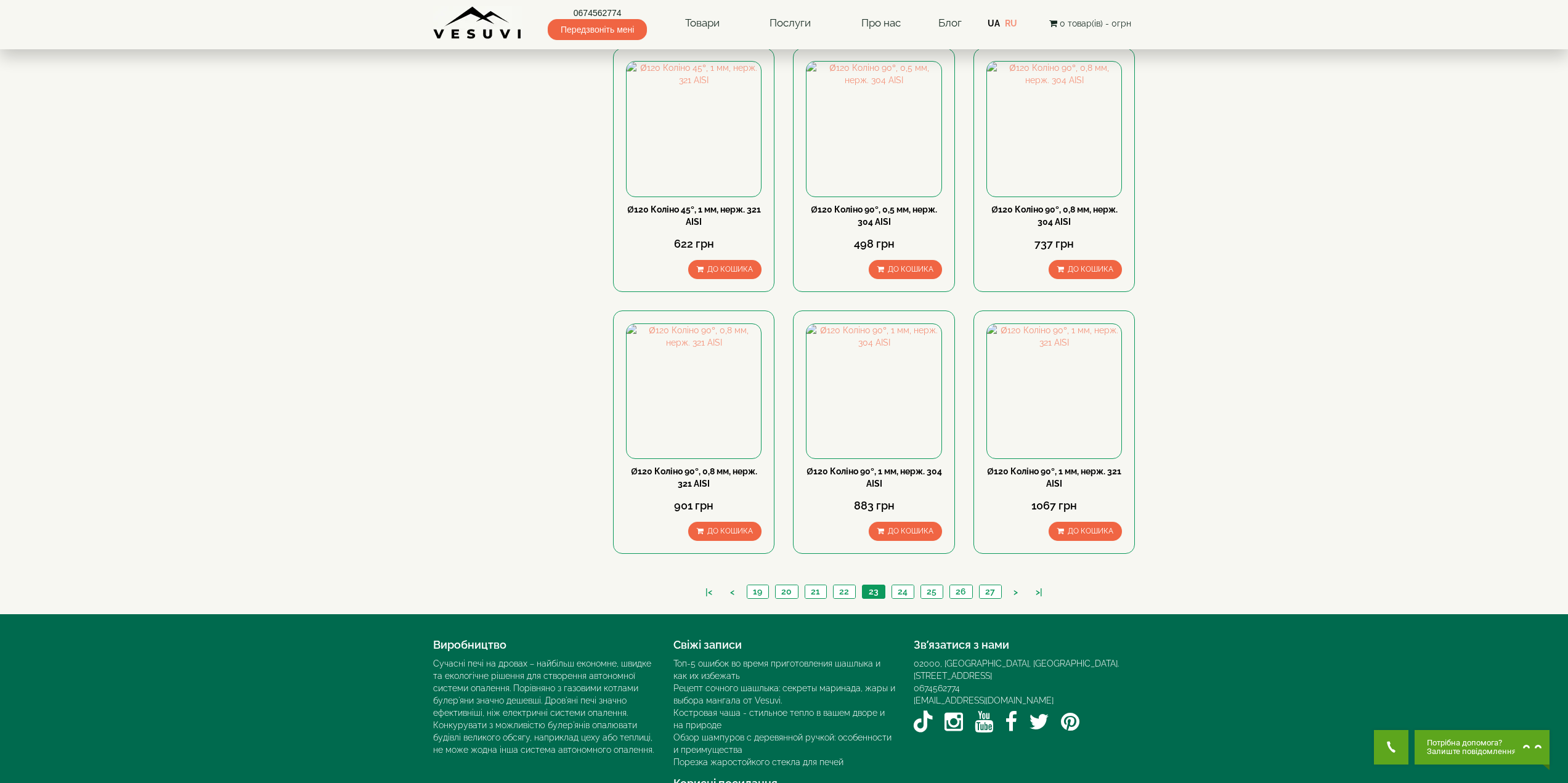
scroll to position [1061, 0]
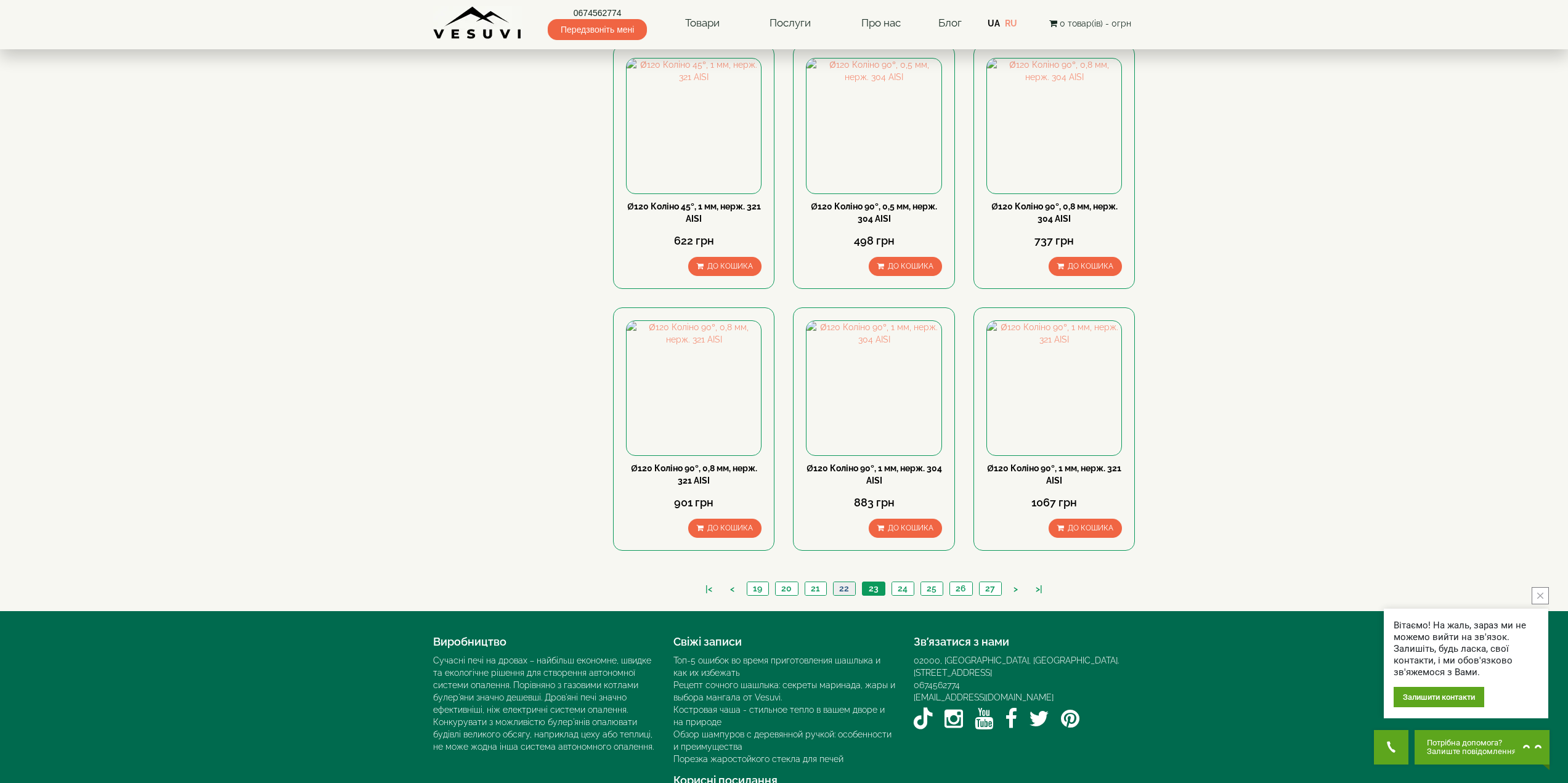
click at [847, 582] on link "22" at bounding box center [844, 588] width 22 height 13
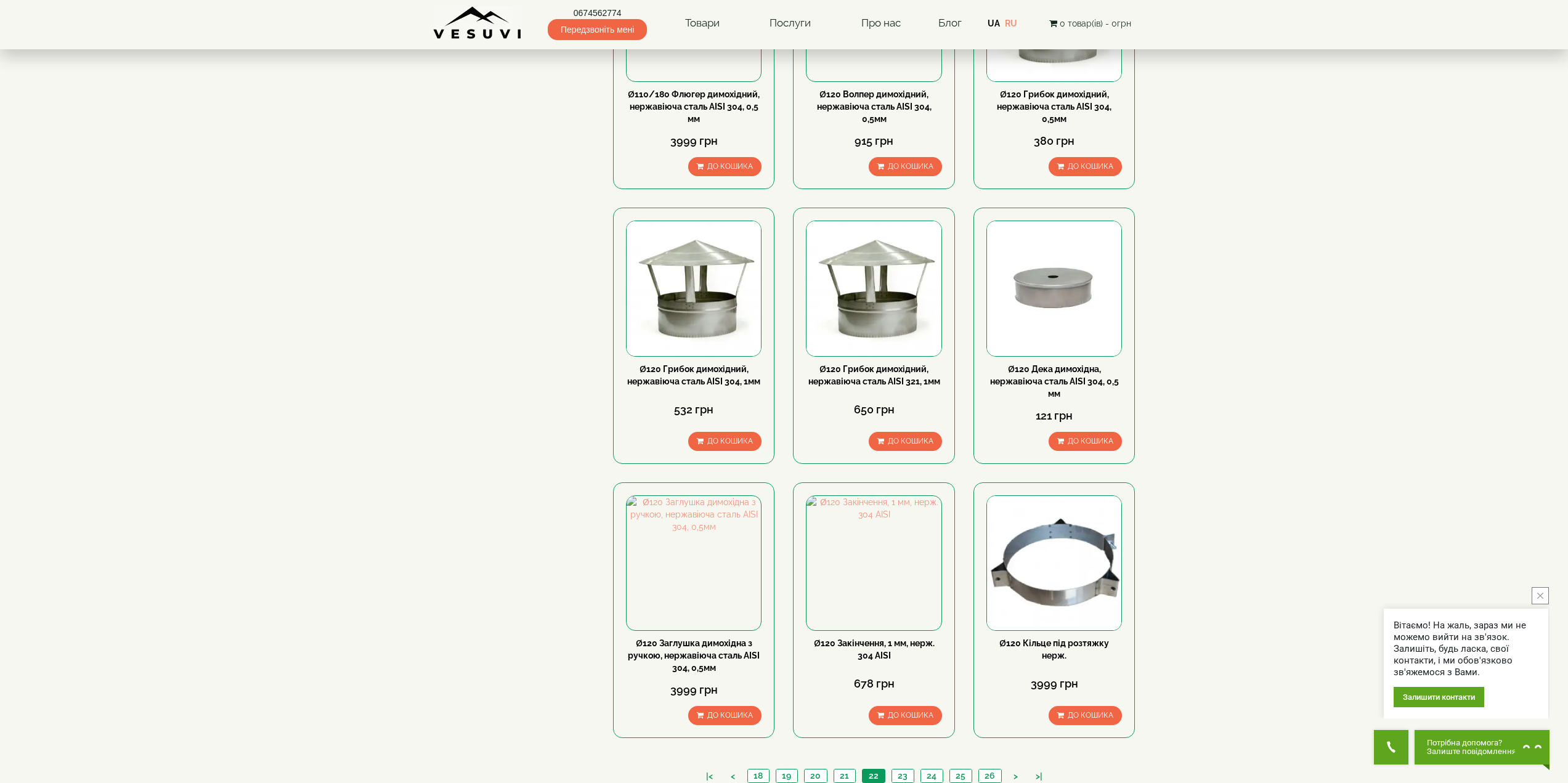
scroll to position [924, 0]
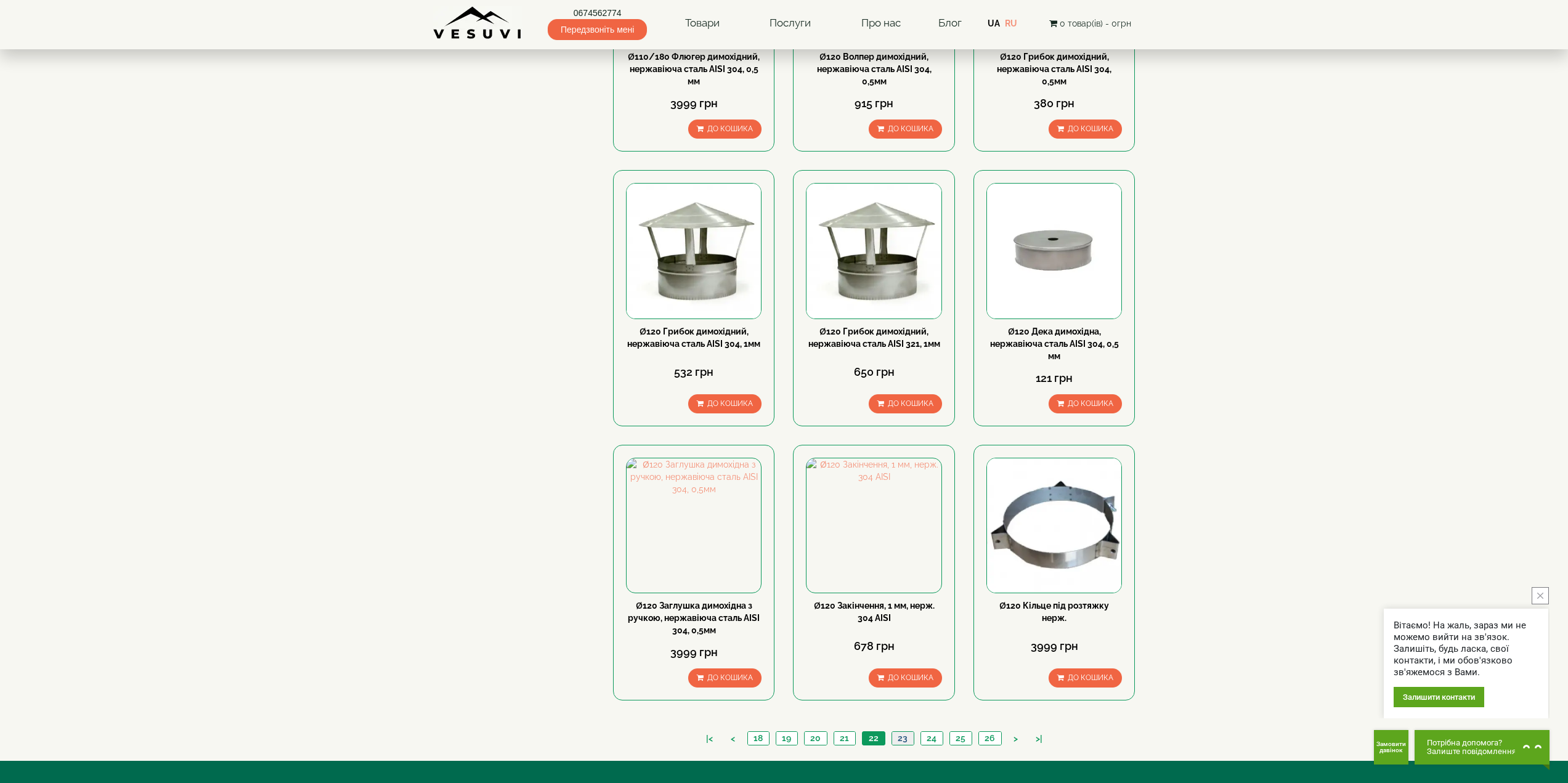
click at [898, 732] on link "23" at bounding box center [902, 738] width 22 height 13
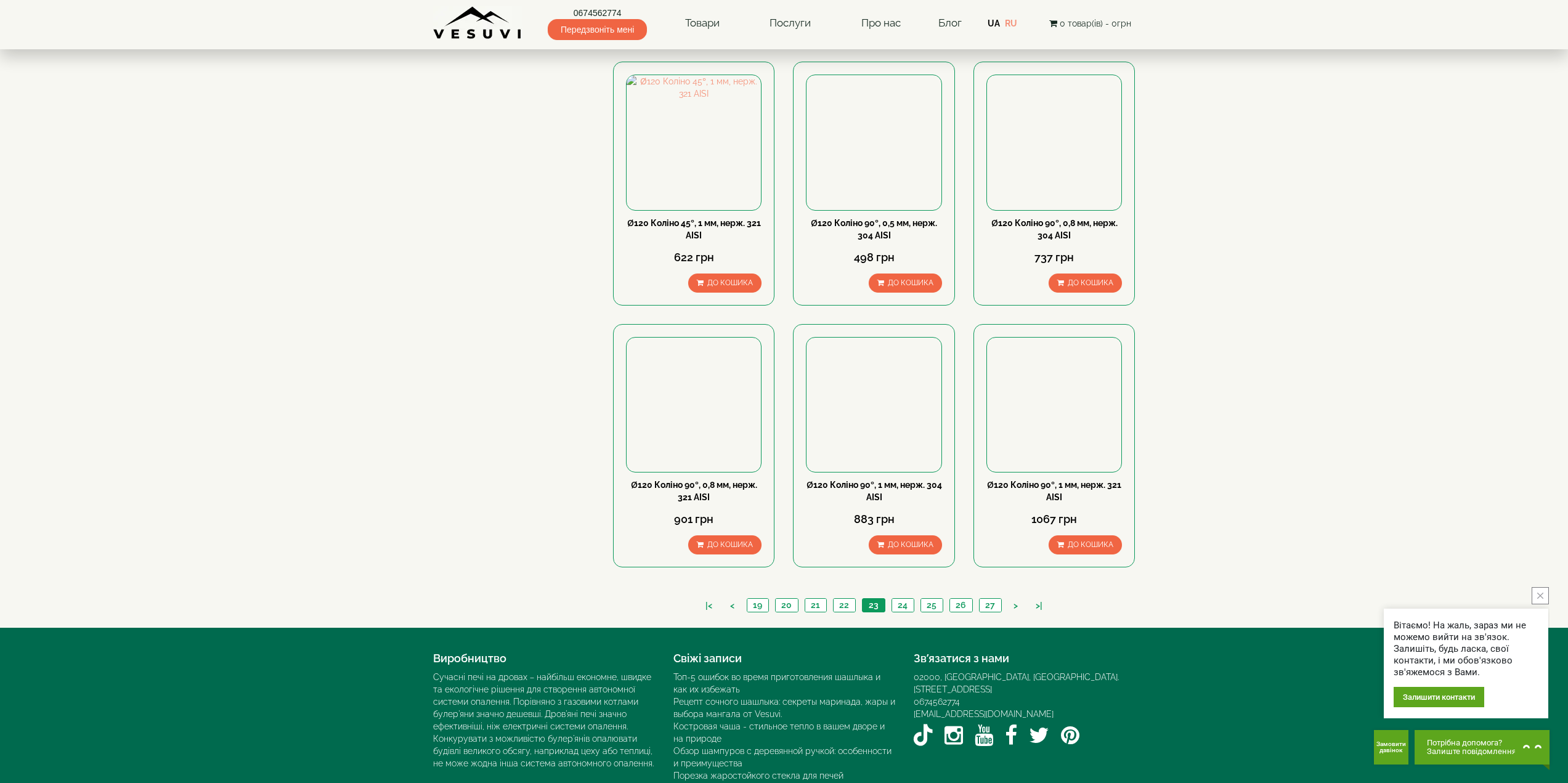
scroll to position [1047, 0]
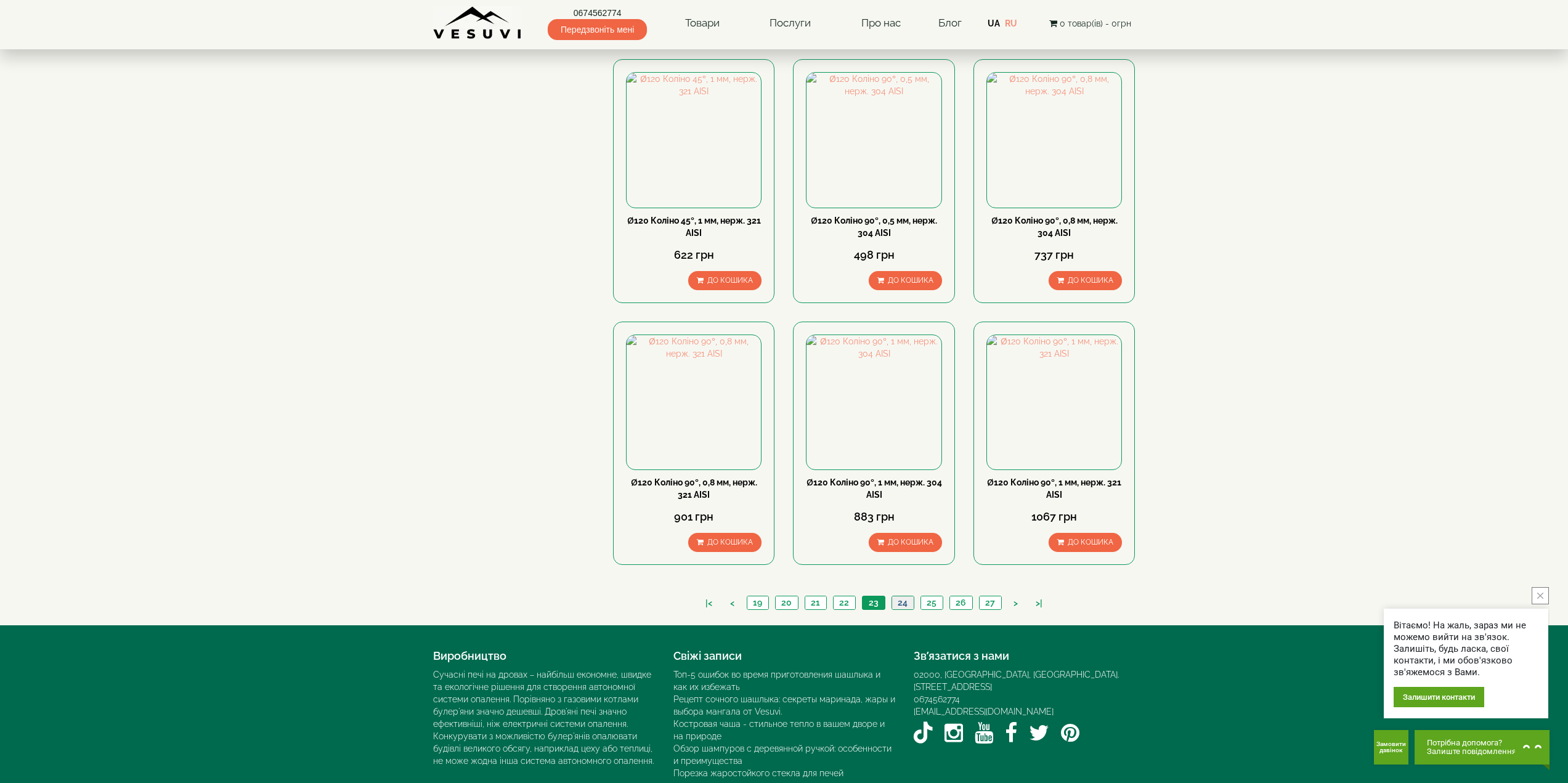
click at [897, 596] on link "24" at bounding box center [902, 603] width 22 height 13
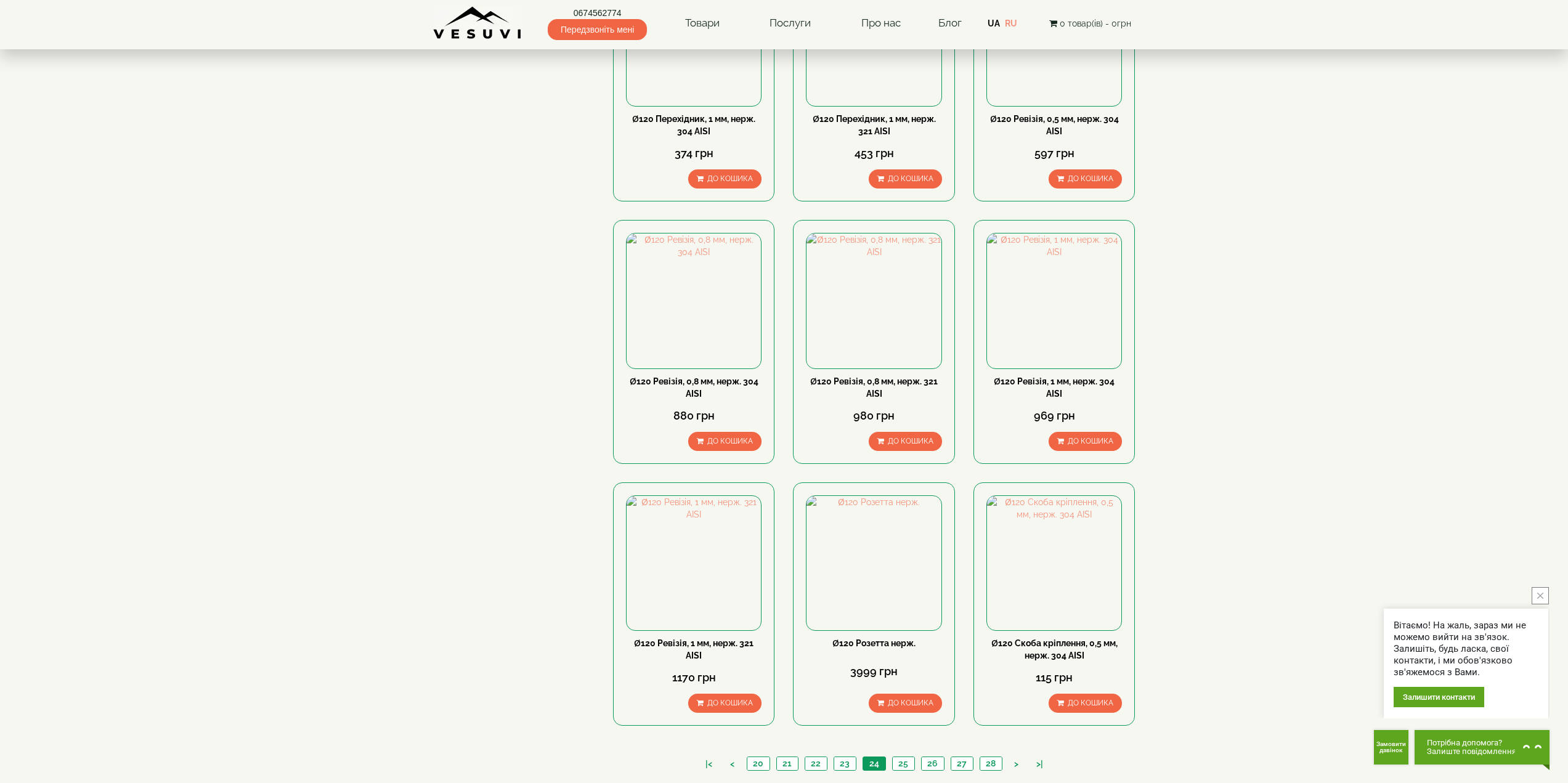
scroll to position [924, 0]
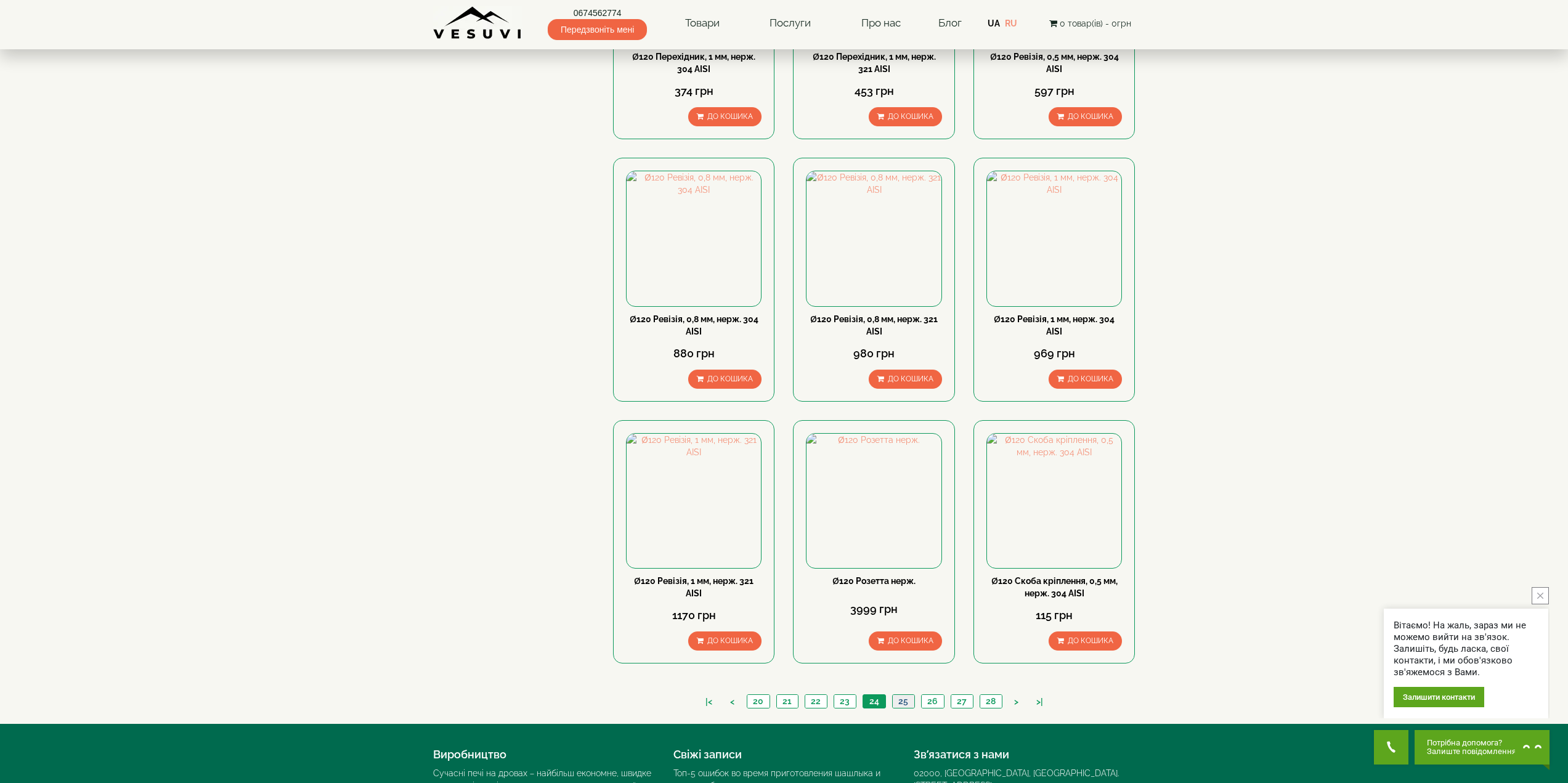
click at [904, 695] on link "25" at bounding box center [903, 701] width 22 height 13
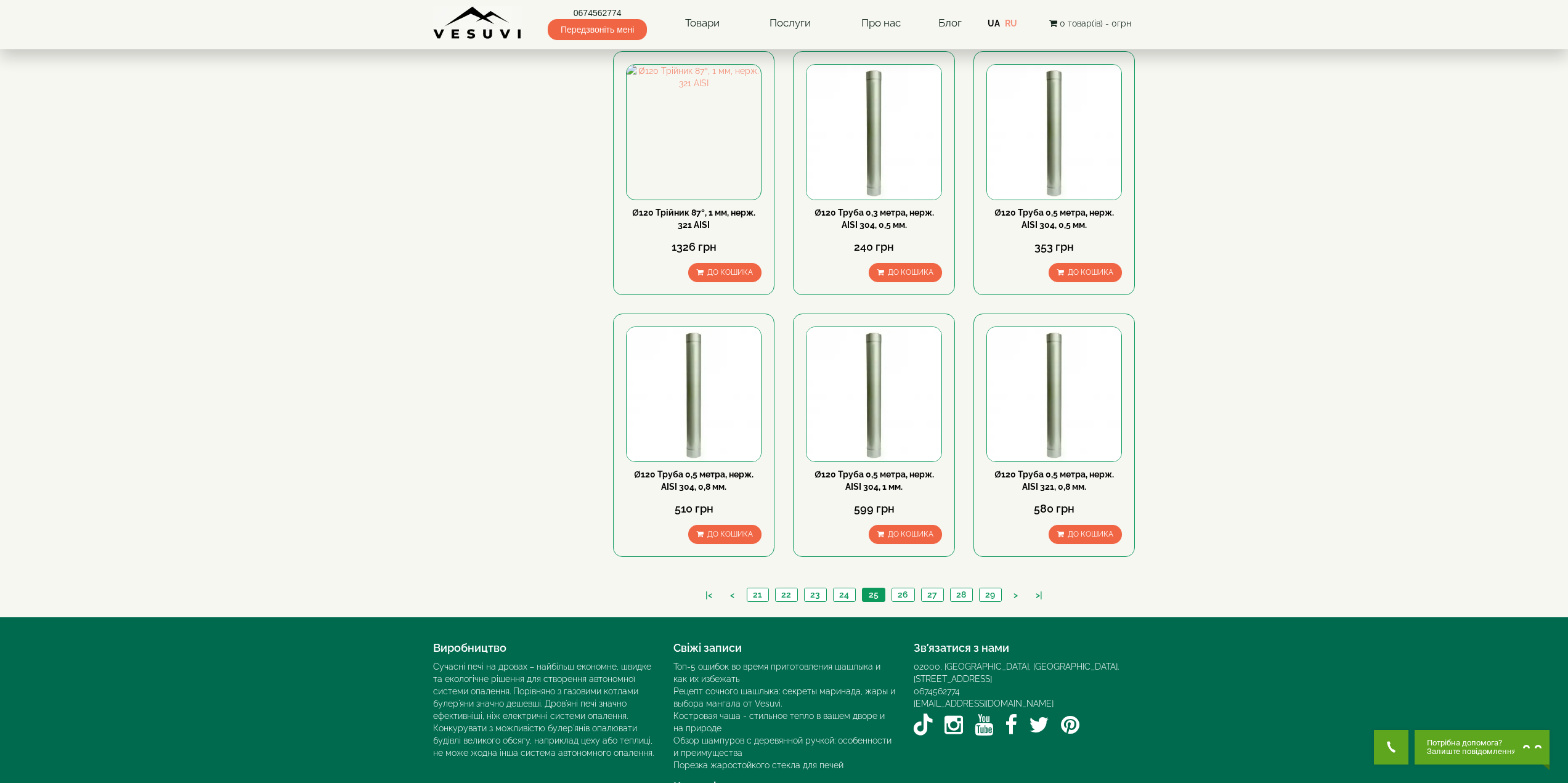
scroll to position [1036, 0]
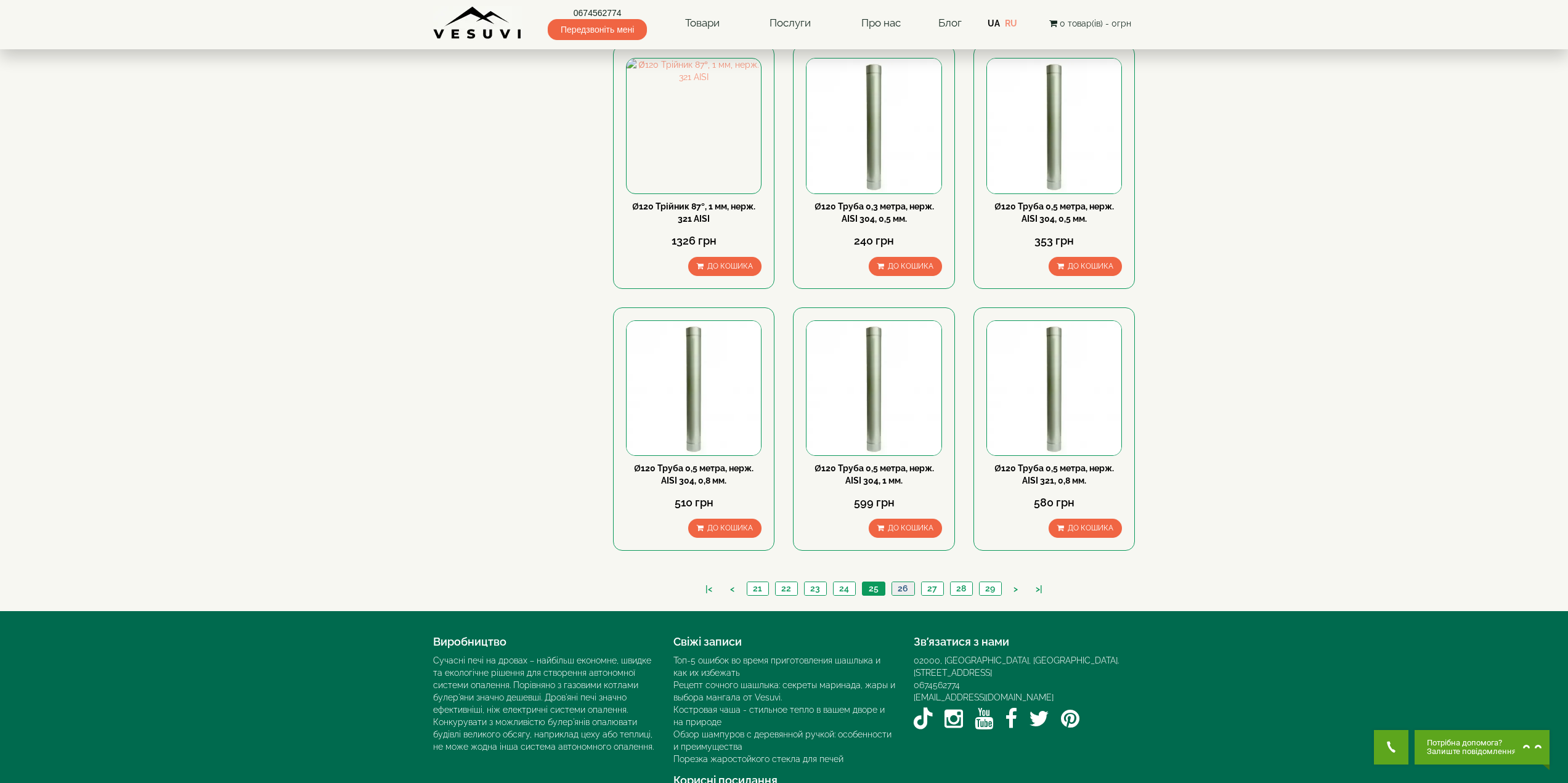
click at [905, 582] on link "26" at bounding box center [902, 588] width 23 height 13
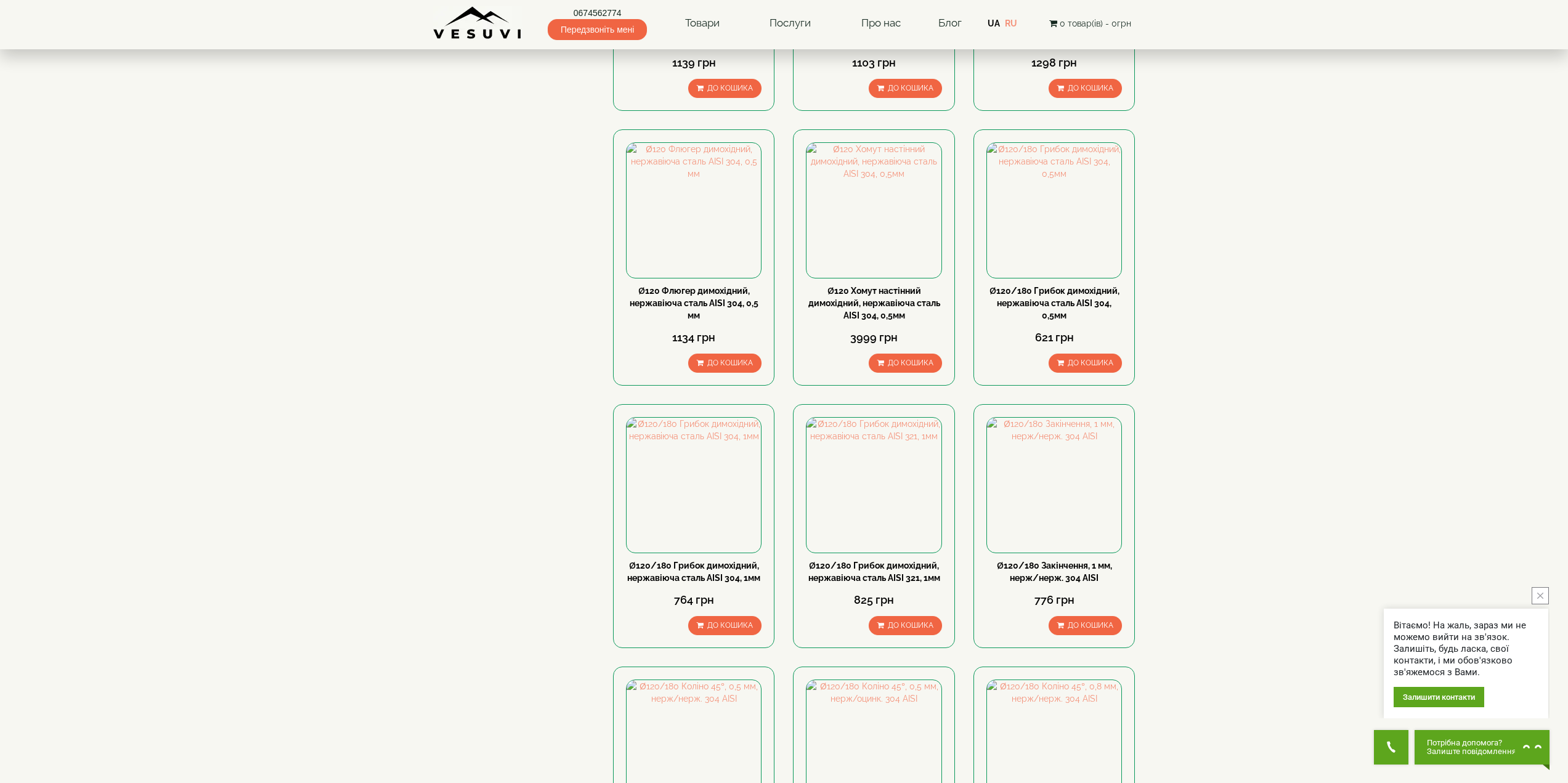
scroll to position [739, 0]
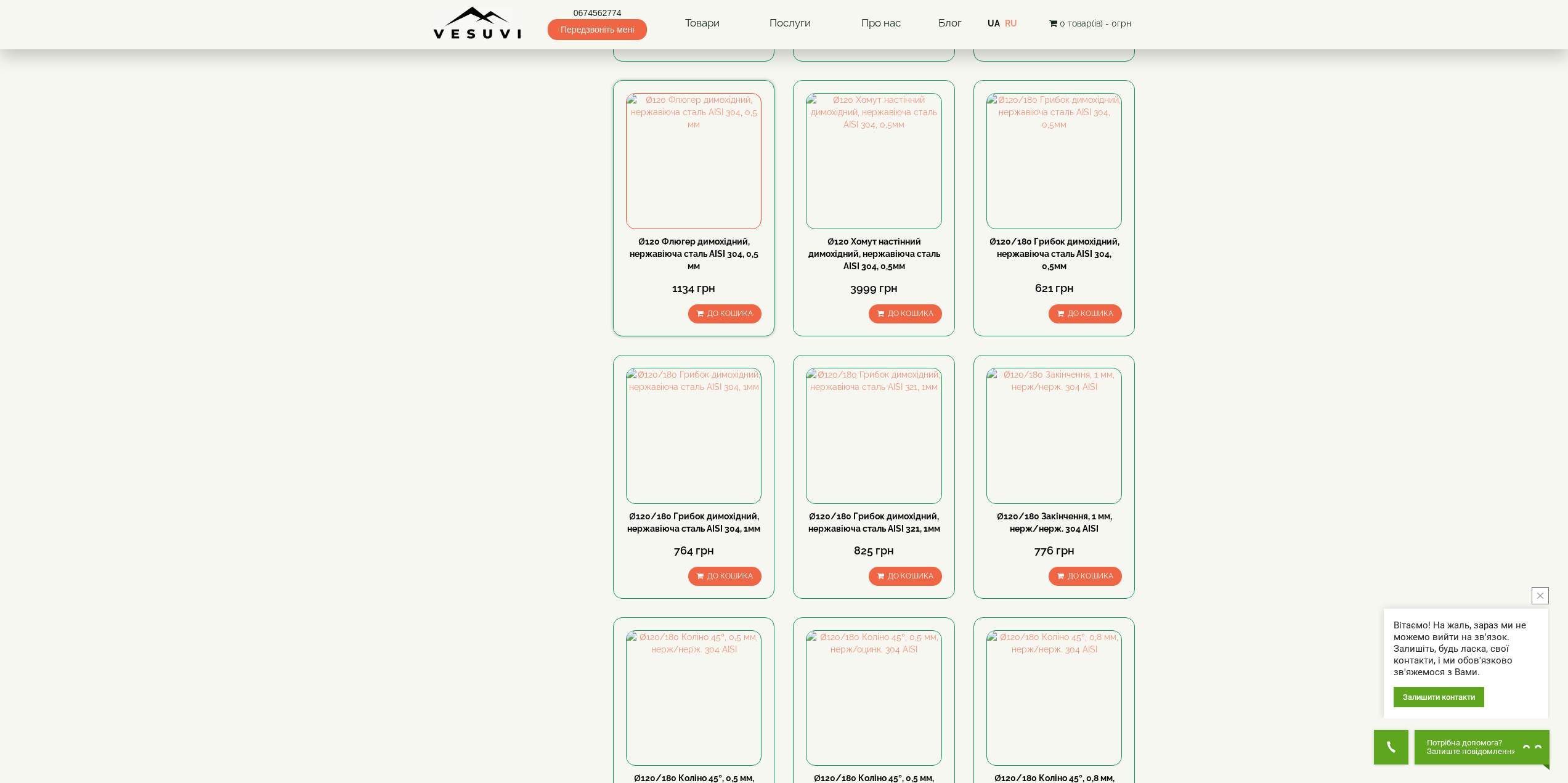
drag, startPoint x: 699, startPoint y: 207, endPoint x: 701, endPoint y: 200, distance: 7.3
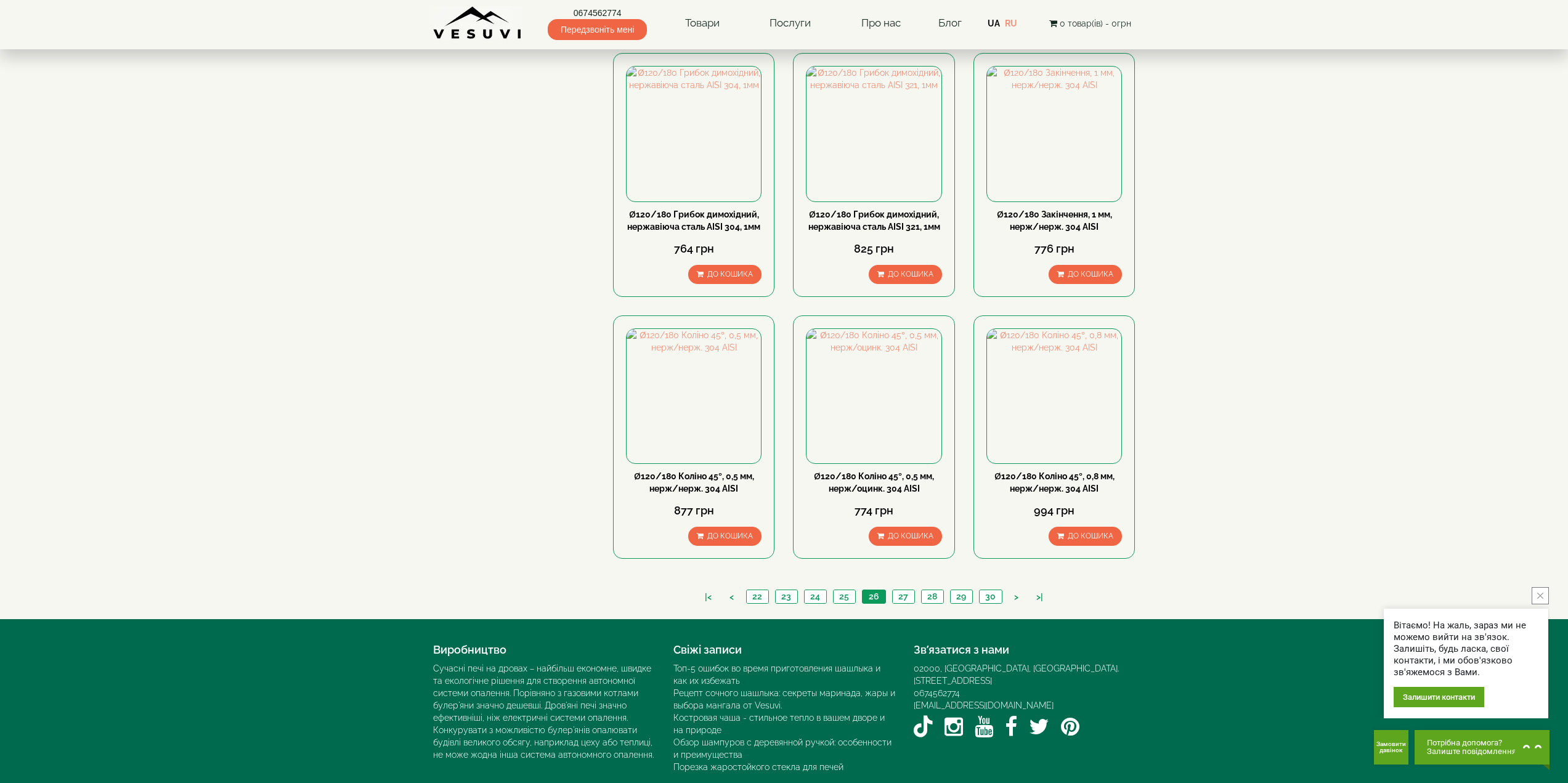
scroll to position [1049, 0]
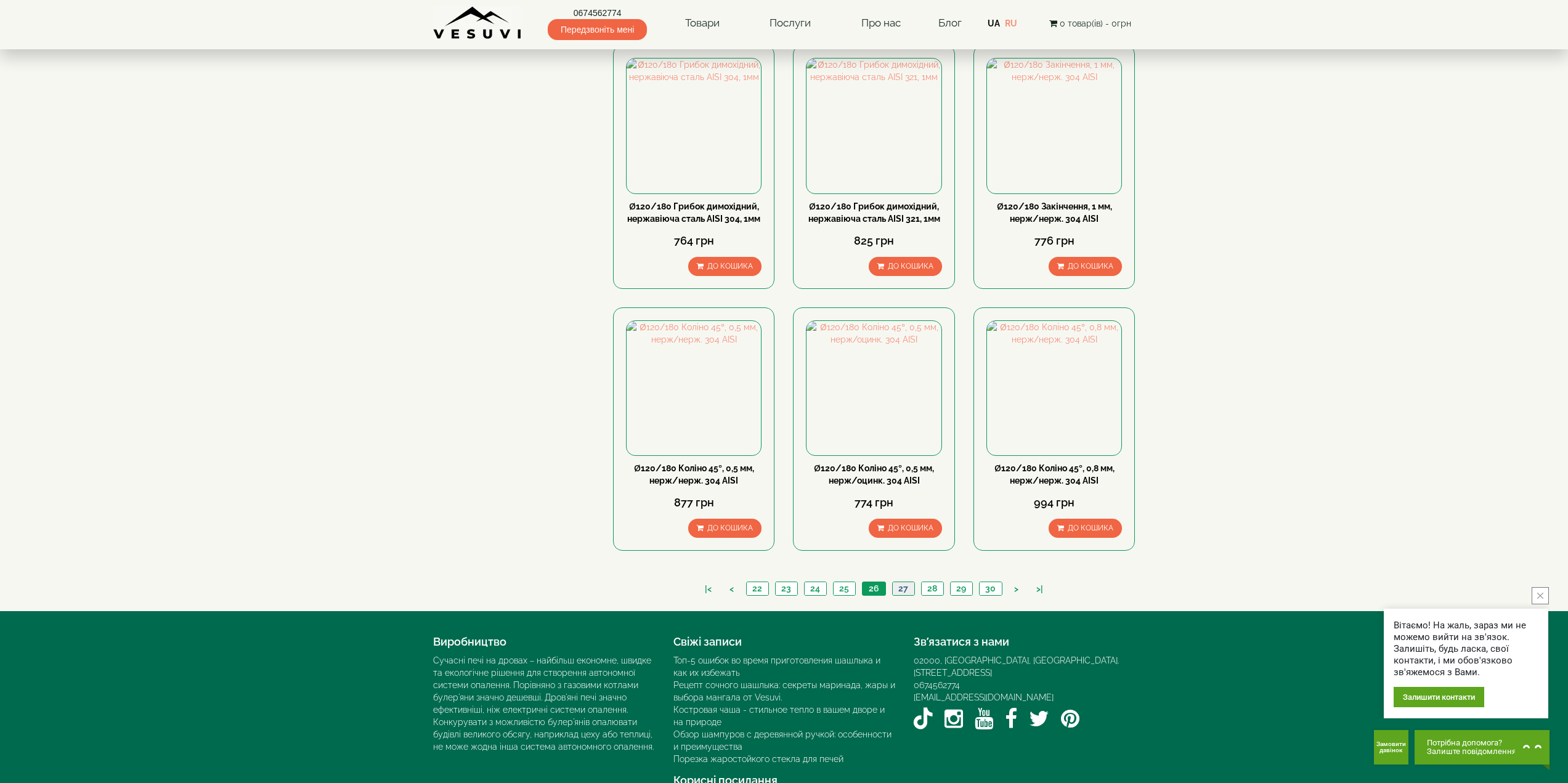
click at [900, 582] on link "27" at bounding box center [903, 588] width 22 height 13
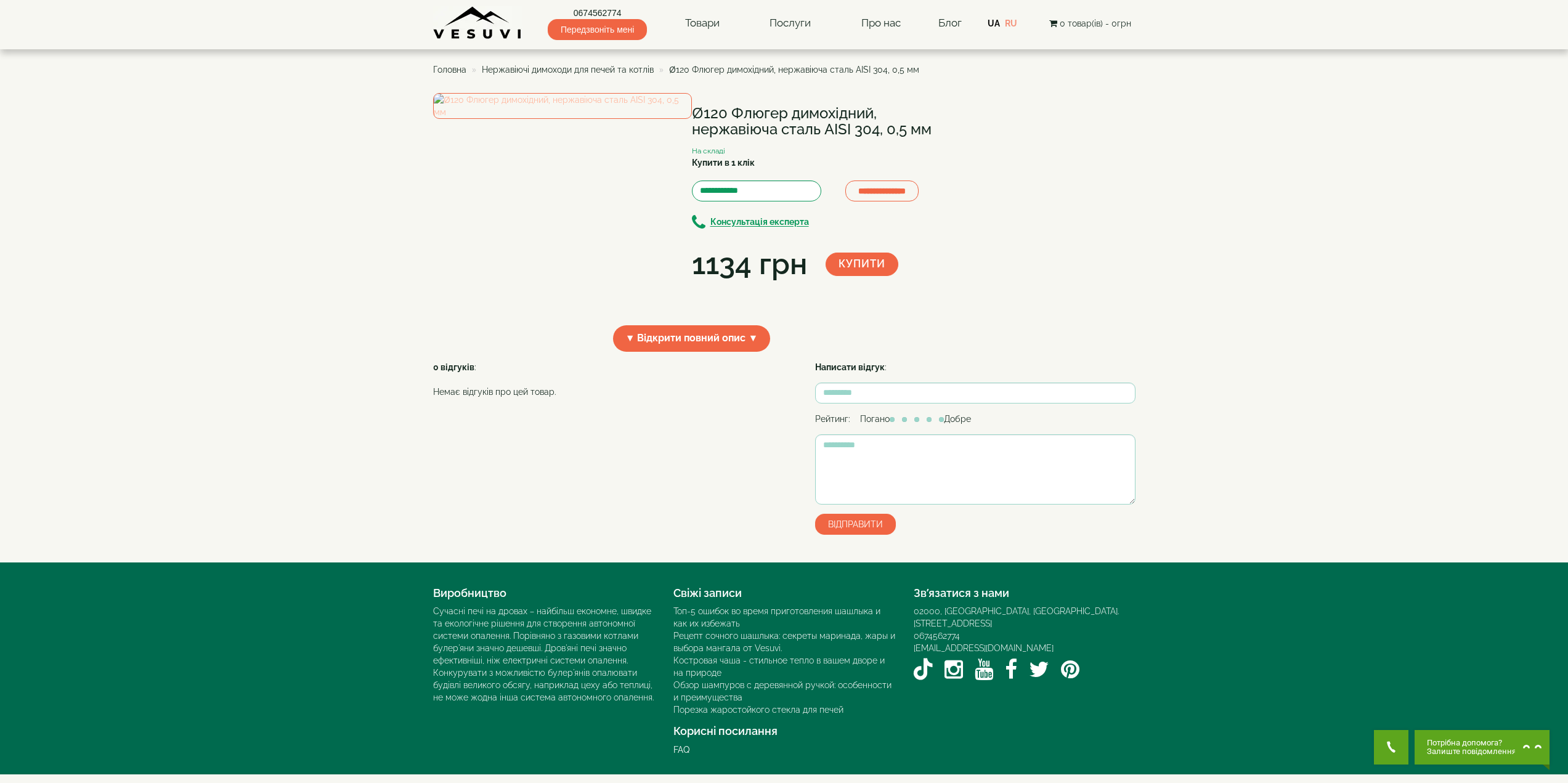
click at [557, 119] on img at bounding box center [562, 105] width 258 height 26
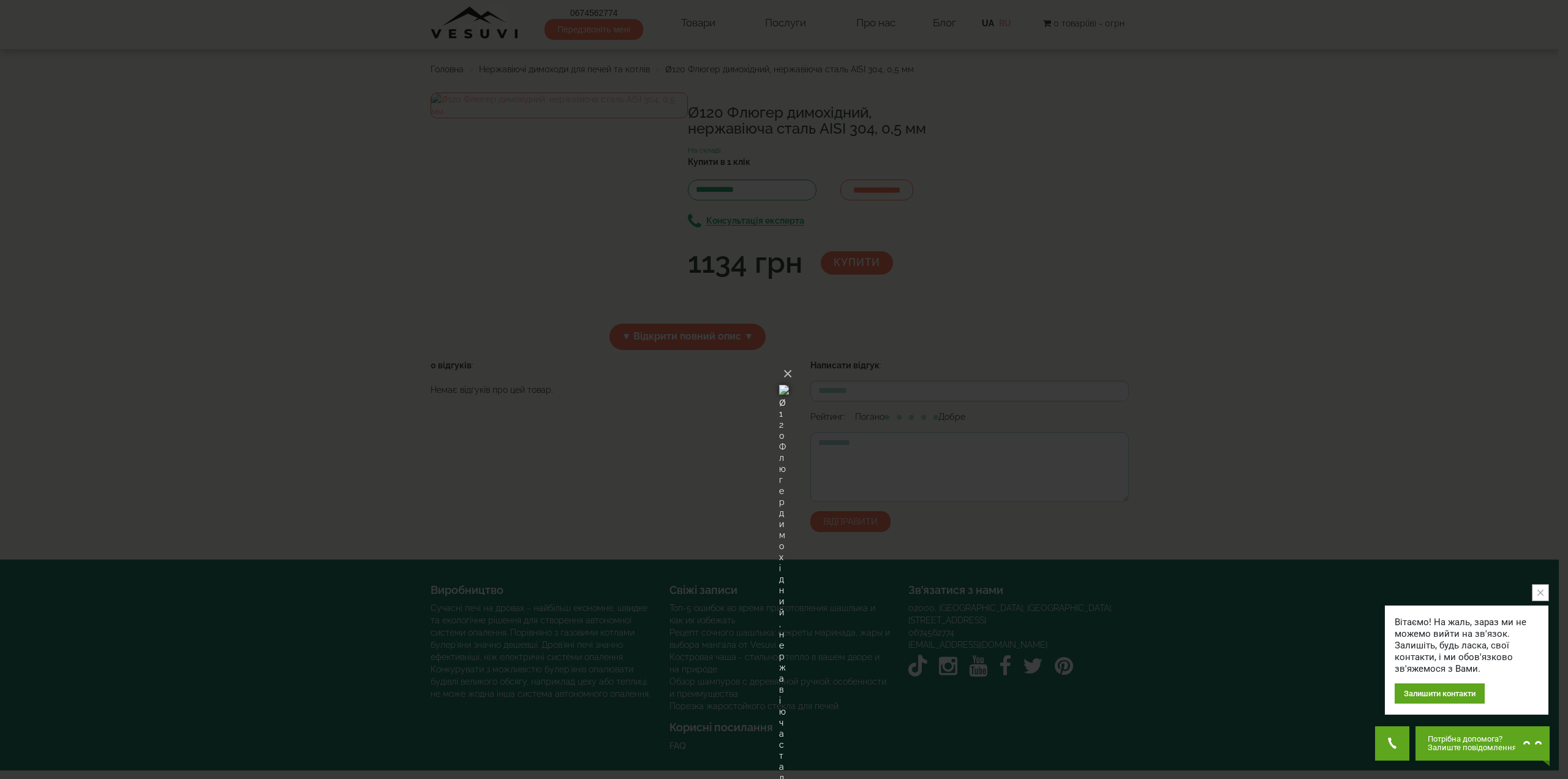
click at [368, 294] on div "× Ø120 Флюгер димохідний, нержавіюча сталь AISI 304, 0,5 мм Loading..." at bounding box center [784, 389] width 1568 height 779
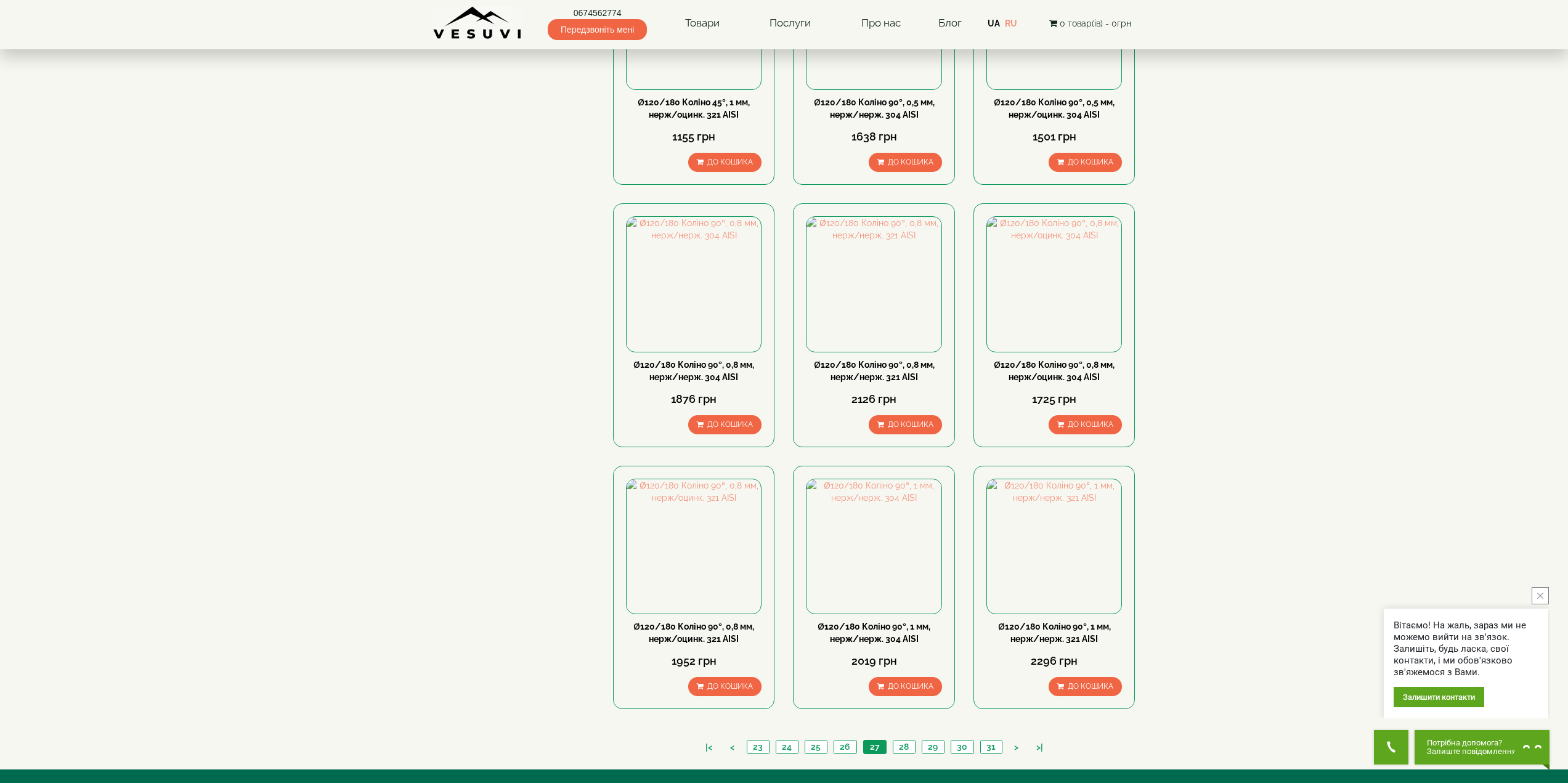
scroll to position [924, 0]
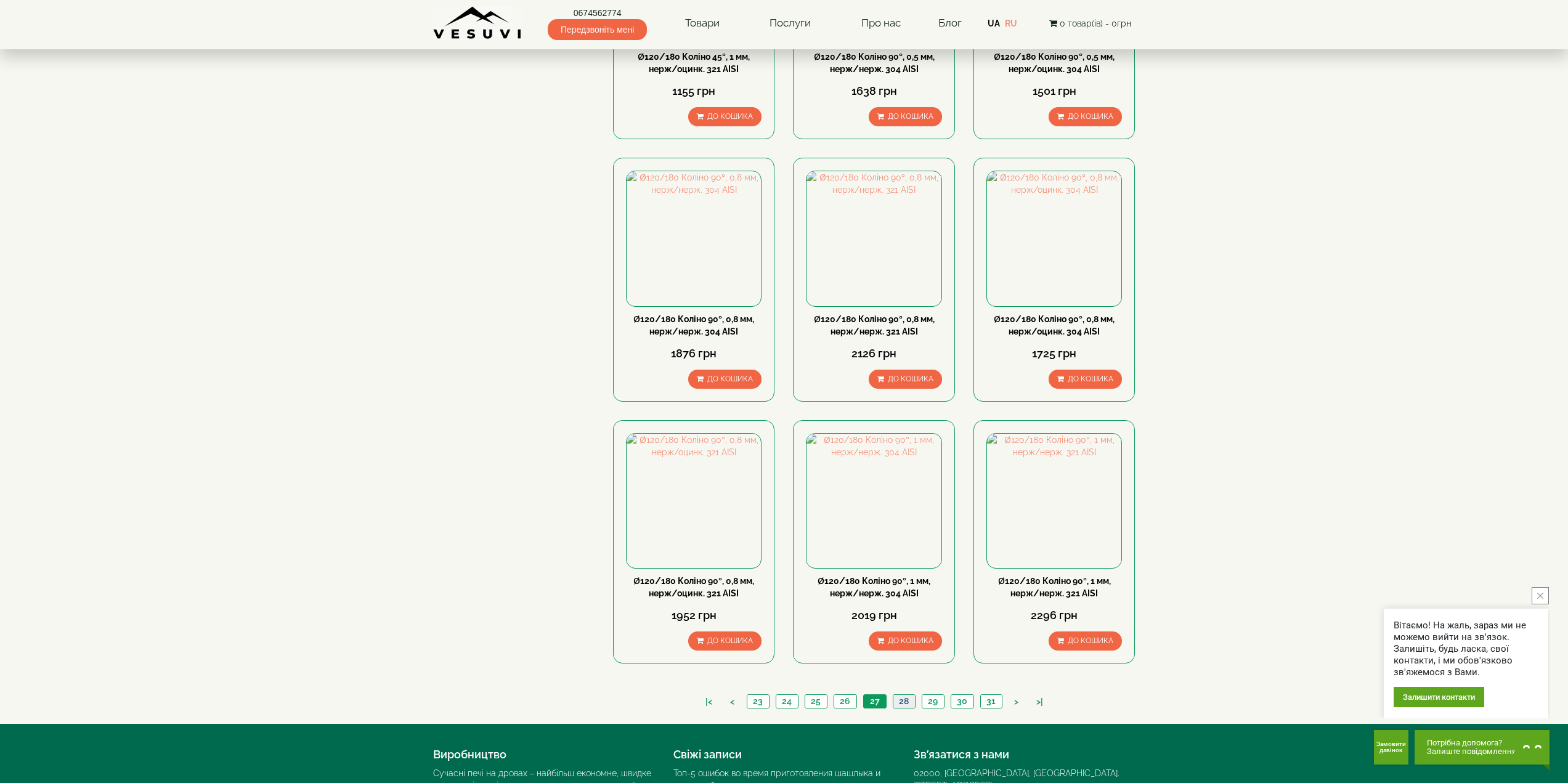
click at [901, 695] on link "28" at bounding box center [904, 701] width 22 height 13
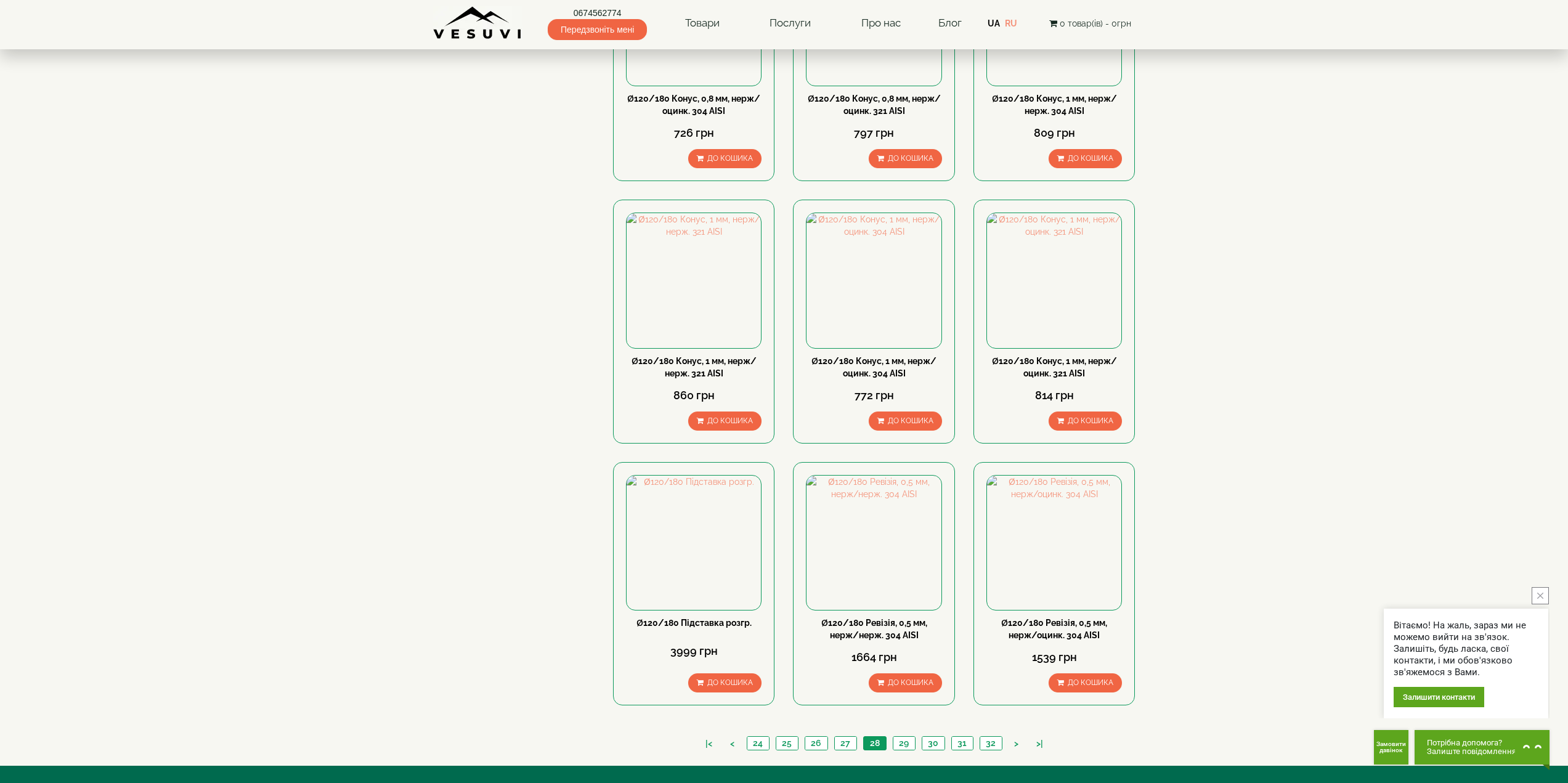
scroll to position [924, 0]
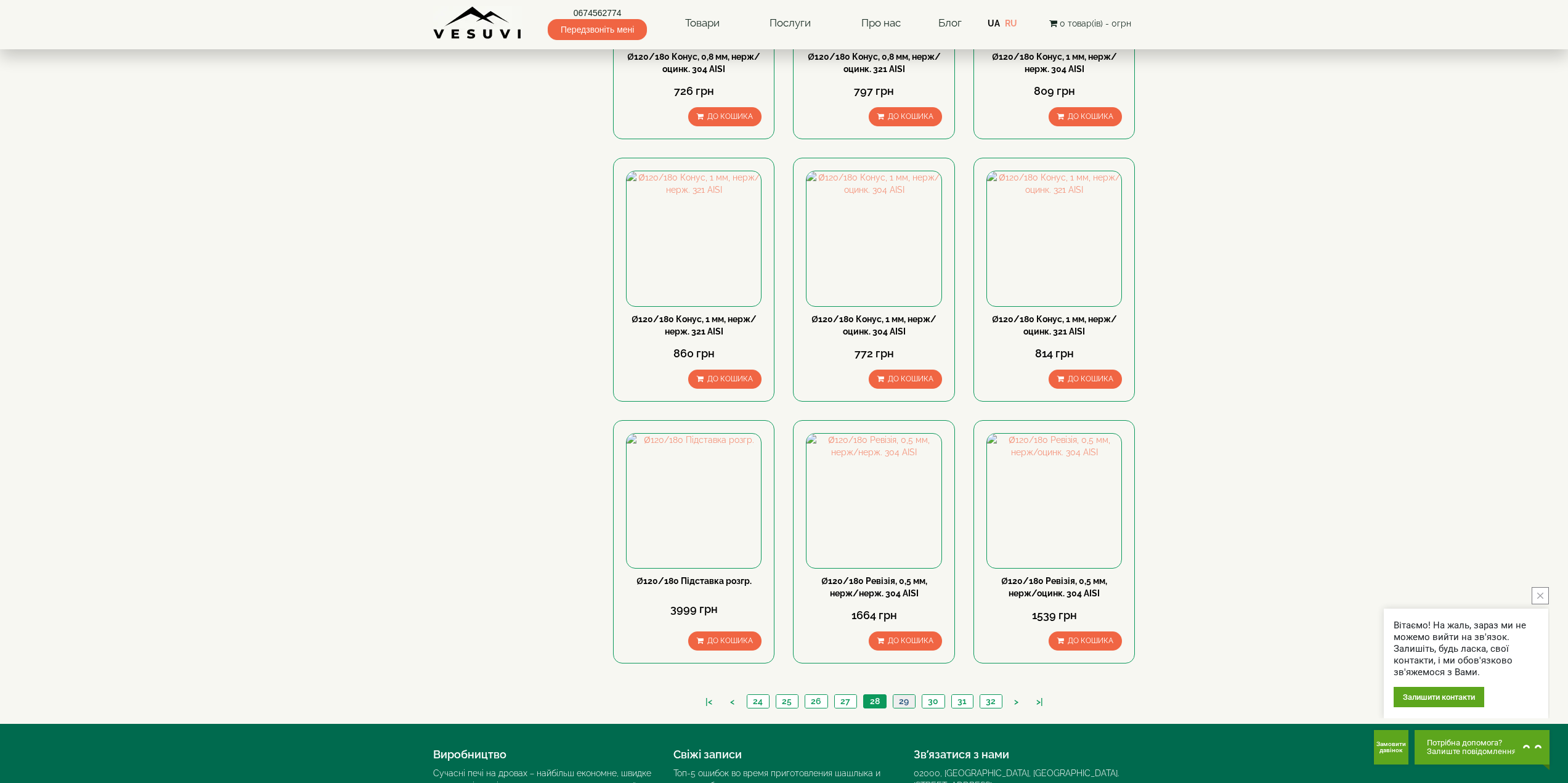
click at [905, 695] on link "29" at bounding box center [904, 701] width 22 height 13
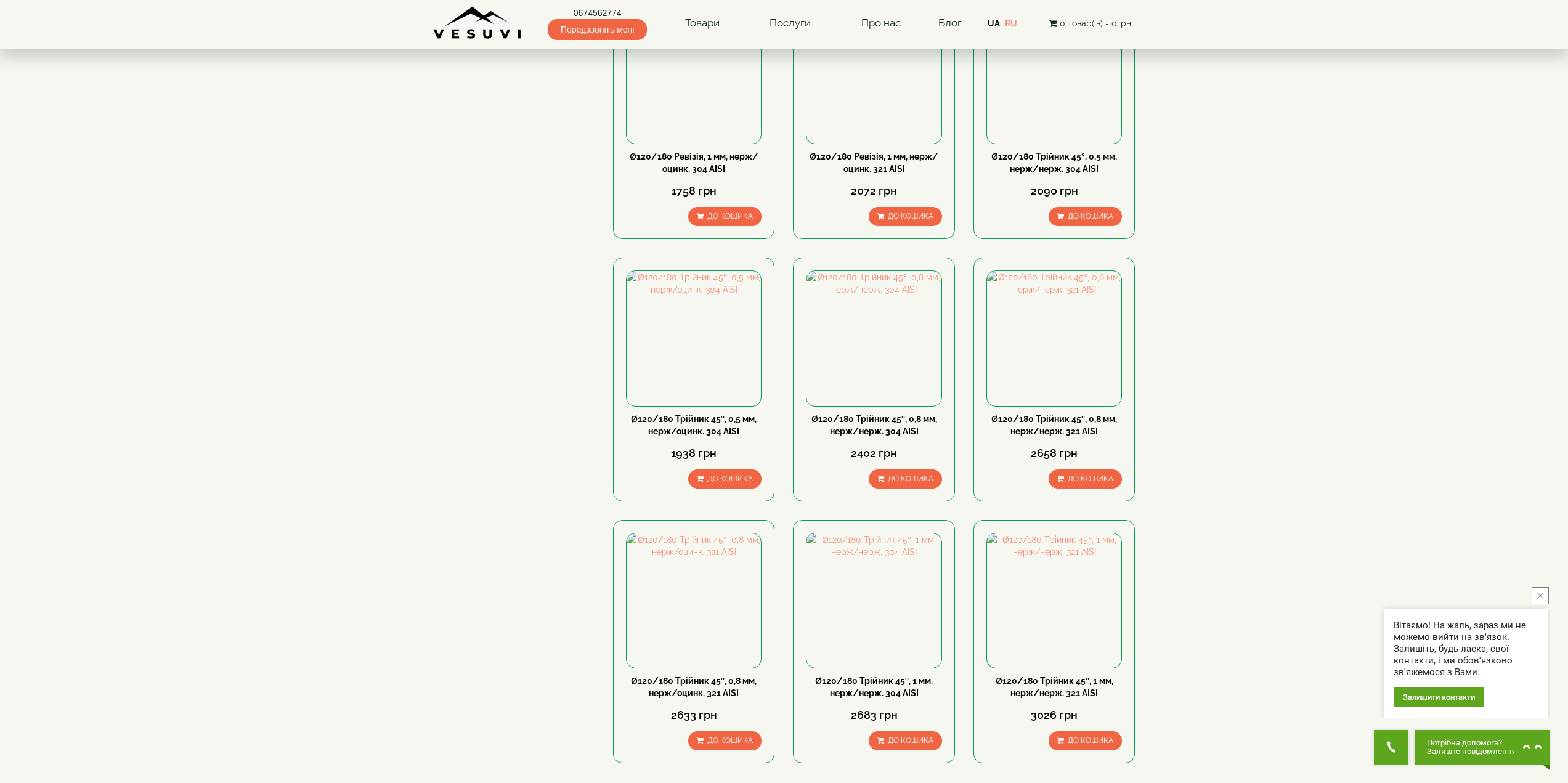
scroll to position [1036, 0]
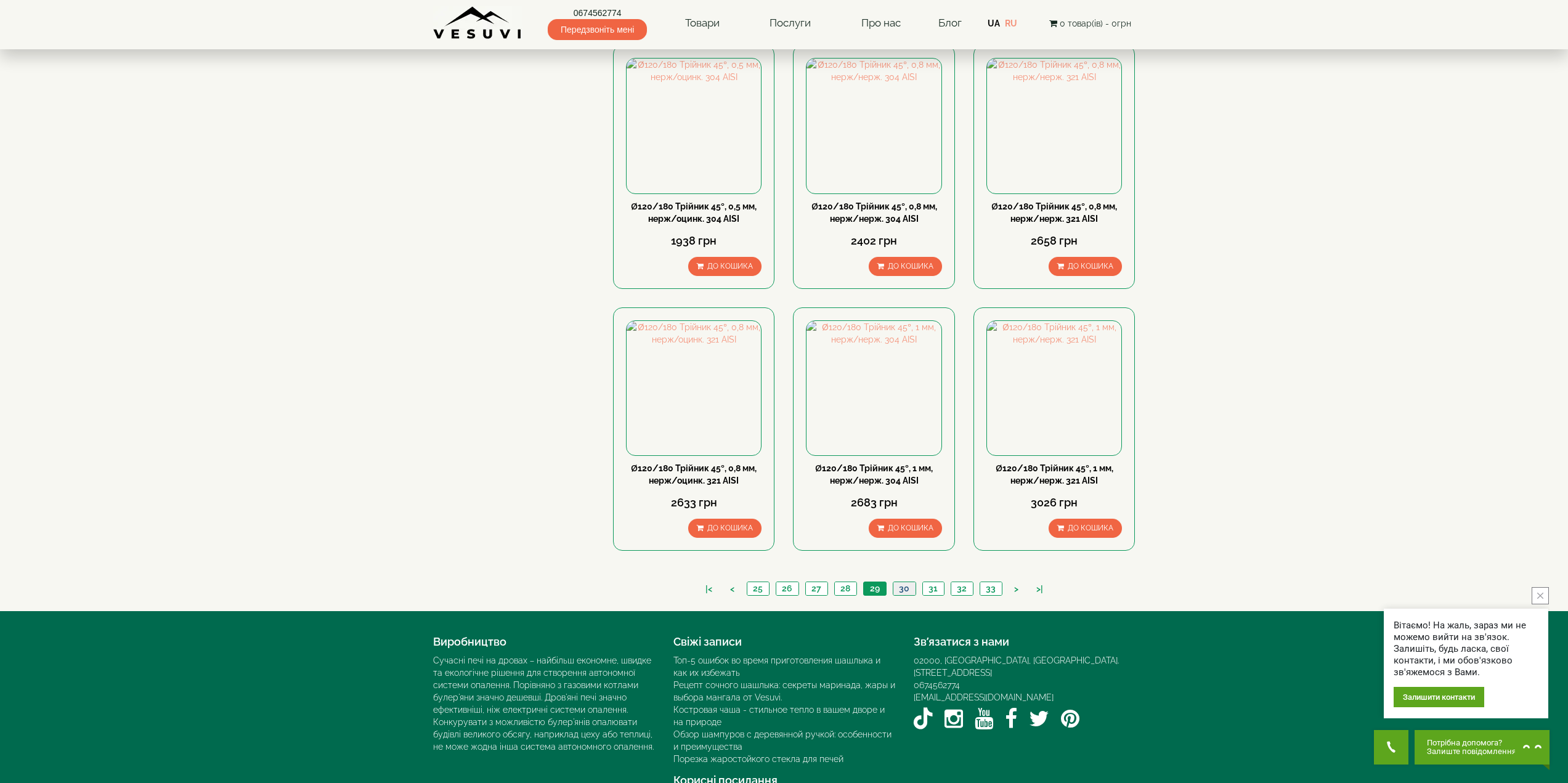
click at [904, 582] on link "30" at bounding box center [904, 588] width 23 height 13
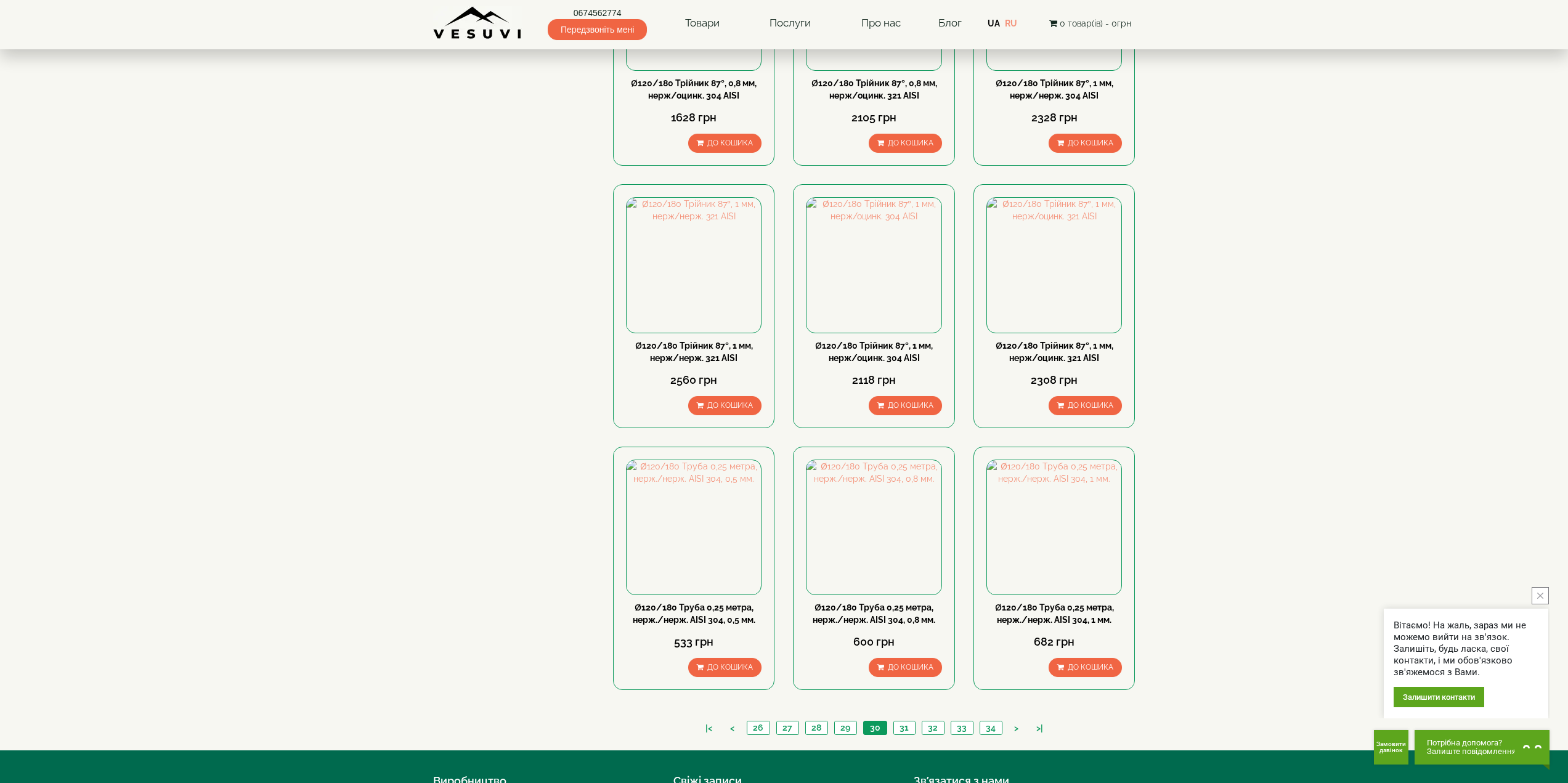
scroll to position [924, 0]
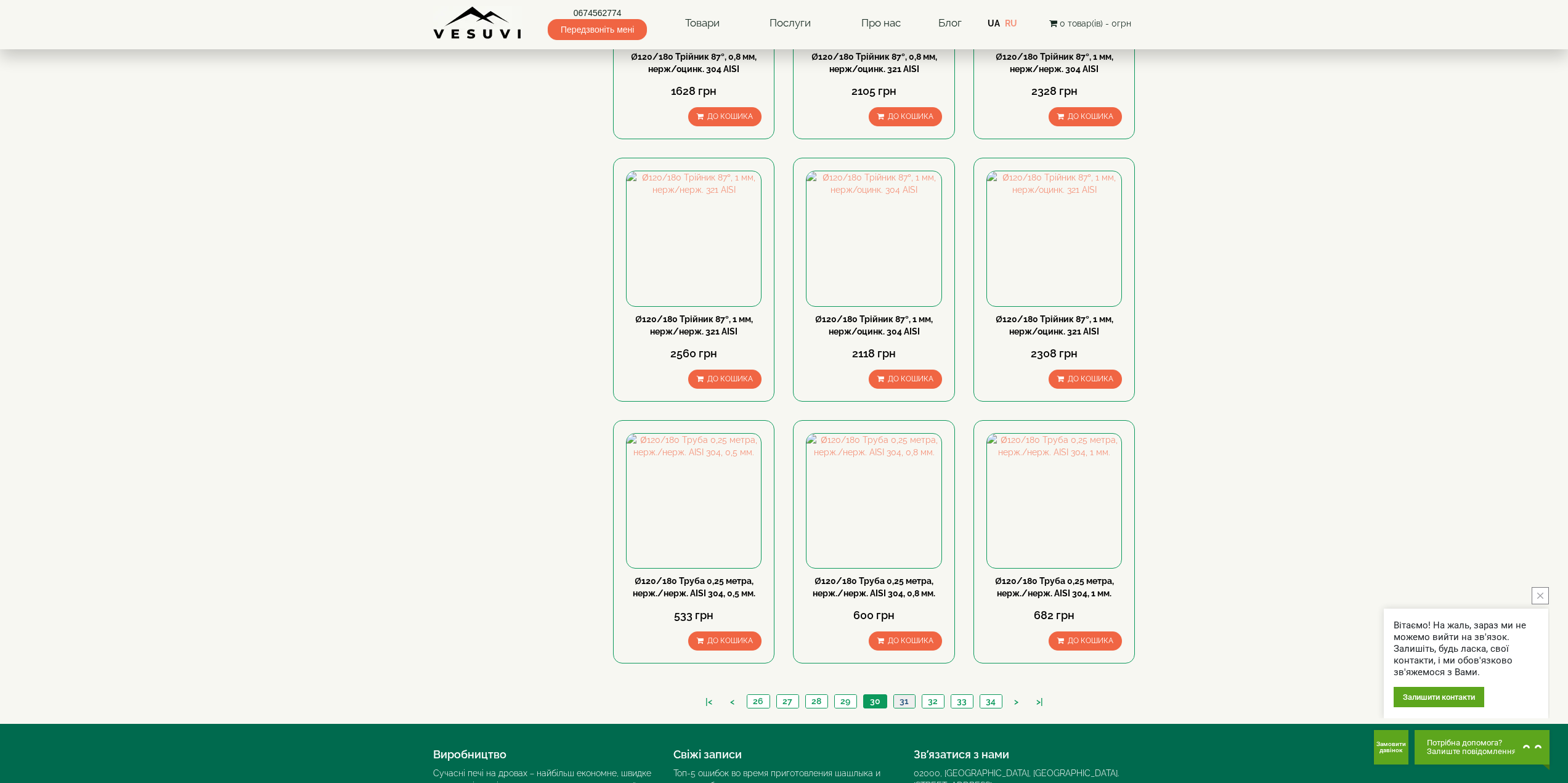
click at [908, 695] on link "31" at bounding box center [904, 701] width 22 height 13
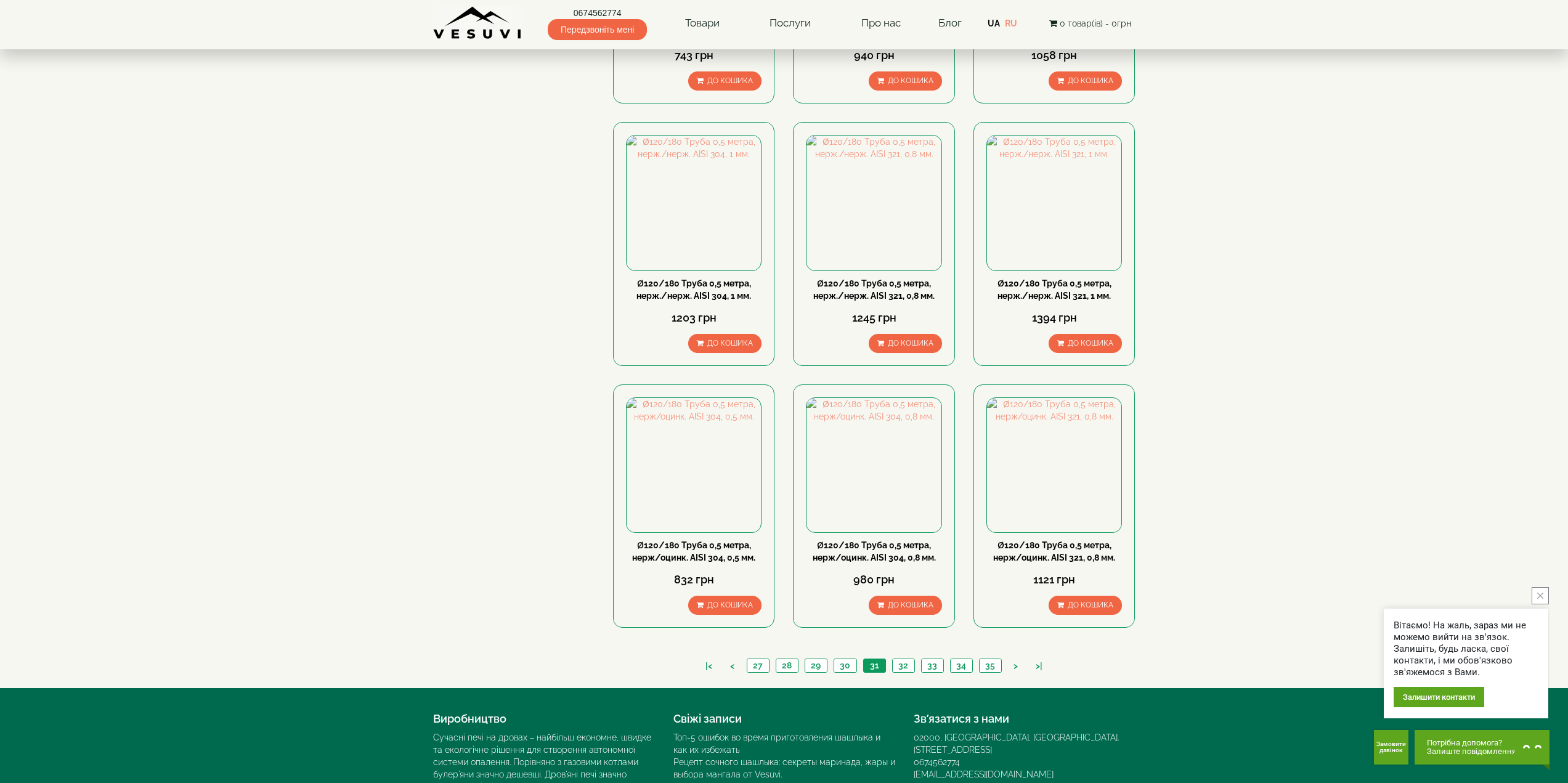
scroll to position [1036, 0]
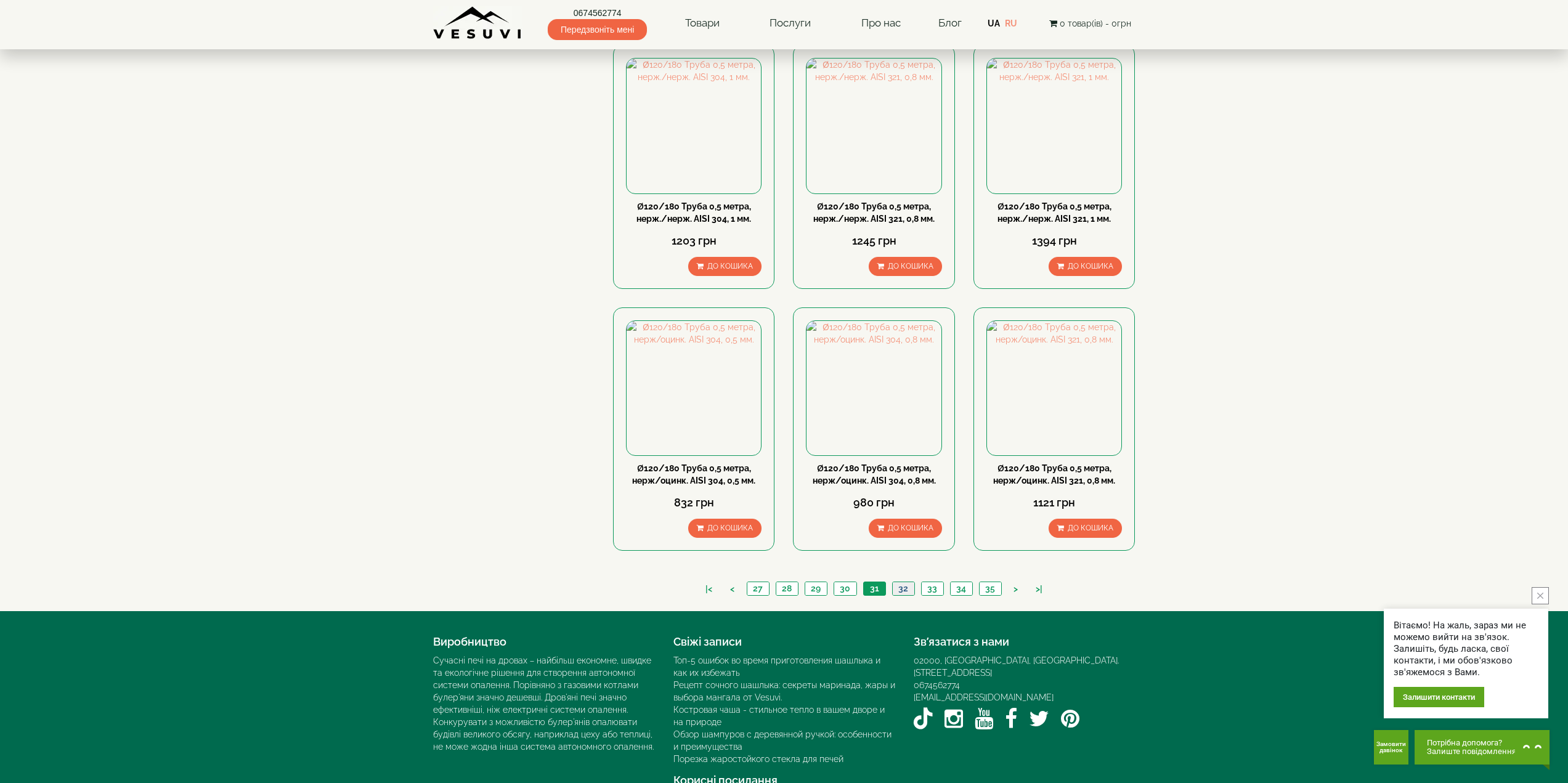
click at [900, 582] on link "32" at bounding box center [903, 588] width 22 height 13
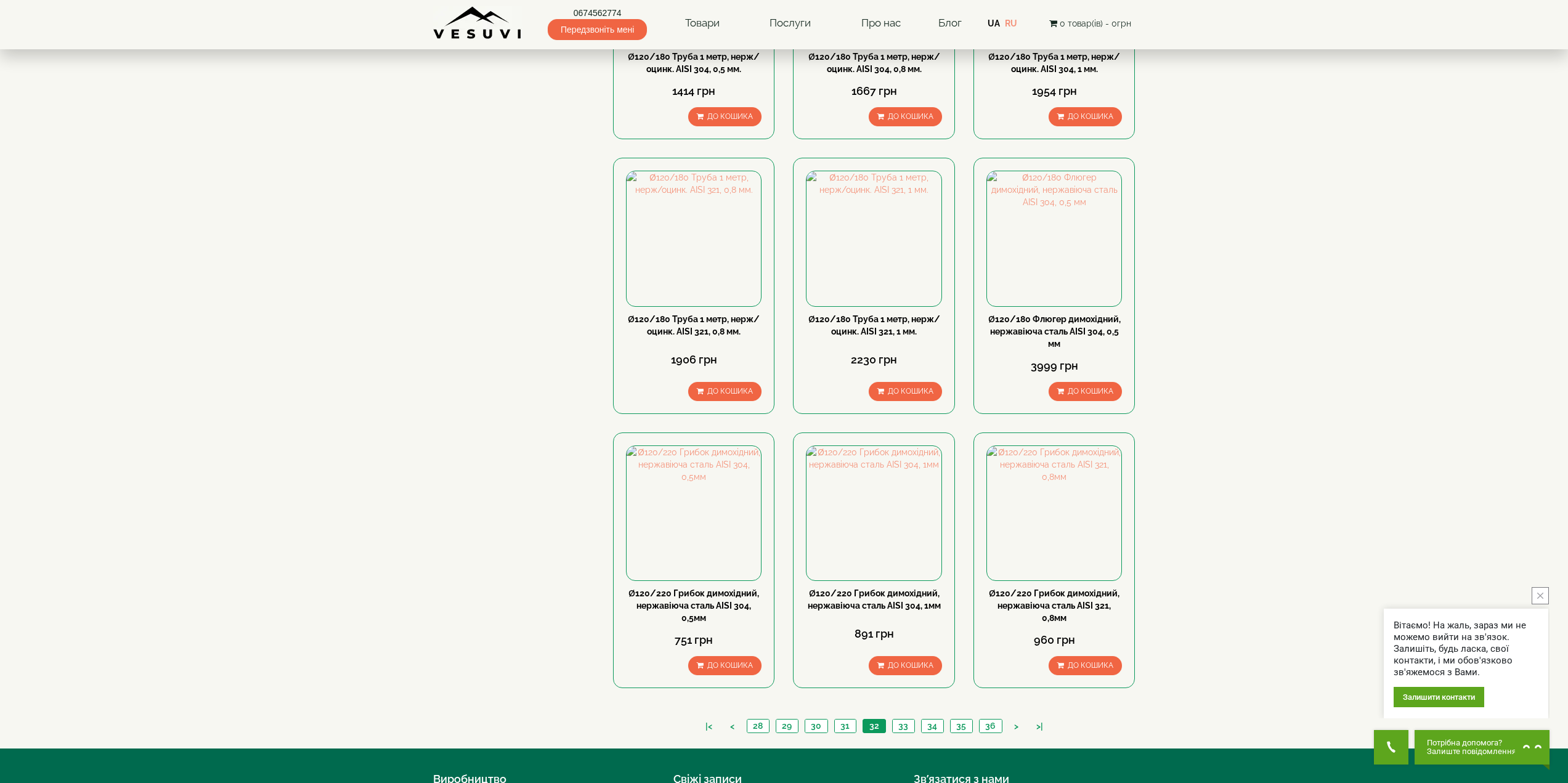
scroll to position [985, 0]
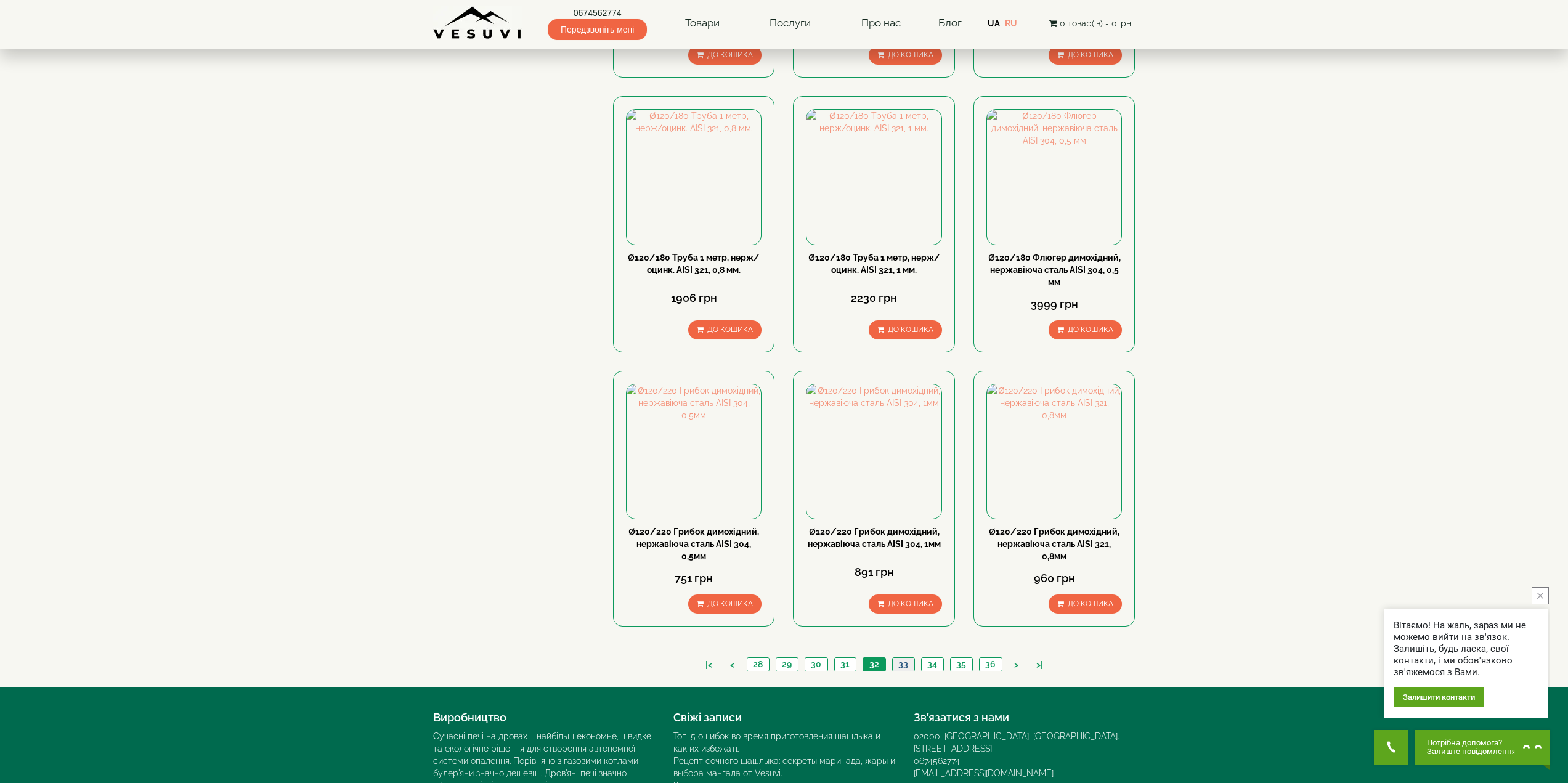
click at [905, 657] on link "33" at bounding box center [903, 664] width 22 height 13
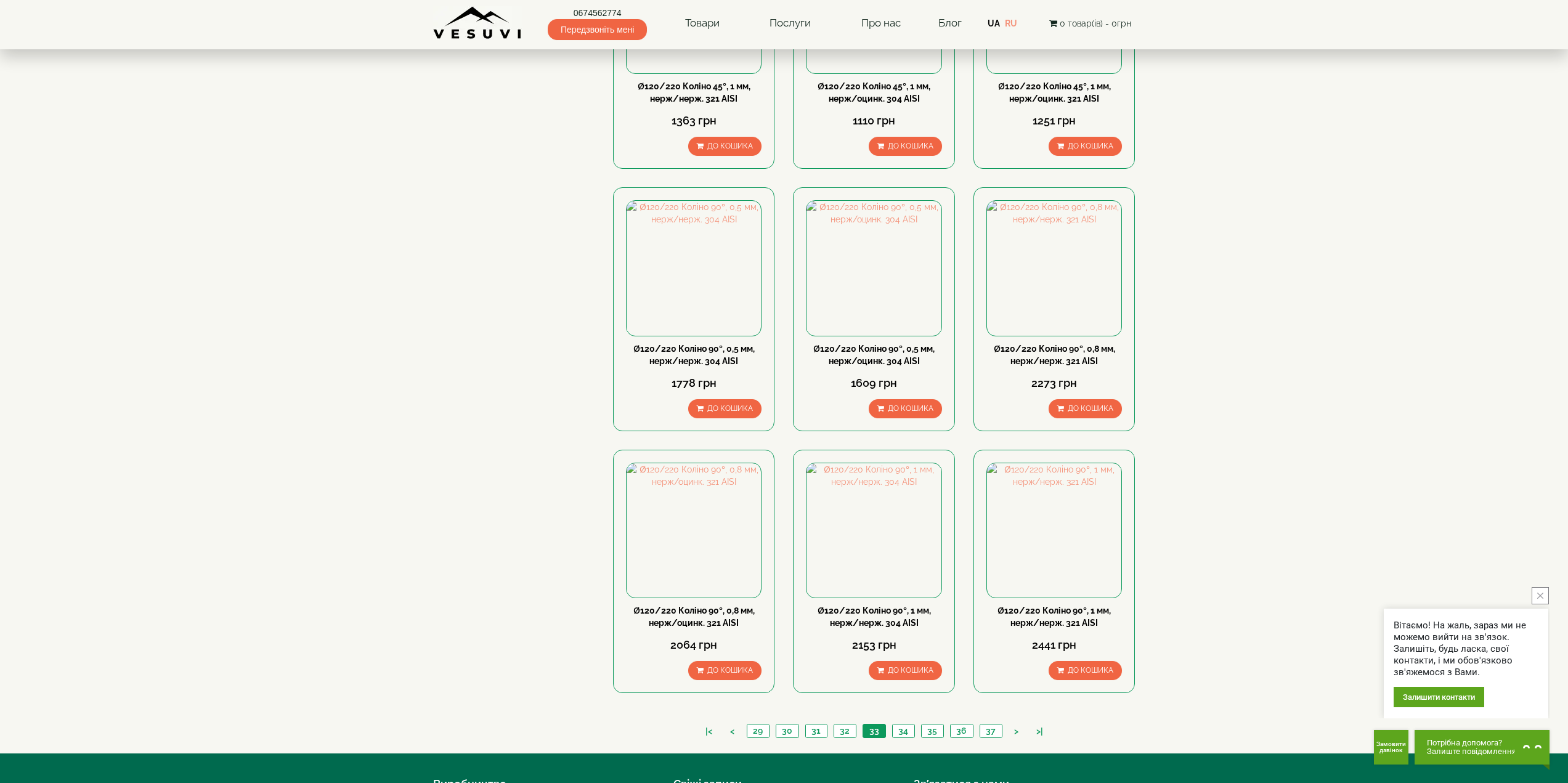
scroll to position [924, 0]
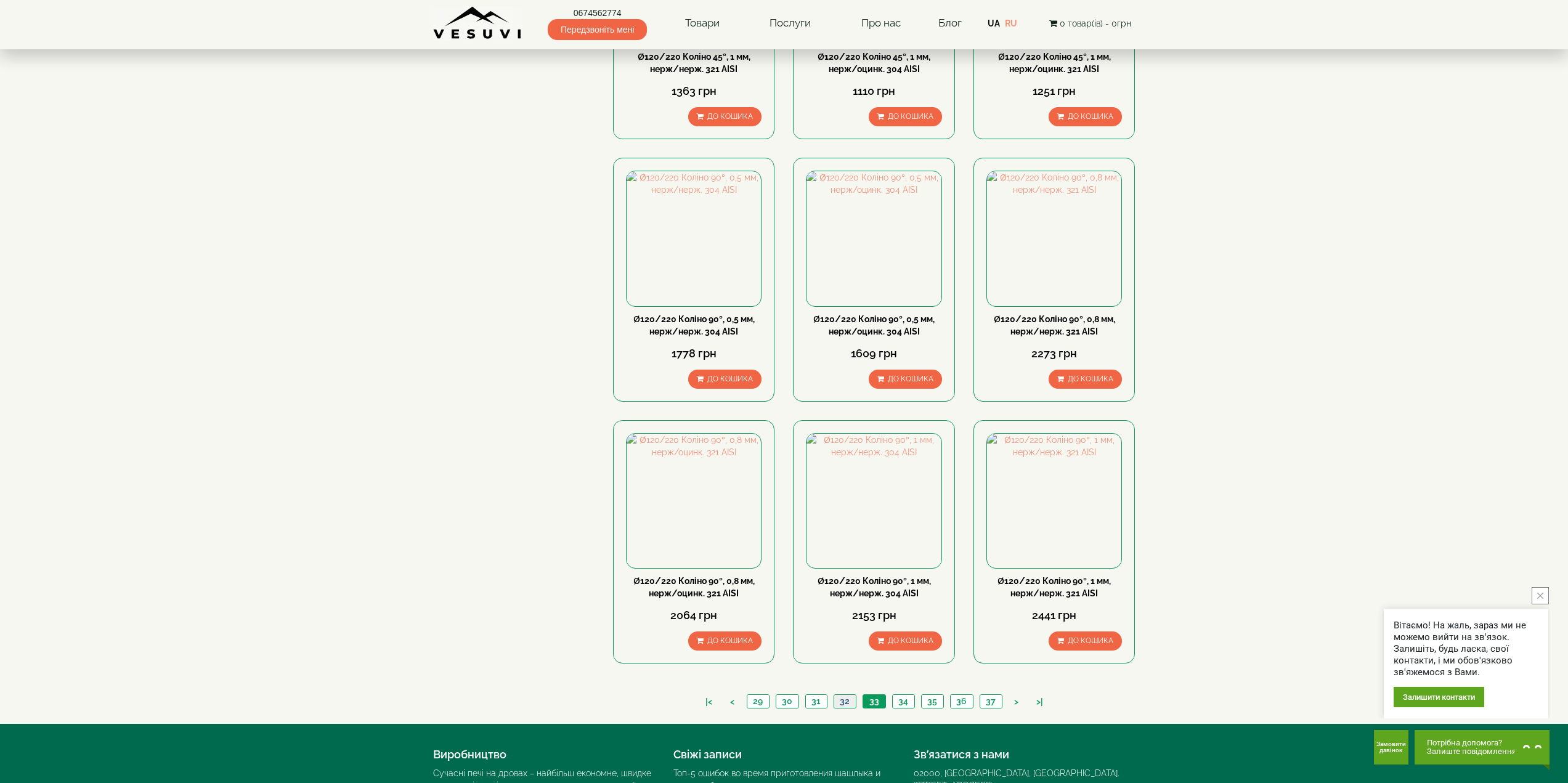
click at [840, 695] on link "32" at bounding box center [845, 701] width 22 height 13
